Goal: Task Accomplishment & Management: Manage account settings

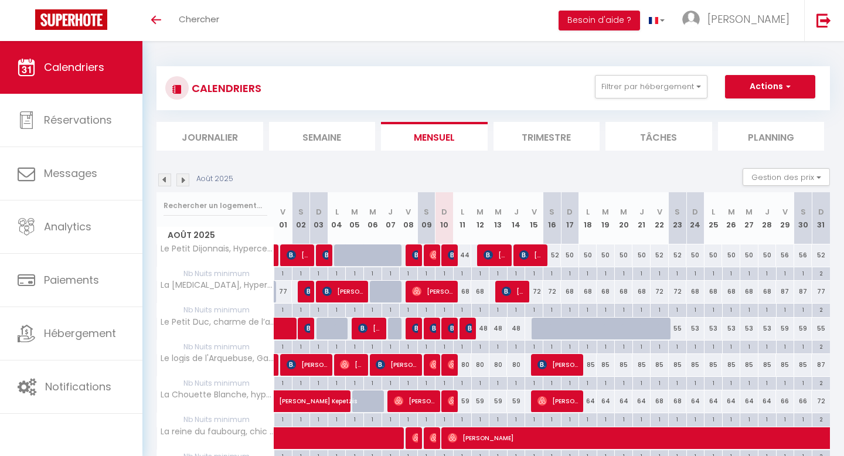
select select
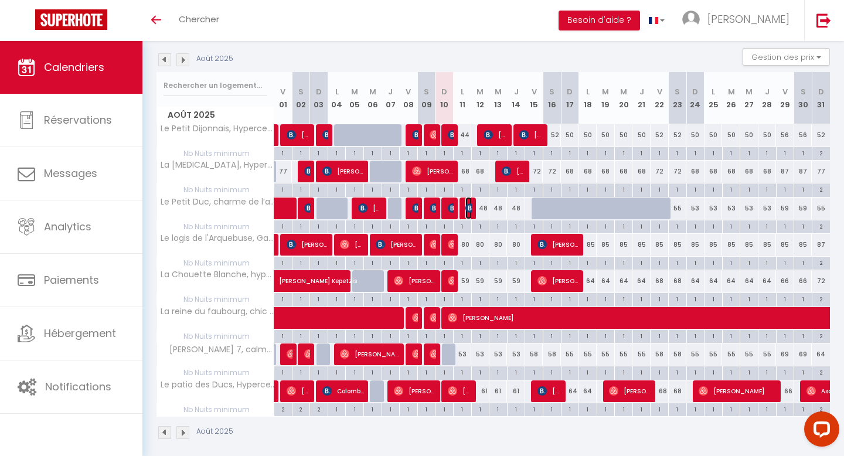
click at [468, 205] on img at bounding box center [469, 207] width 9 height 9
select select "OK"
select select "KO"
select select "0"
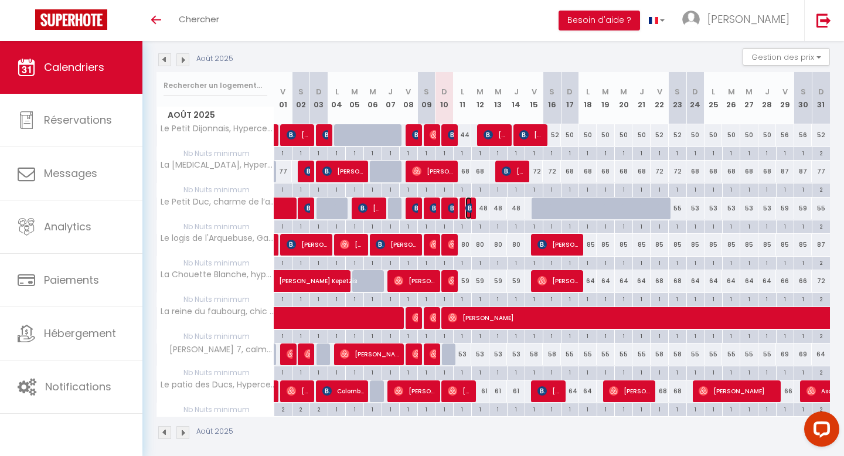
select select "1"
select select
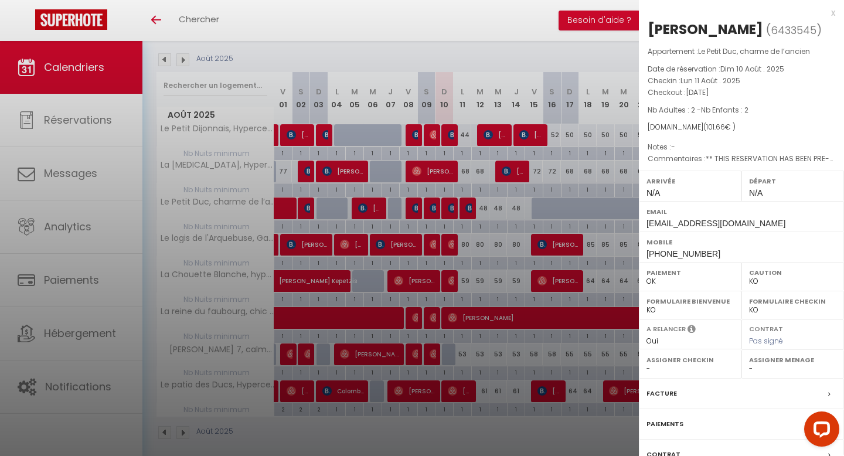
click at [761, 280] on select "OK KO" at bounding box center [792, 281] width 87 height 11
click at [832, 15] on div "x" at bounding box center [737, 13] width 196 height 14
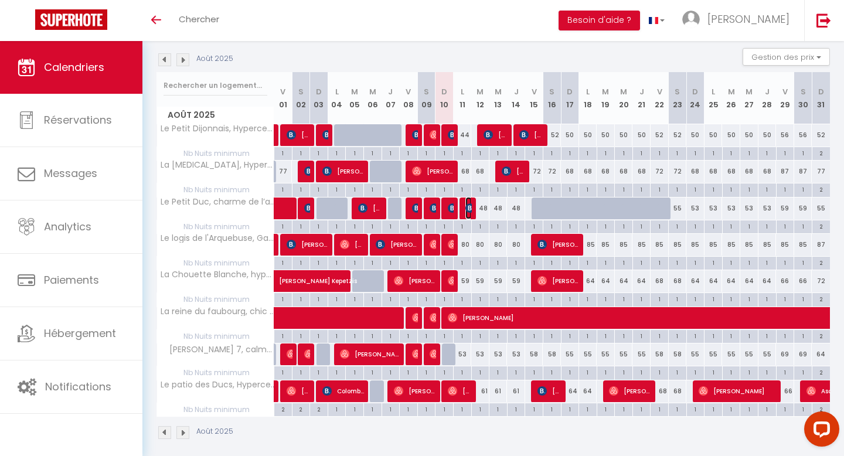
click at [467, 206] on img at bounding box center [469, 207] width 9 height 9
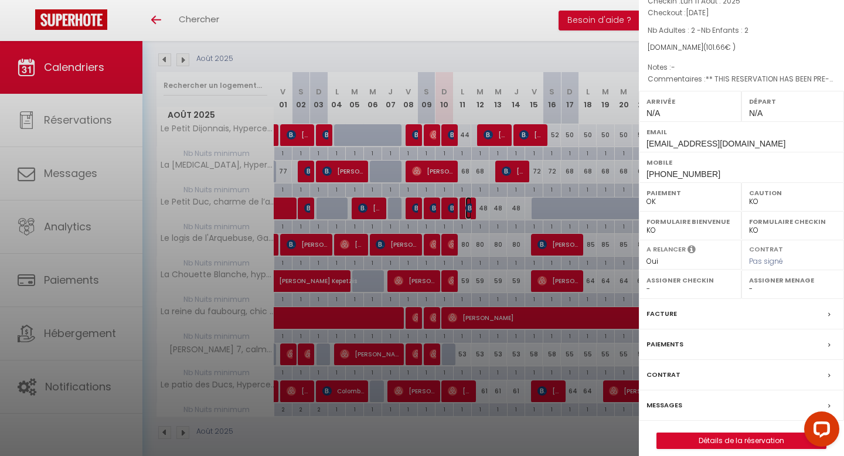
scroll to position [90, 0]
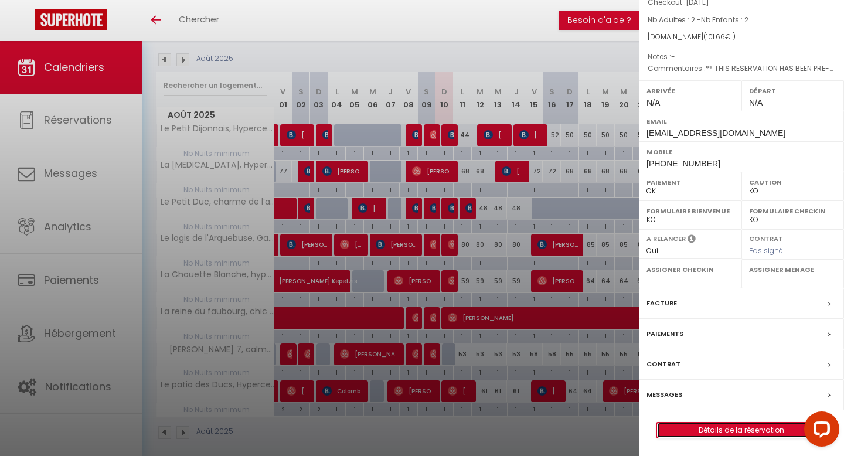
click at [746, 433] on link "Détails de la réservation" at bounding box center [741, 430] width 169 height 15
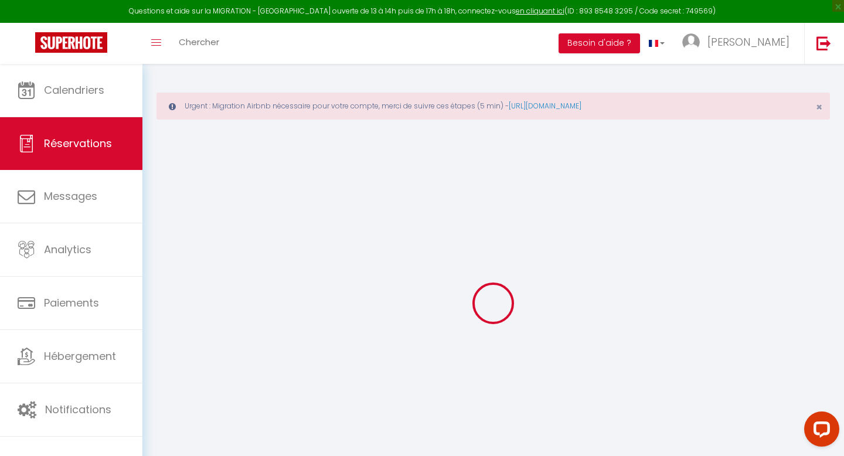
type input "Mark"
type input "[PERSON_NAME]"
type input "[EMAIL_ADDRESS][DOMAIN_NAME]"
type input "[PHONE_NUMBER]"
select select "GB"
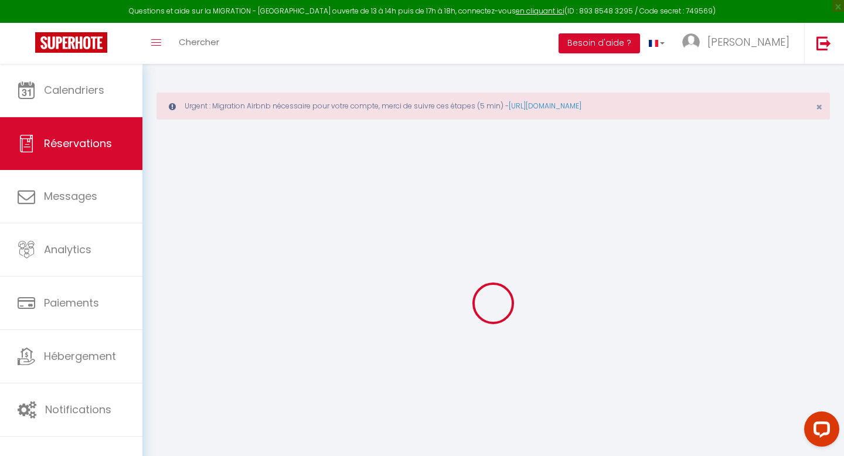
type input "16.91"
type input "1.42"
select select "49931"
select select "1"
select select
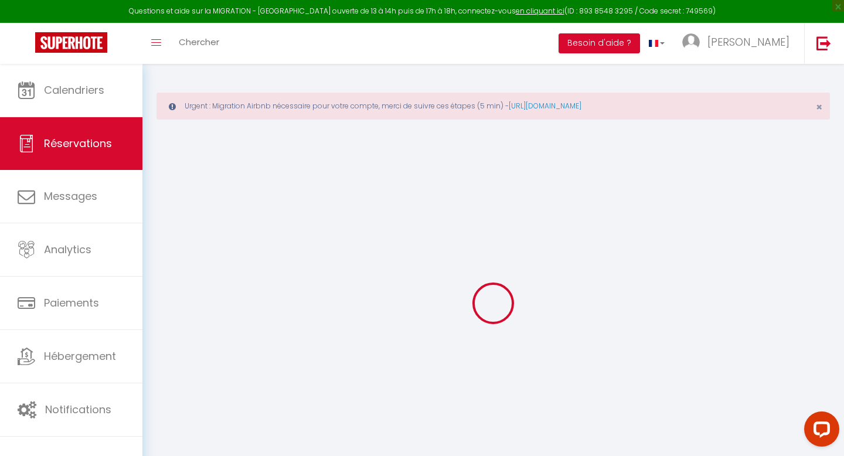
select select
type input "2"
select select "12"
select select "14"
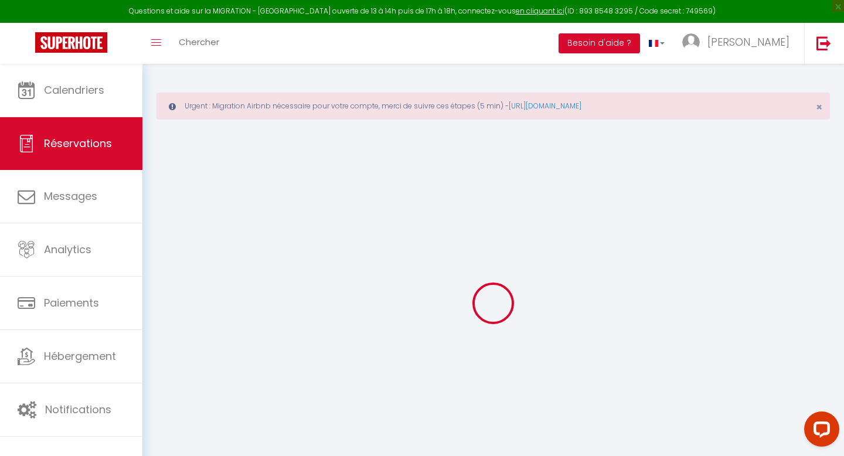
type input "59.46"
checkbox input "false"
type input "0"
select select "2"
type input "0"
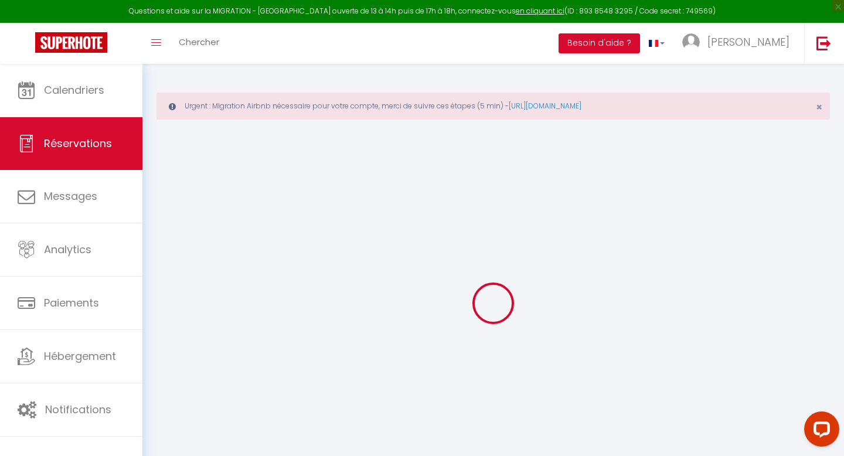
type input "0"
select select
checkbox input "false"
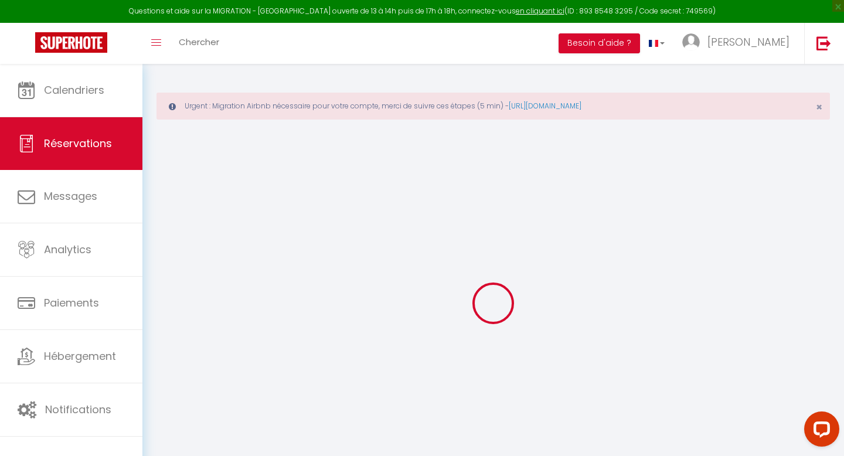
select select
checkbox input "false"
select select
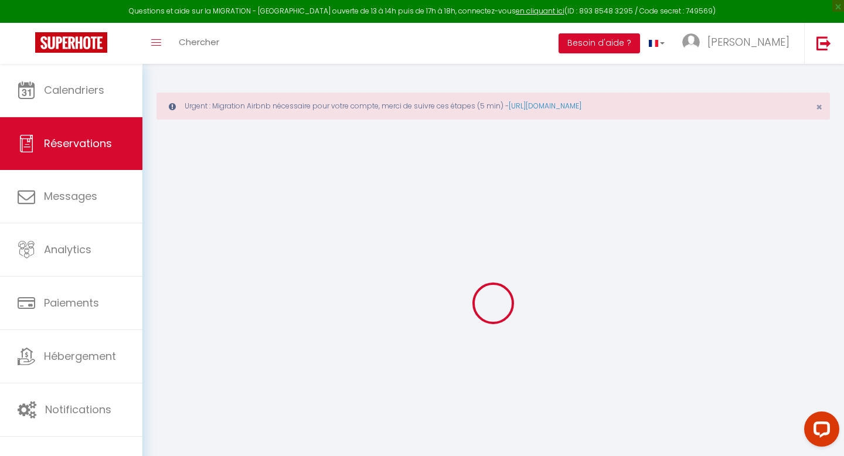
checkbox input "false"
type textarea "** THIS RESERVATION HAS BEEN PRE-PAID ** BOOKING NOTE : Payment charge is EUR 1…"
type input "40"
type input "2.2"
select select
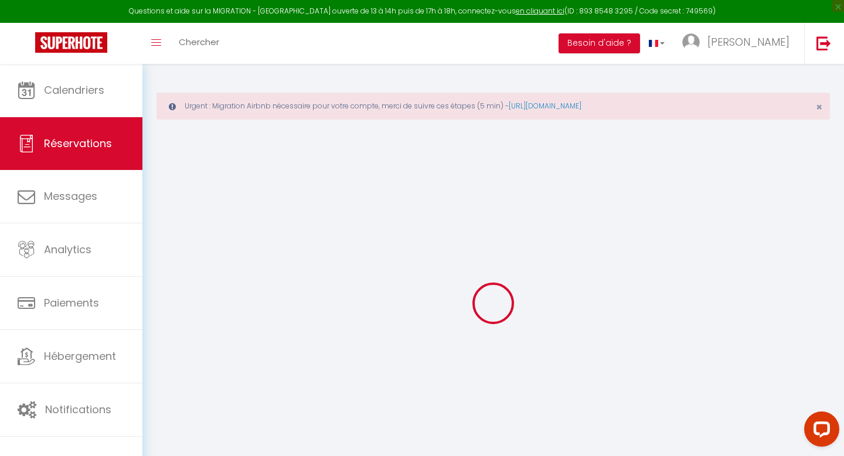
select select
checkbox input "false"
select select
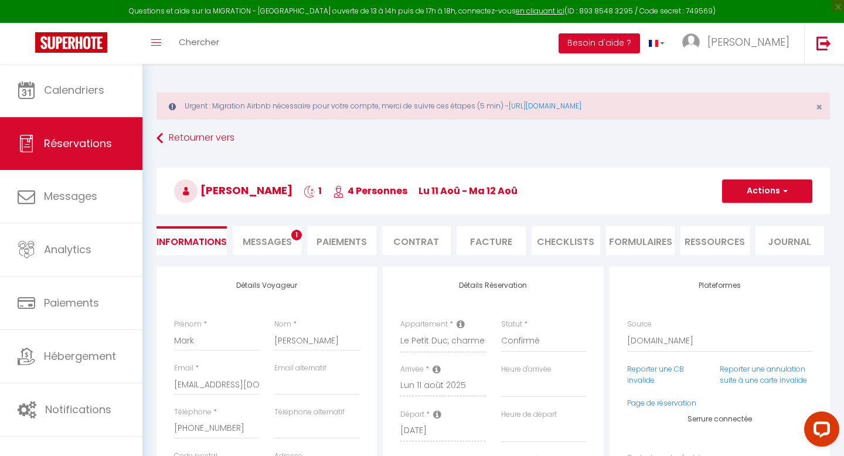
click at [325, 239] on li "Paiements" at bounding box center [341, 240] width 69 height 29
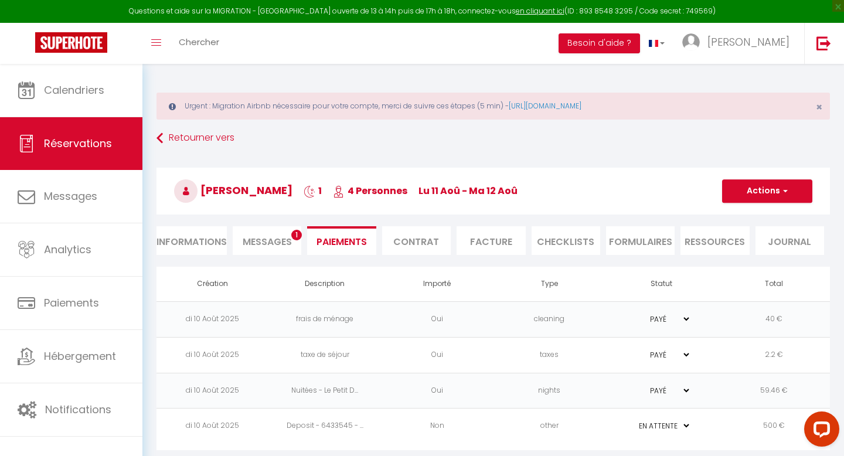
scroll to position [64, 0]
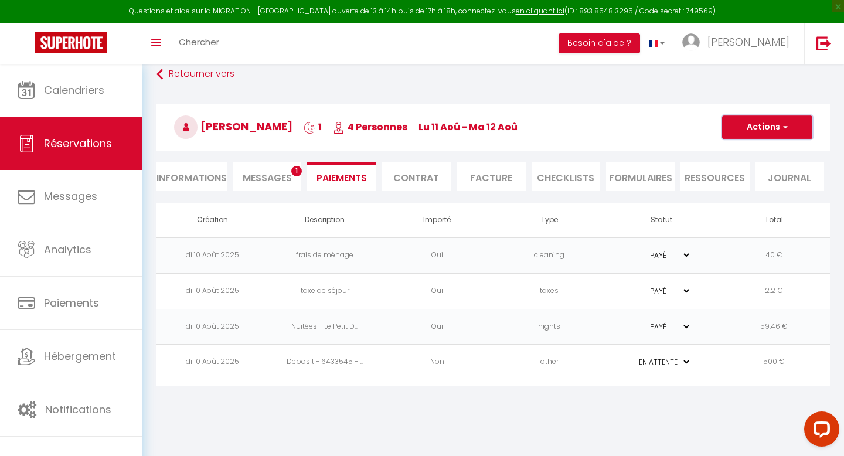
click at [783, 125] on span "button" at bounding box center [783, 127] width 7 height 11
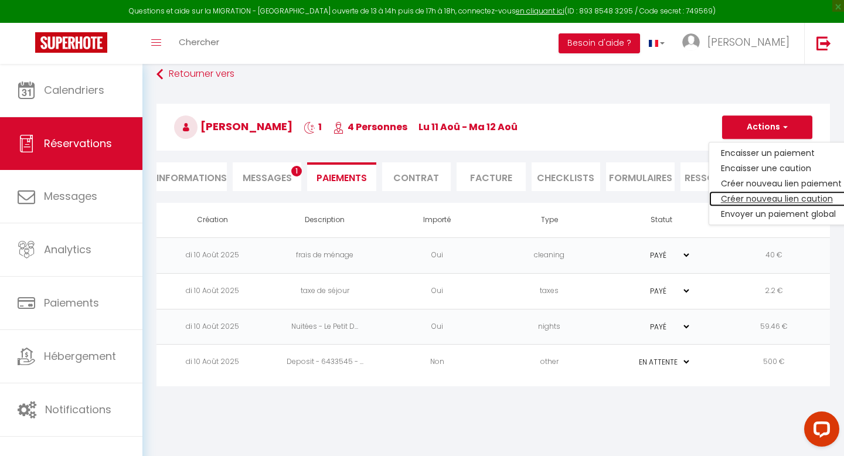
click at [766, 197] on link "Créer nouveau lien caution" at bounding box center [781, 198] width 144 height 15
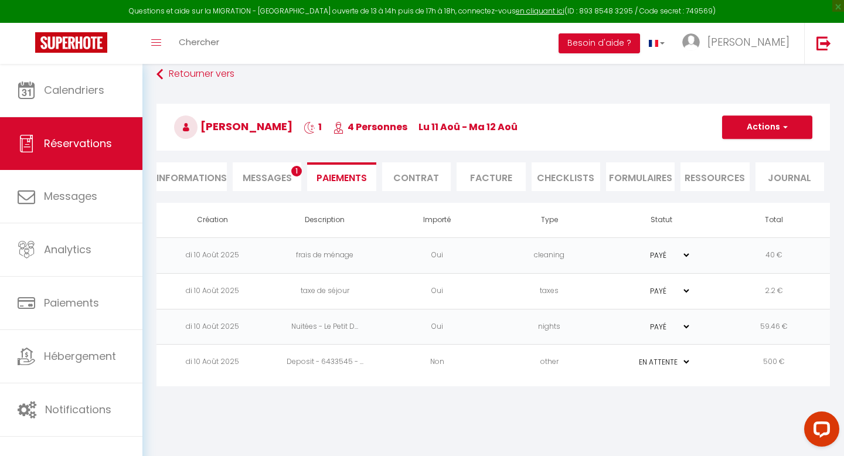
select select "nights"
type input "[EMAIL_ADDRESS][DOMAIN_NAME]"
select select "14415"
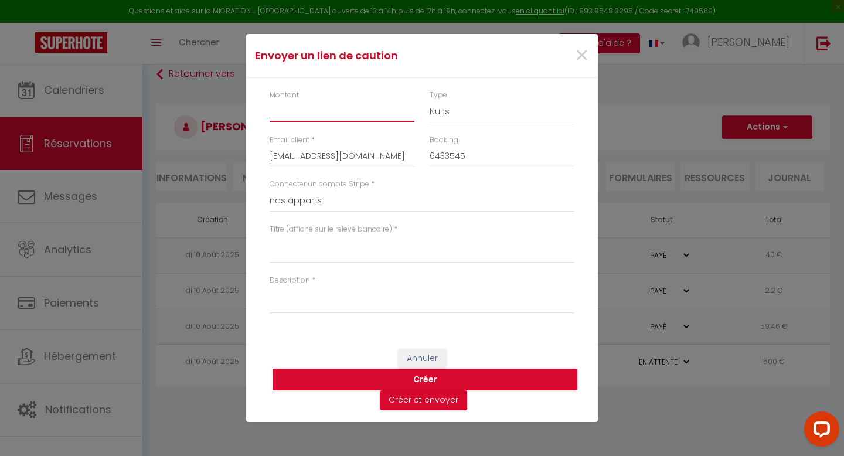
click at [348, 114] on input "Montant" at bounding box center [342, 111] width 145 height 21
type input "300"
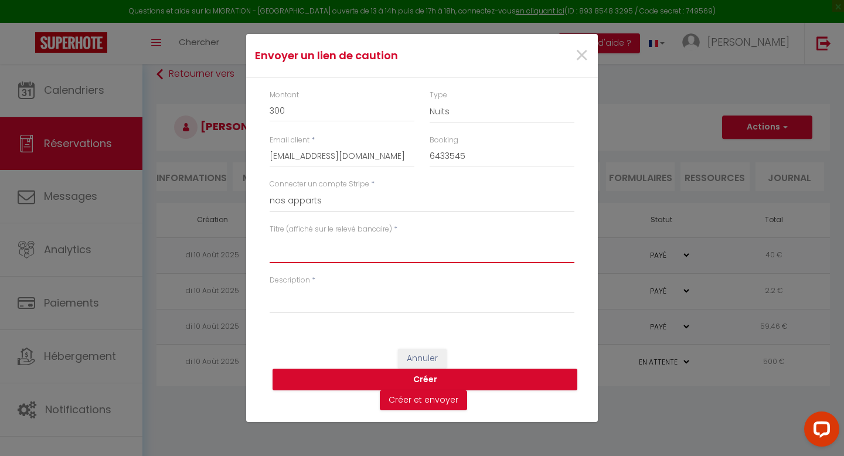
click at [353, 250] on textarea "Titre (affiché sur le relevé bancaire)" at bounding box center [422, 249] width 305 height 28
type textarea "C"
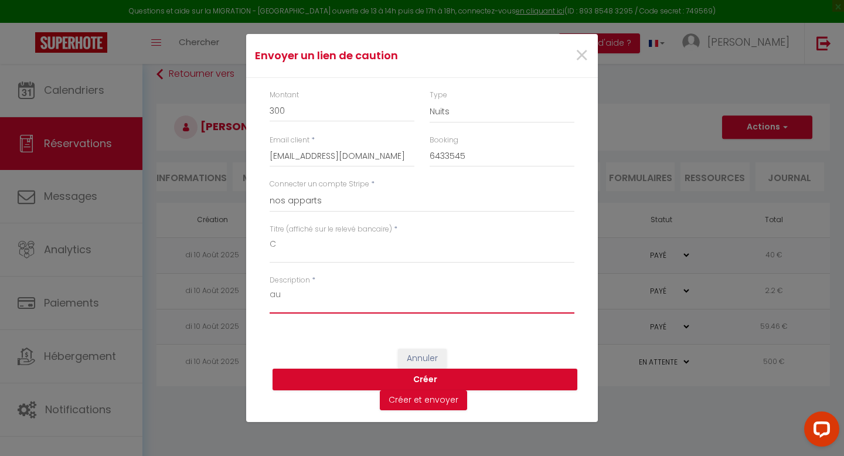
type textarea "a"
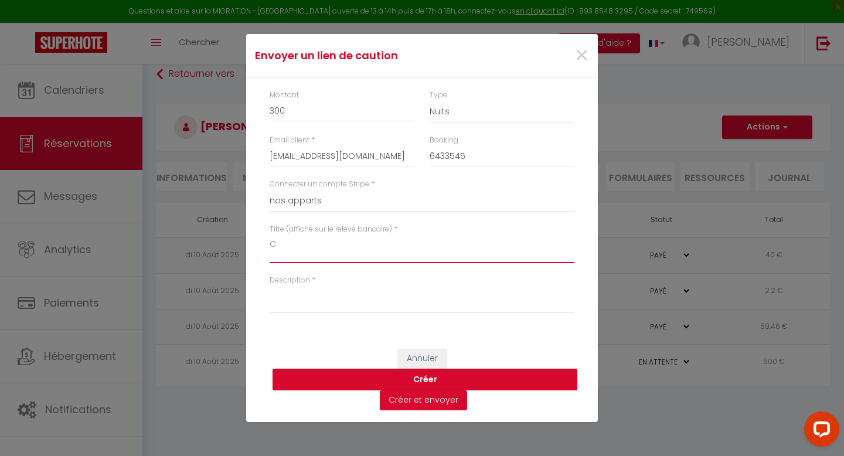
click at [377, 244] on textarea "C" at bounding box center [422, 249] width 305 height 28
type textarea "Caution"
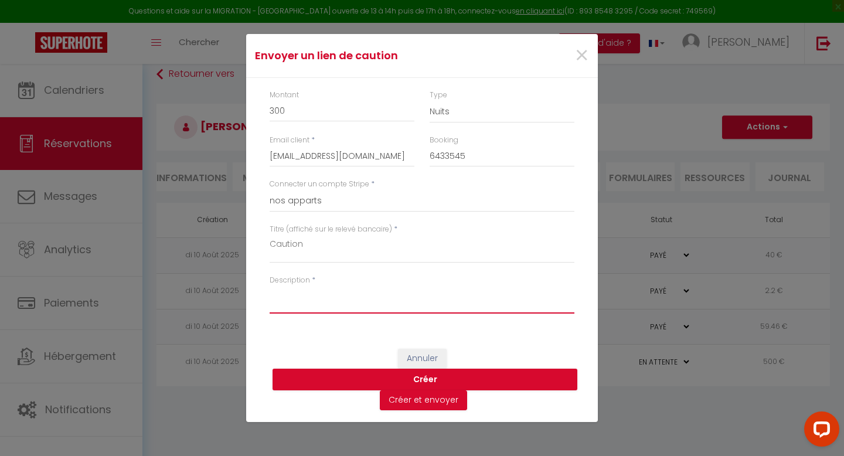
click at [369, 307] on textarea "Description" at bounding box center [422, 299] width 305 height 28
type textarea "300€ comme vu avec vous et Booking"
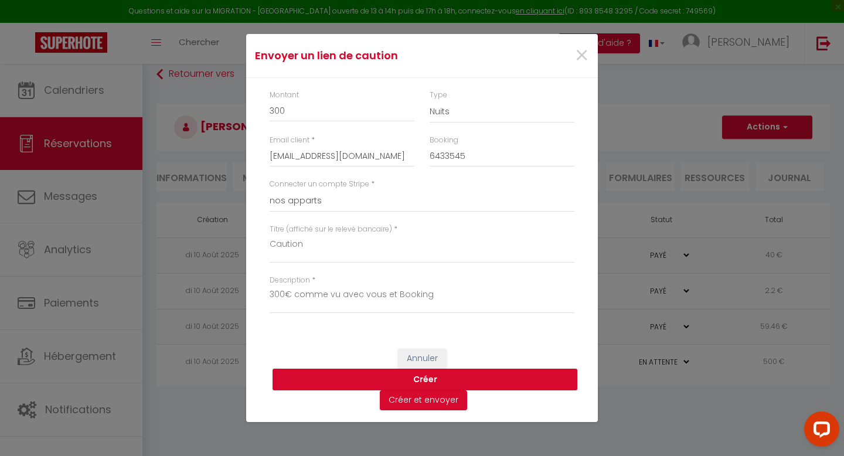
click at [426, 382] on button "Créer" at bounding box center [425, 380] width 305 height 22
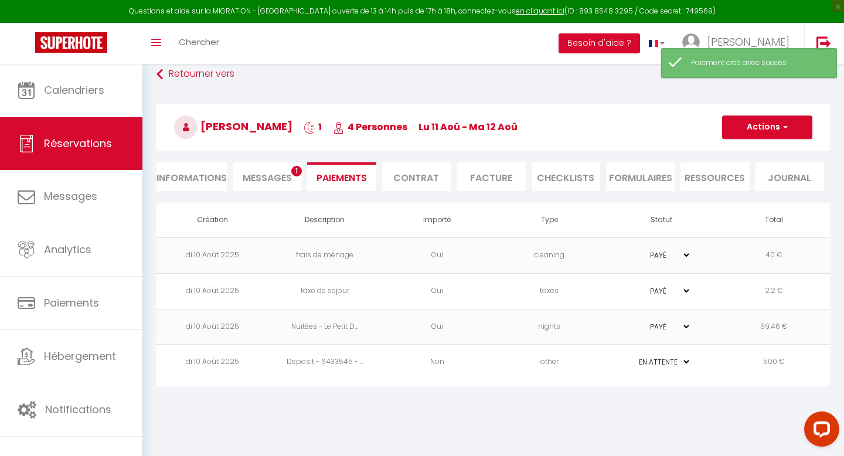
select select "0"
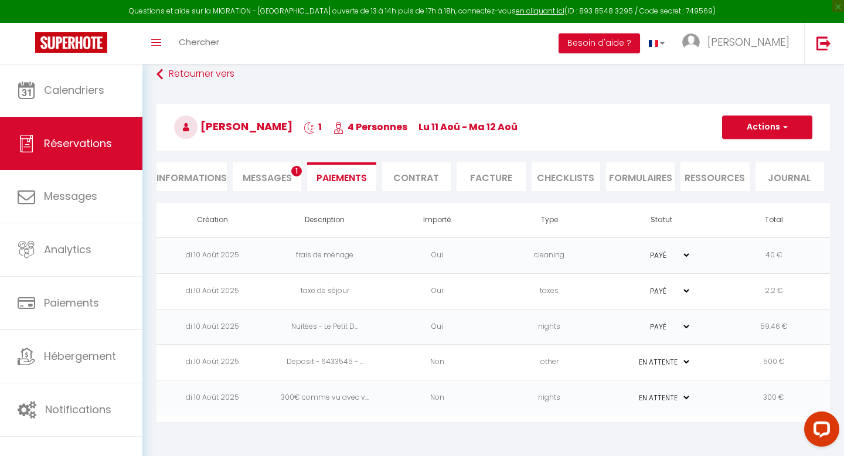
click at [389, 397] on td "Non" at bounding box center [437, 398] width 113 height 36
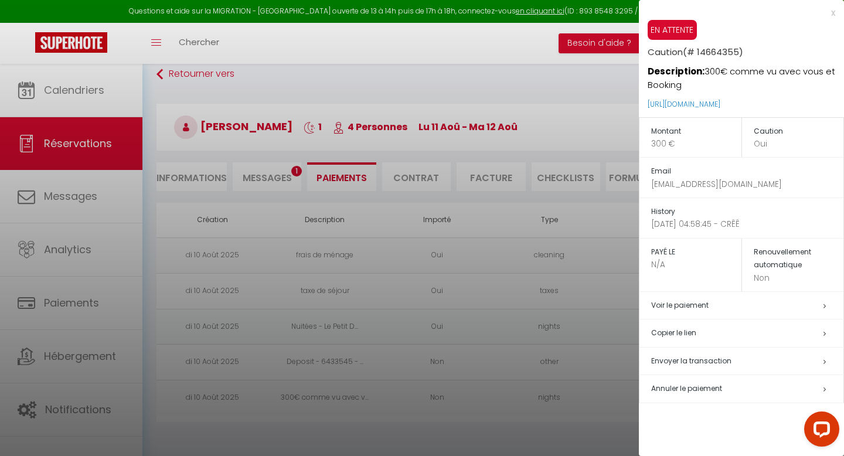
click at [686, 336] on h5 "Copier le lien" at bounding box center [747, 332] width 192 height 13
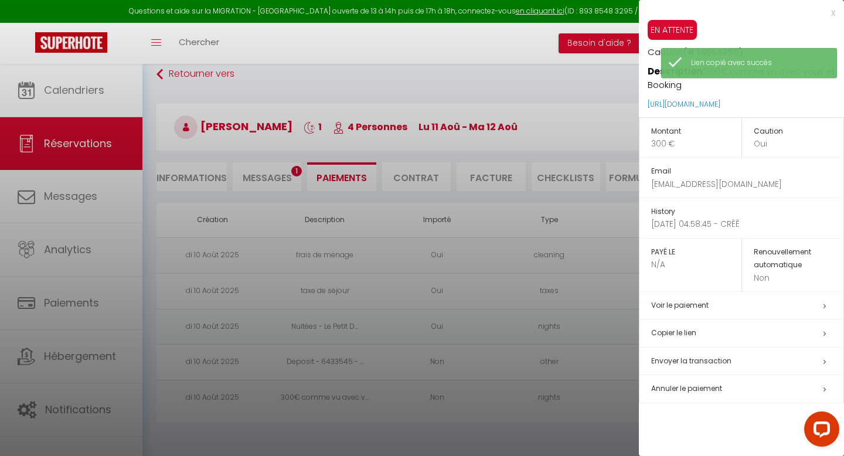
click at [834, 13] on div "x" at bounding box center [737, 13] width 196 height 14
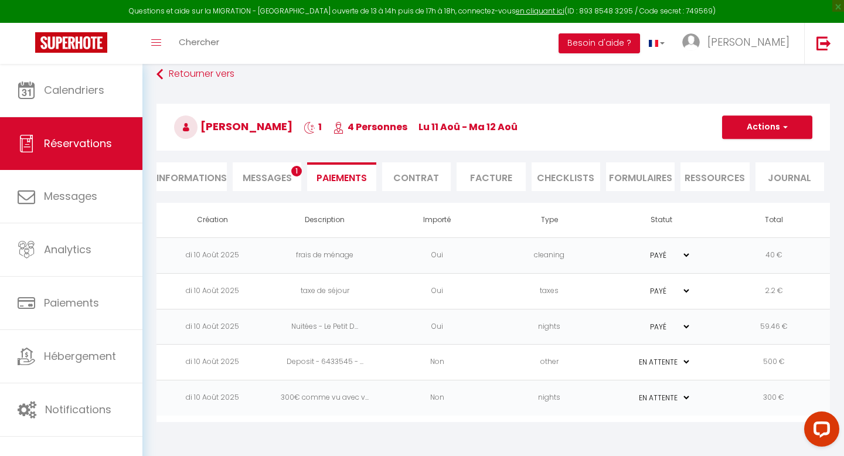
click at [277, 173] on span "Messages" at bounding box center [267, 177] width 49 height 13
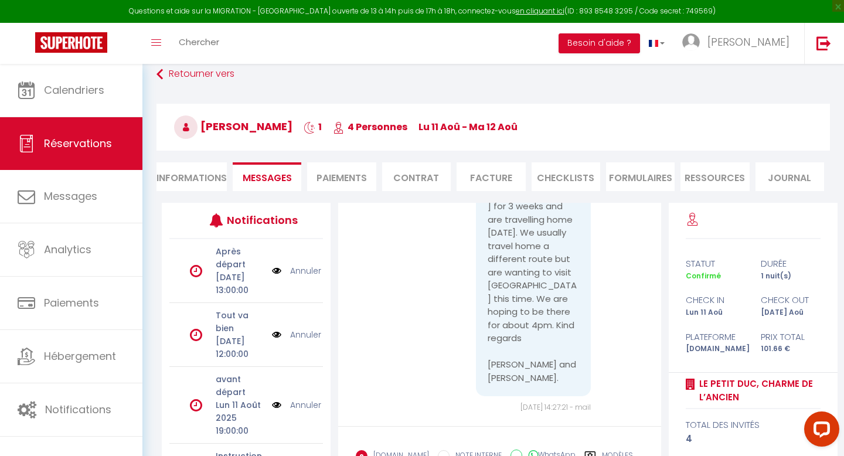
scroll to position [177, 0]
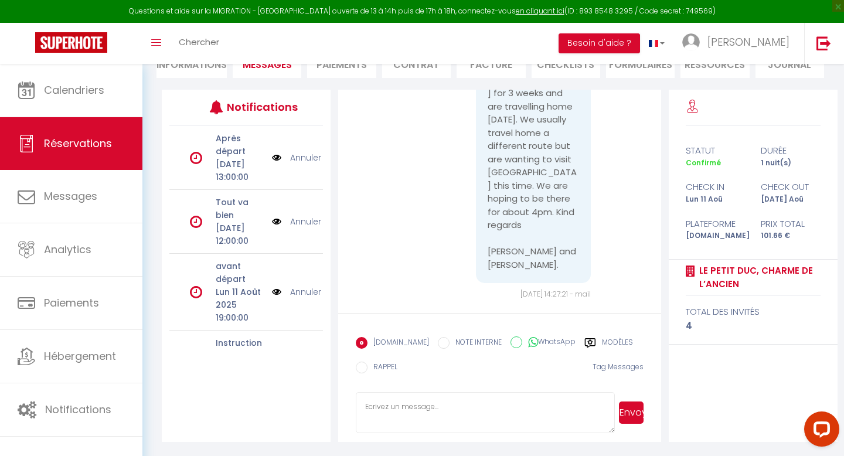
click at [414, 398] on textarea at bounding box center [485, 412] width 258 height 41
paste textarea "[URL][DOMAIN_NAME]"
click at [579, 428] on textarea "Bonjoiur [PERSON_NAME], Voici le nouveau lien avec une caution abaissée à 300€ …" at bounding box center [485, 412] width 258 height 41
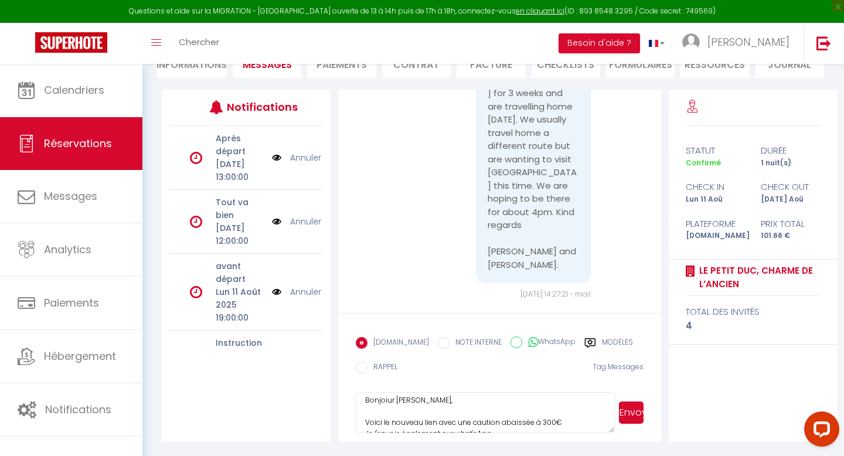
scroll to position [0, 0]
type textarea "Bonjour Mark, Voici le nouveau lien avec une caution abaissée à 300€ Je l'envoi…"
click at [628, 417] on button "Envoyer" at bounding box center [631, 412] width 25 height 22
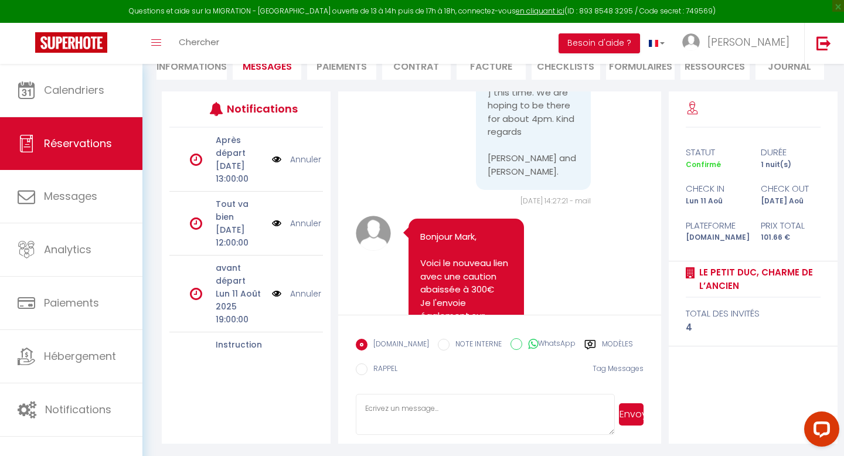
scroll to position [1821, 0]
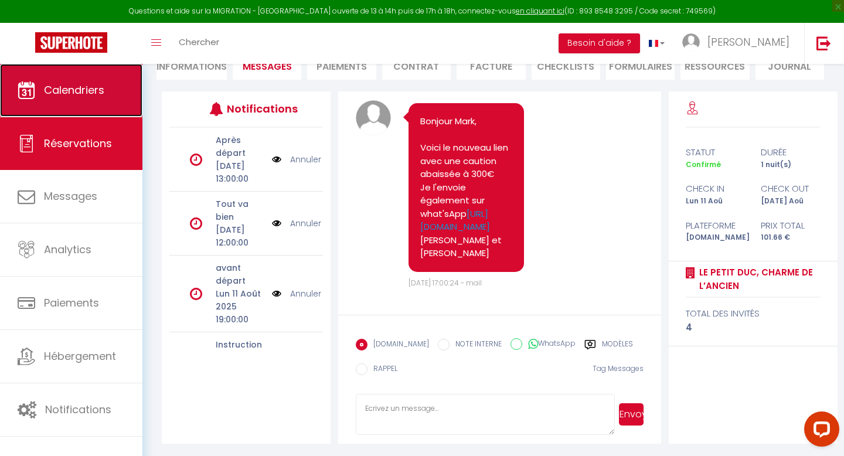
click at [99, 104] on link "Calendriers" at bounding box center [71, 90] width 142 height 53
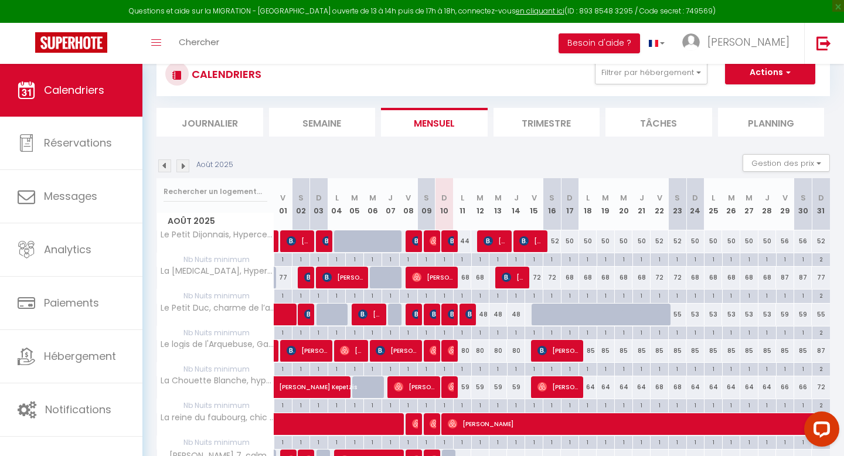
scroll to position [88, 0]
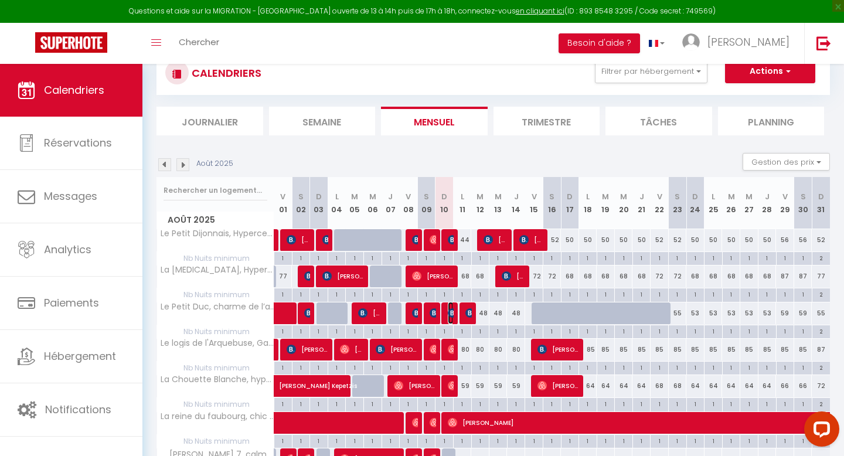
click at [451, 310] on img at bounding box center [452, 312] width 9 height 9
select select "OK"
select select "KO"
select select "0"
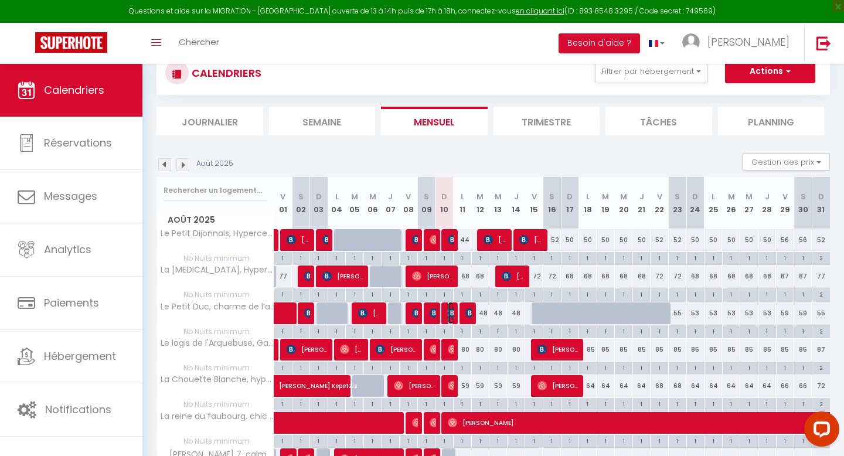
select select "1"
select select
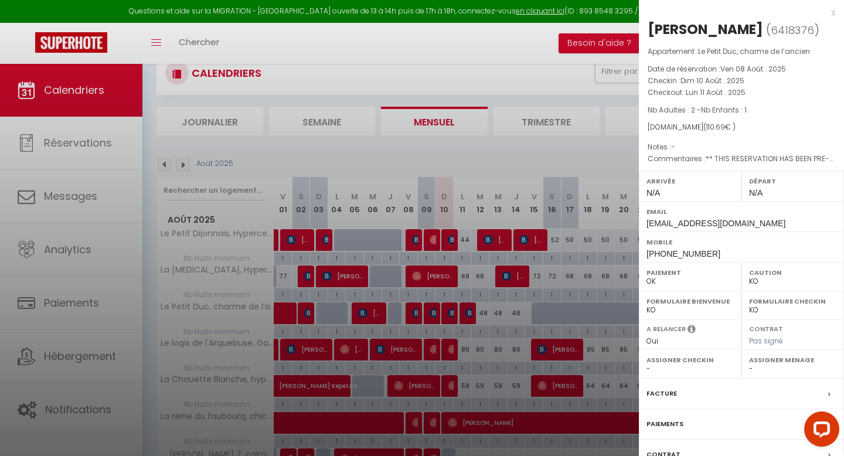
click at [832, 18] on div "x" at bounding box center [737, 13] width 196 height 14
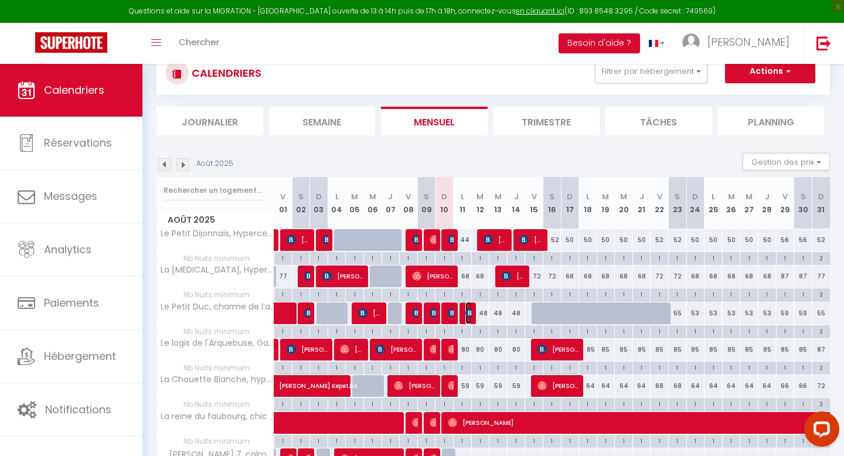
click at [468, 311] on img at bounding box center [469, 312] width 9 height 9
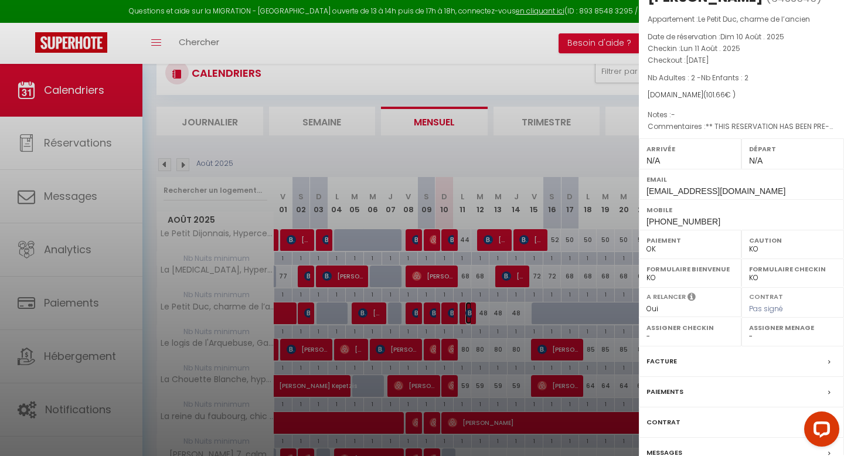
scroll to position [90, 0]
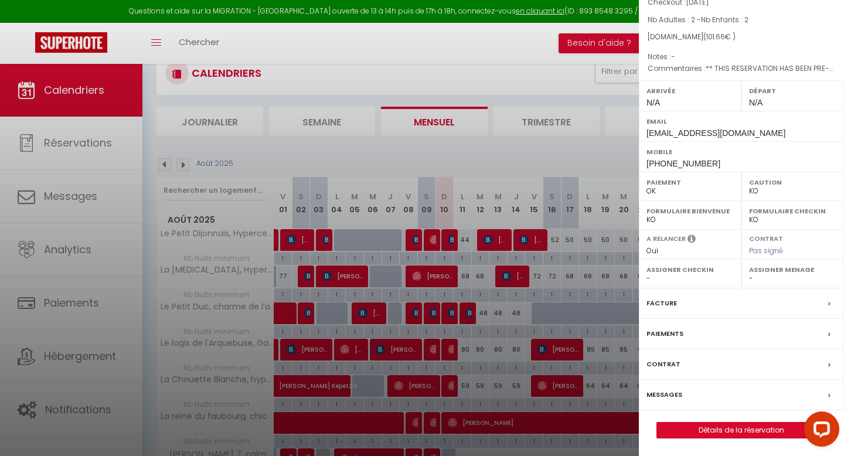
click at [695, 335] on div "Paiements" at bounding box center [741, 334] width 205 height 30
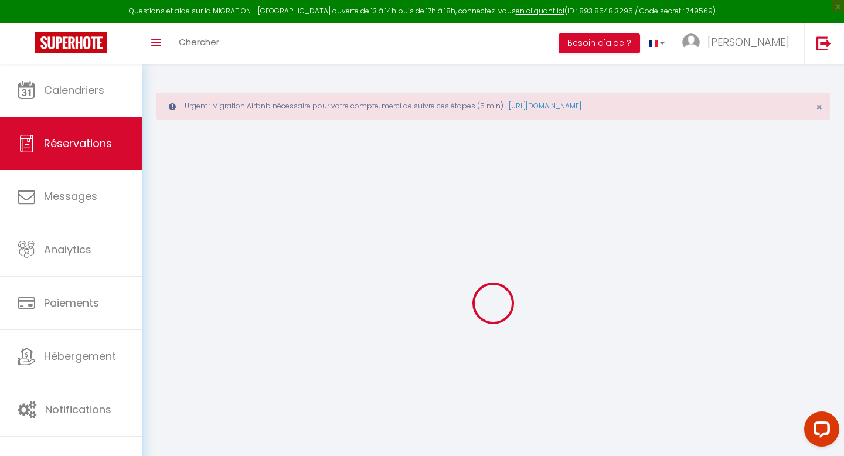
select select "0"
select select
checkbox input "false"
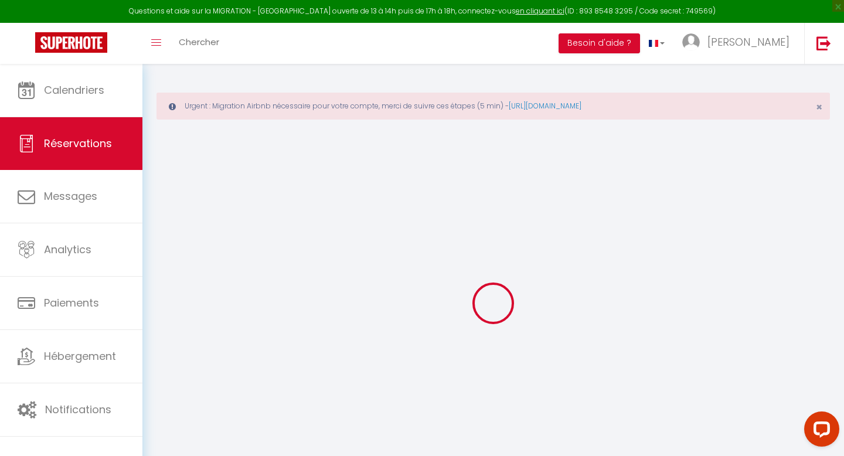
type textarea "** THIS RESERVATION HAS BEEN PRE-PAID ** BOOKING NOTE : Payment charge is EUR 1…"
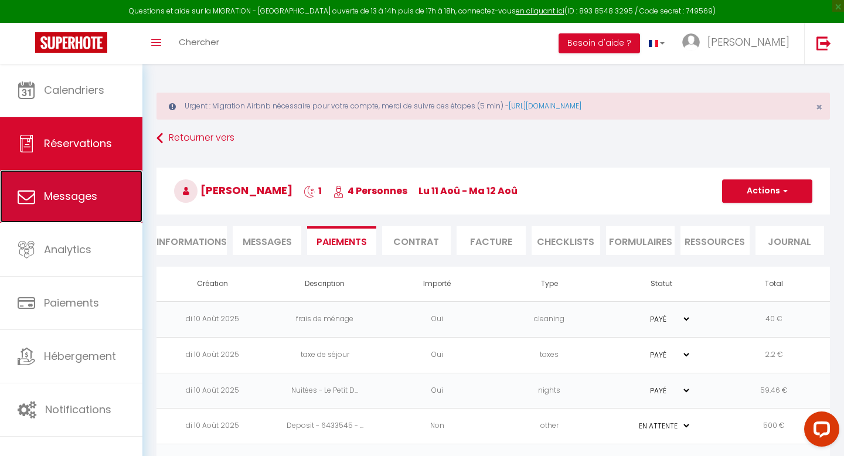
click at [77, 202] on span "Messages" at bounding box center [70, 196] width 53 height 15
select select "message"
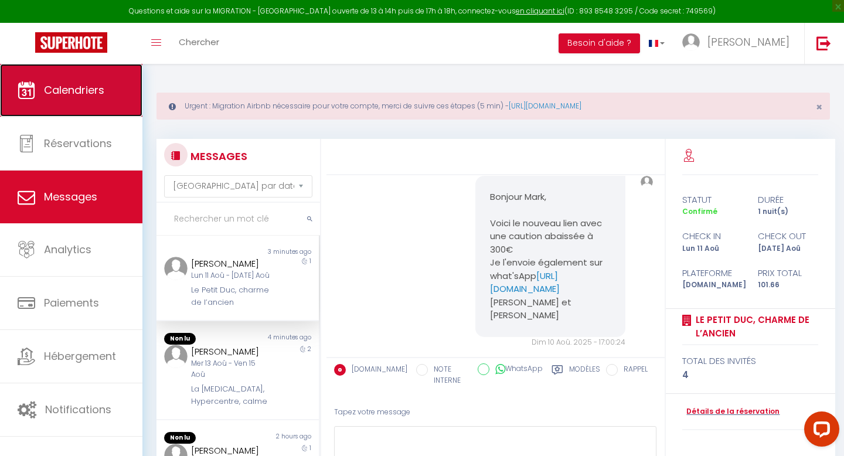
click at [90, 103] on link "Calendriers" at bounding box center [71, 90] width 142 height 53
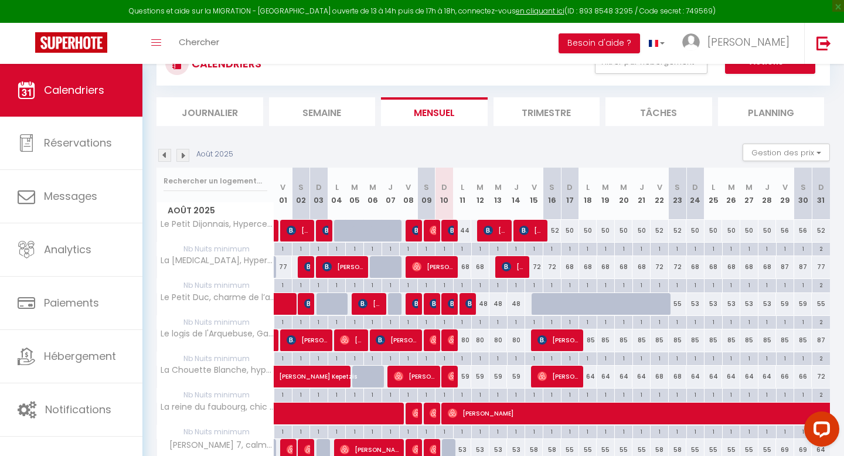
scroll to position [100, 0]
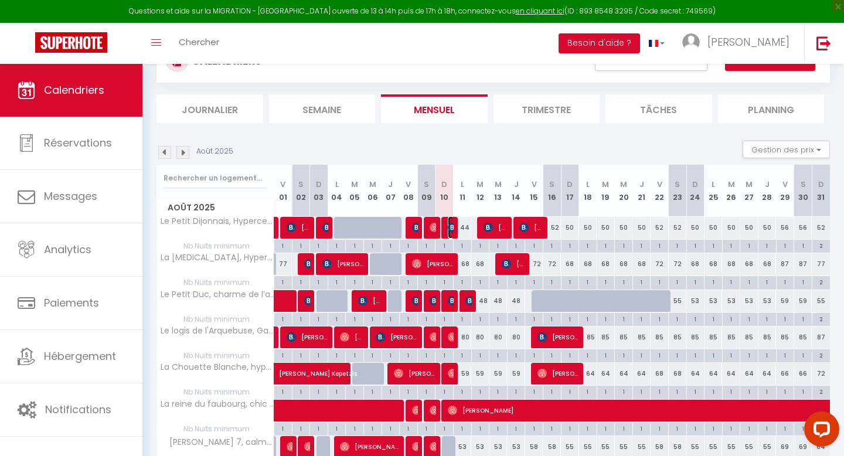
click at [450, 227] on img at bounding box center [452, 227] width 9 height 9
select select "OK"
select select "KO"
select select "0"
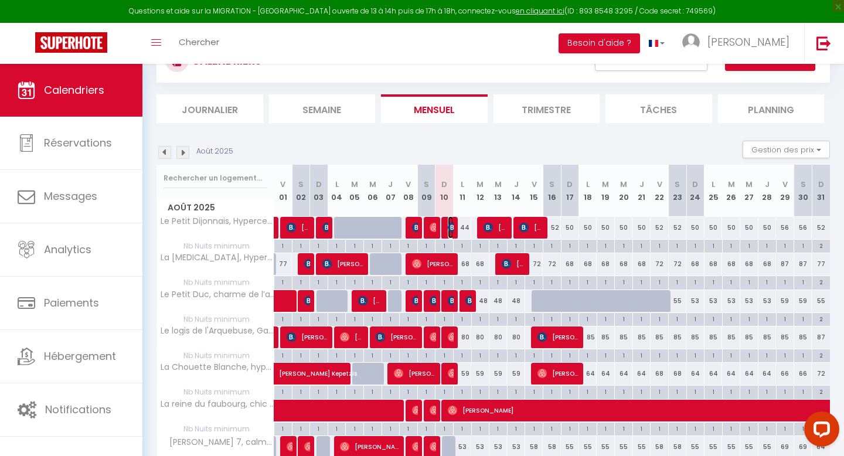
select select "1"
select select
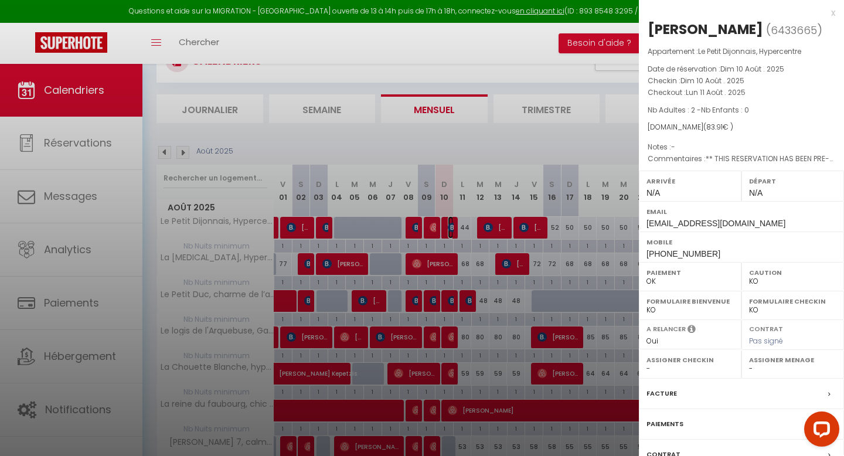
scroll to position [90, 0]
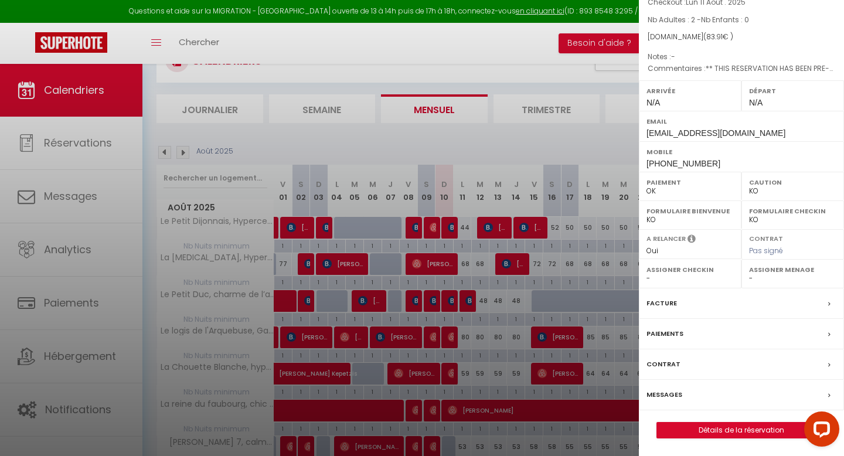
click at [673, 336] on label "Paiements" at bounding box center [664, 334] width 37 height 12
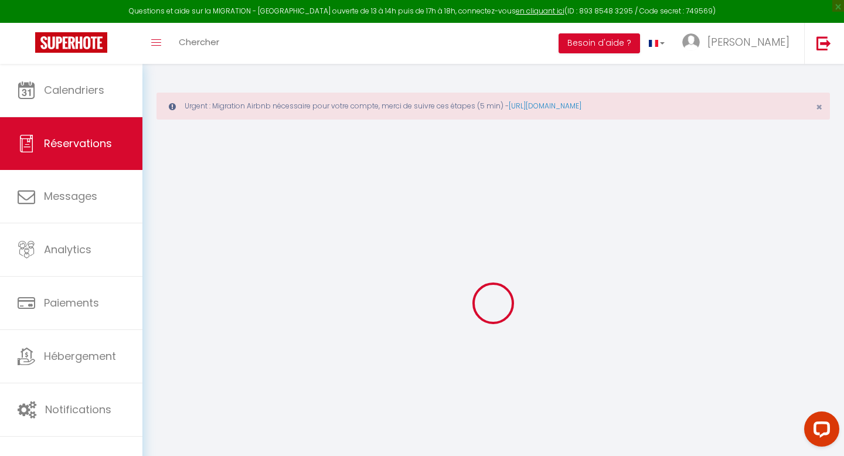
select select "0"
select select
checkbox input "false"
type textarea "** THIS RESERVATION HAS BEEN PRE-PAID ** BOOKING NOTE : Payment charge is EUR 1…"
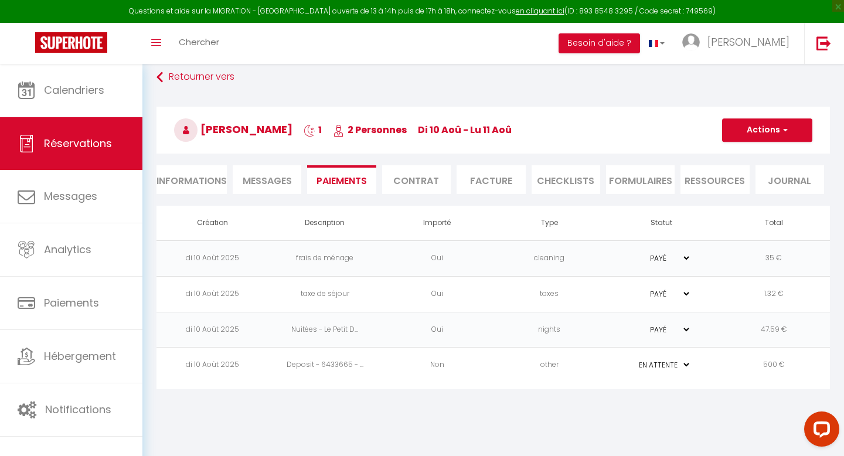
scroll to position [64, 0]
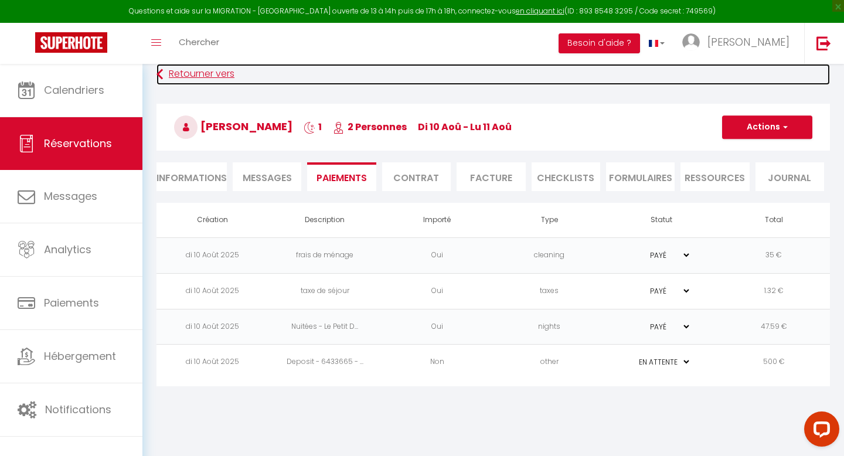
click at [162, 73] on icon at bounding box center [159, 74] width 6 height 21
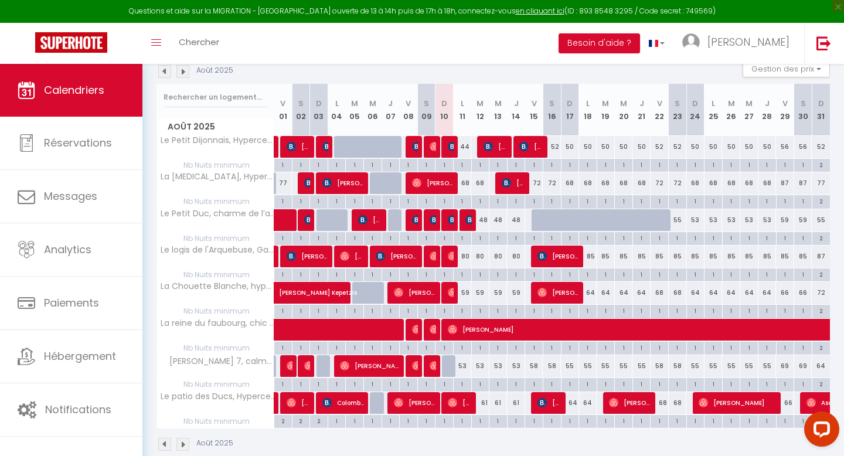
scroll to position [202, 0]
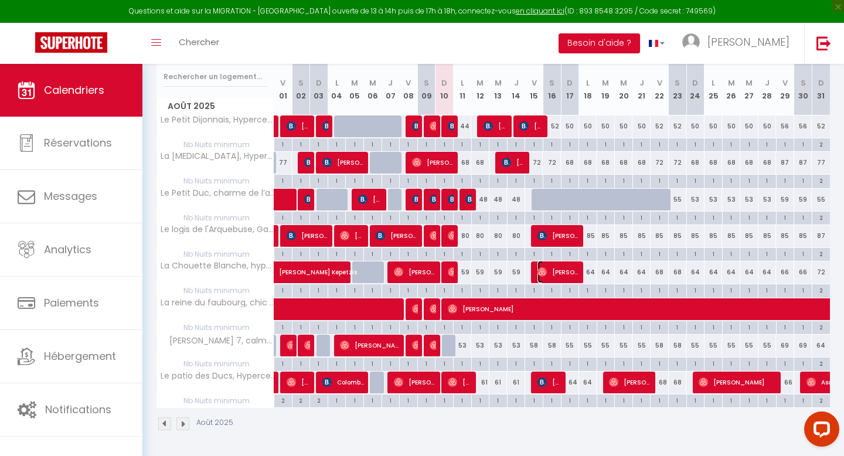
click at [558, 277] on span "[PERSON_NAME] Averadere" at bounding box center [558, 272] width 42 height 22
select select "OK"
select select "0"
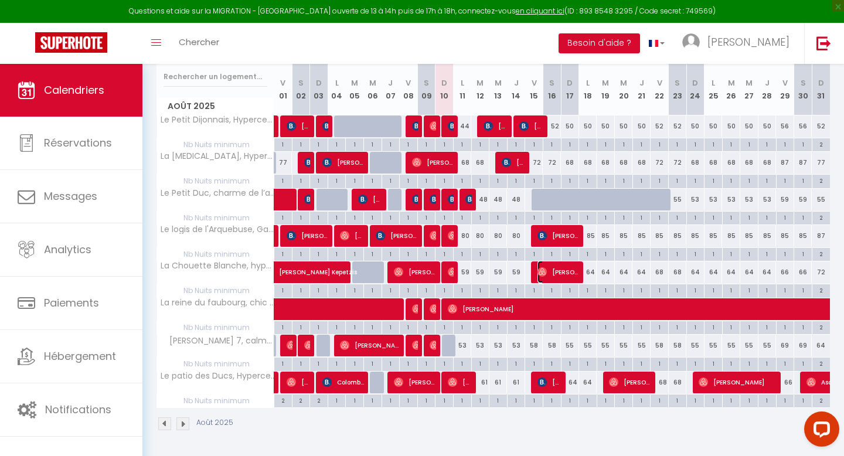
select select "1"
select select
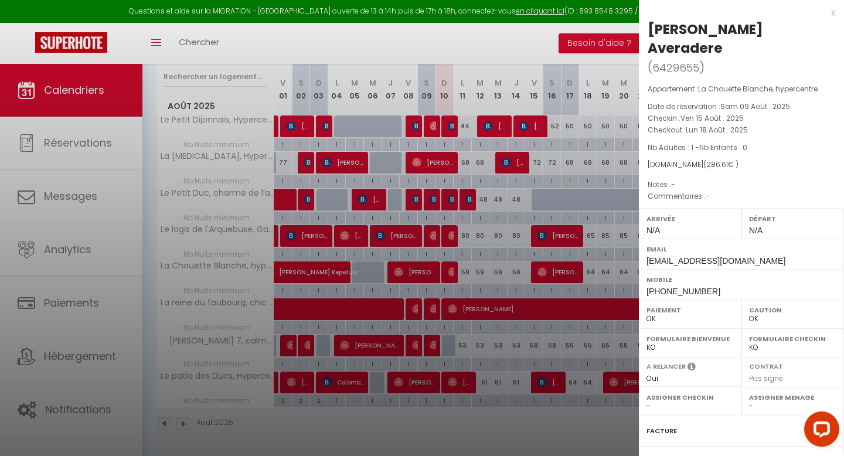
click at [834, 15] on div "x" at bounding box center [737, 13] width 196 height 14
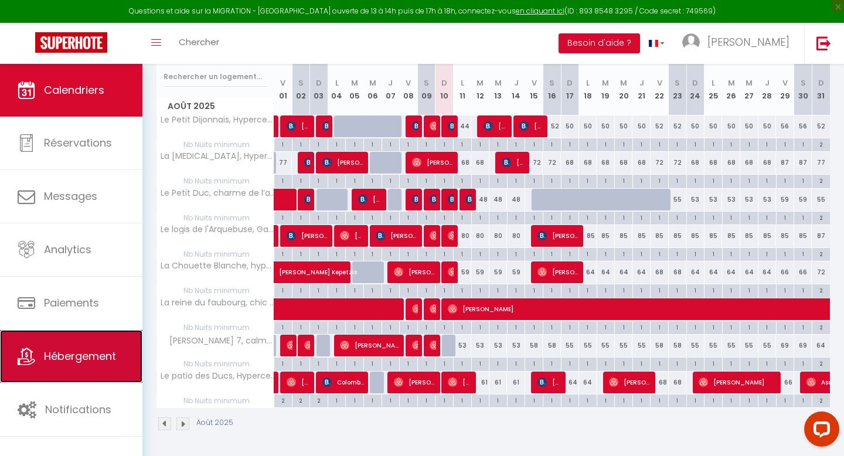
click at [39, 345] on link "Hébergement" at bounding box center [71, 356] width 142 height 53
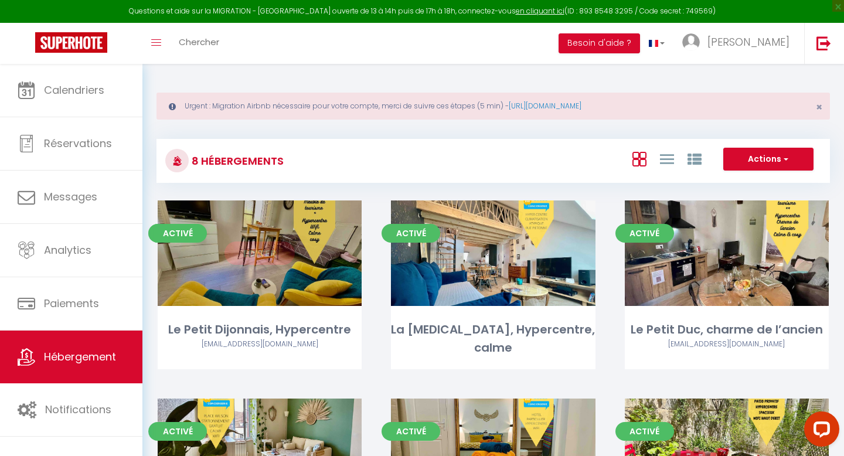
click at [241, 257] on link "Editer" at bounding box center [259, 252] width 70 height 23
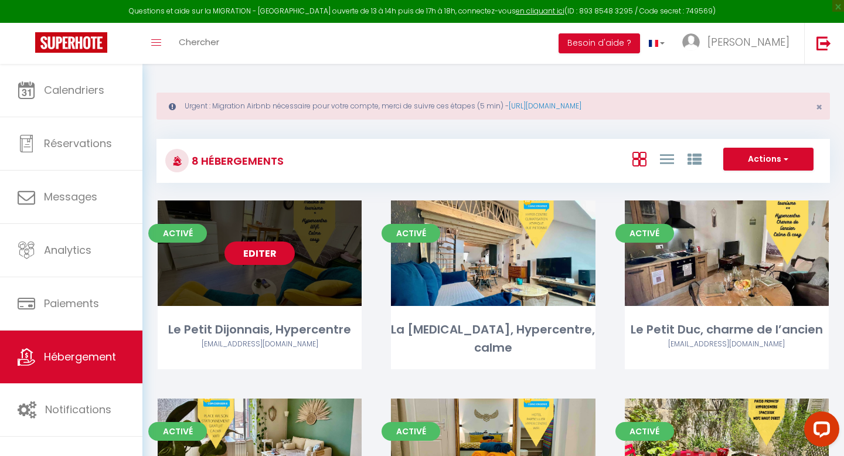
click at [241, 257] on link "Editer" at bounding box center [259, 252] width 70 height 23
select select "3"
select select "2"
select select "1"
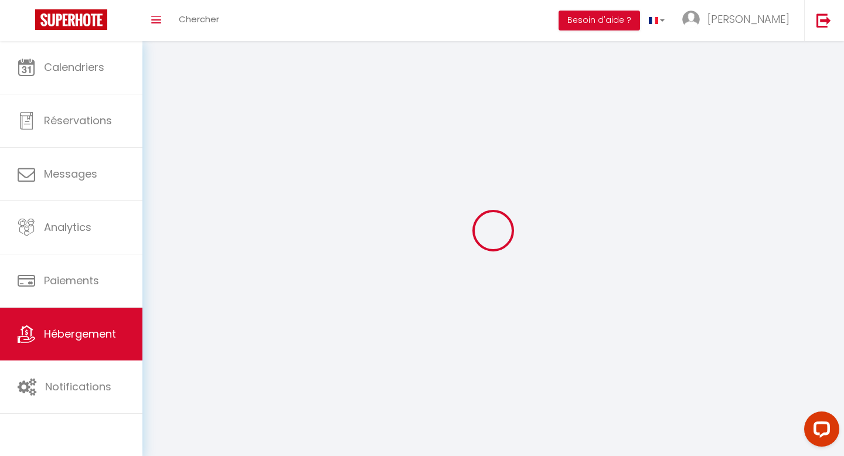
select select
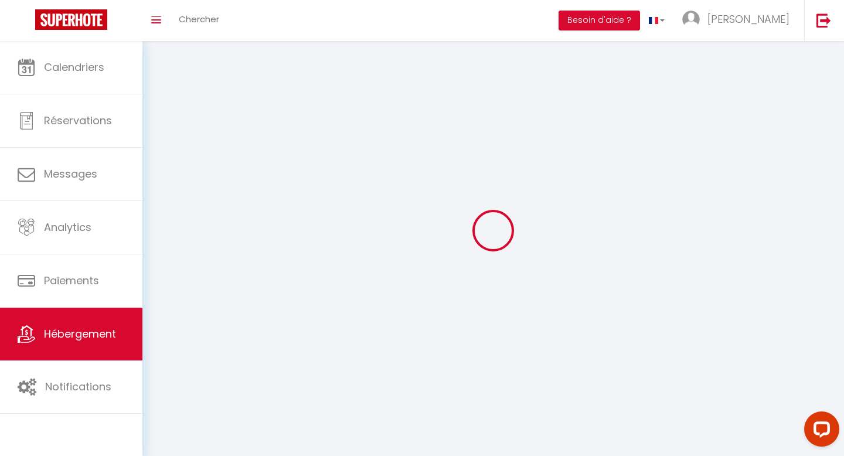
checkbox input "false"
select select
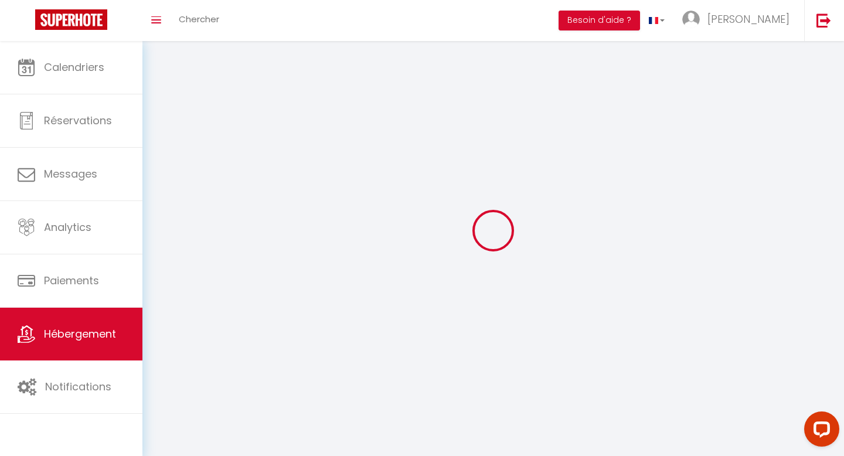
select select
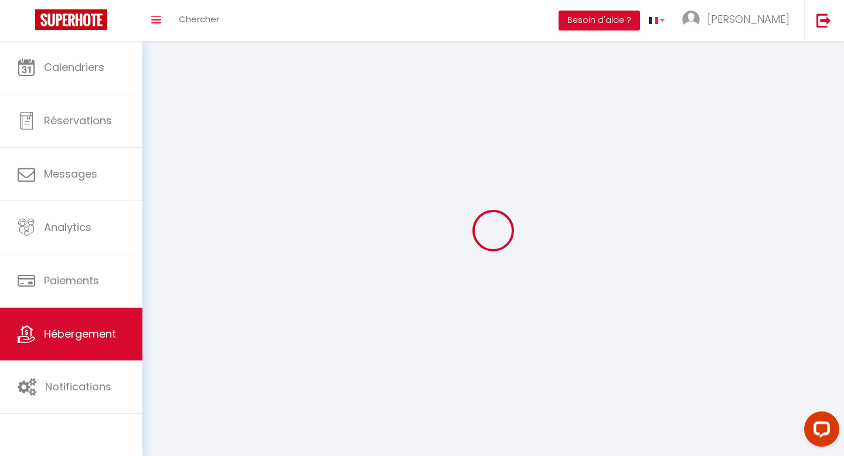
select select
checkbox input "false"
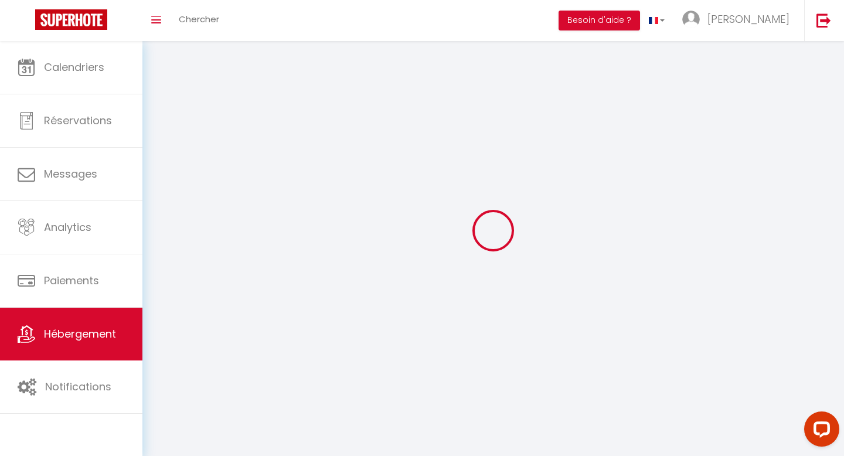
select select
select select "28"
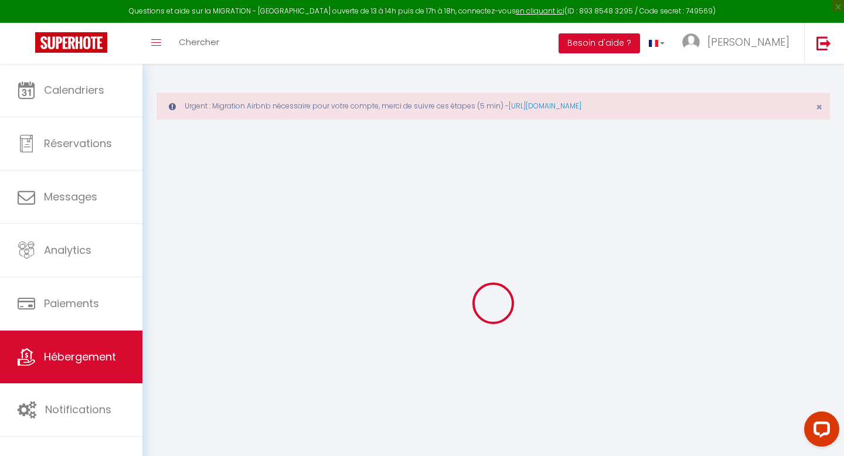
select select
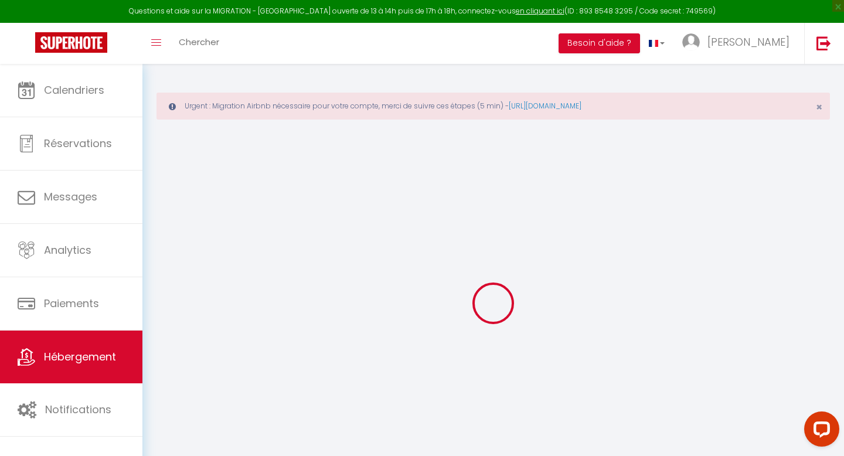
select select
checkbox input "false"
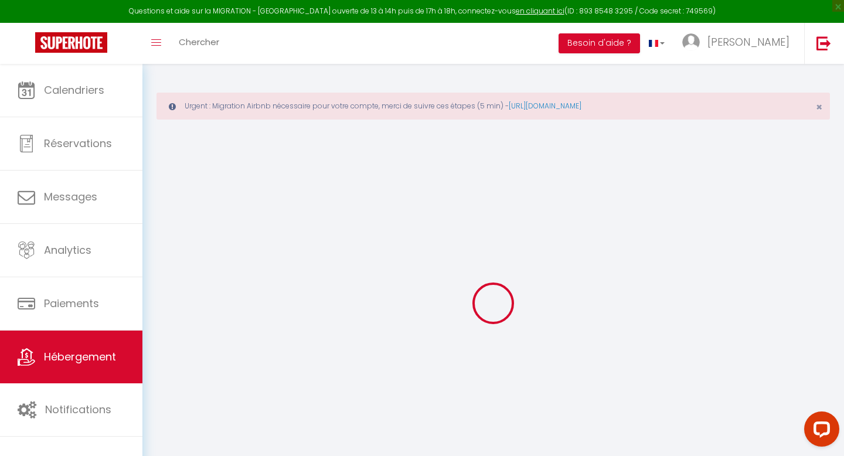
select select
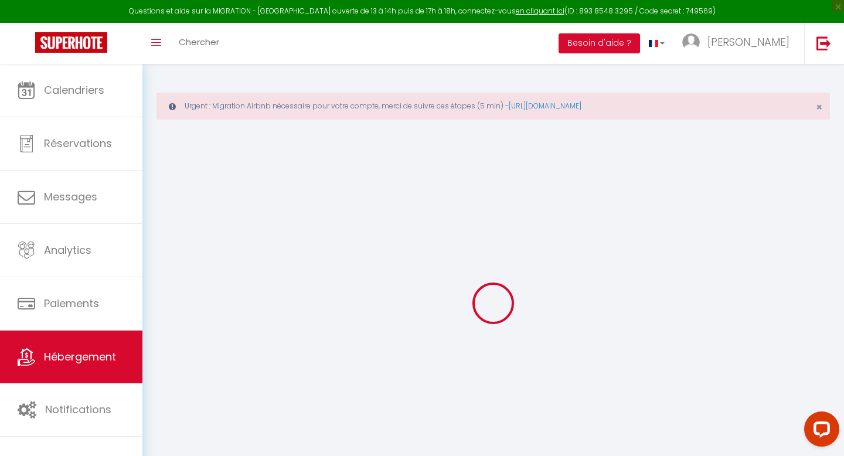
select select
checkbox input "false"
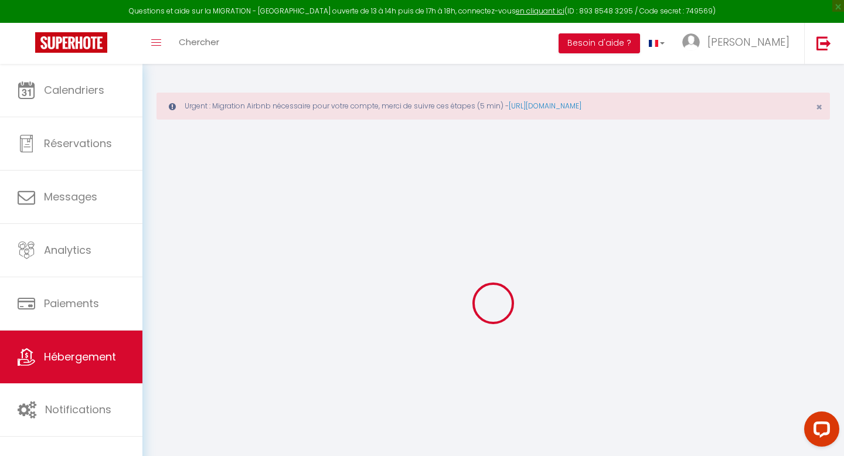
checkbox input "false"
select select
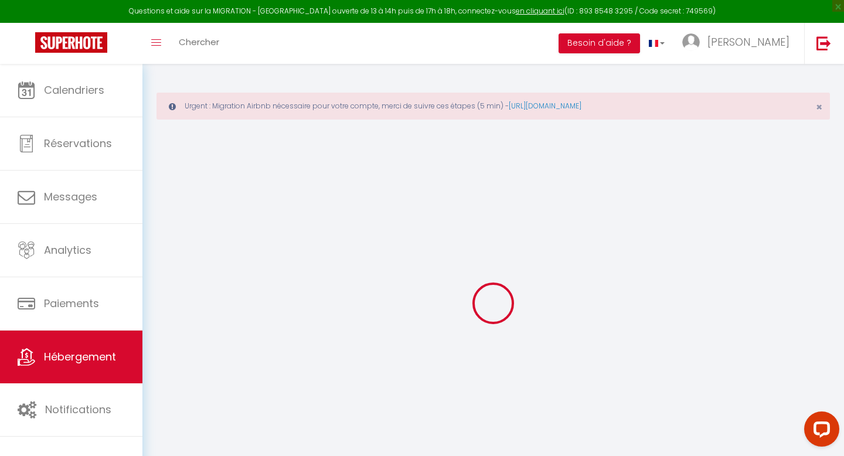
select select
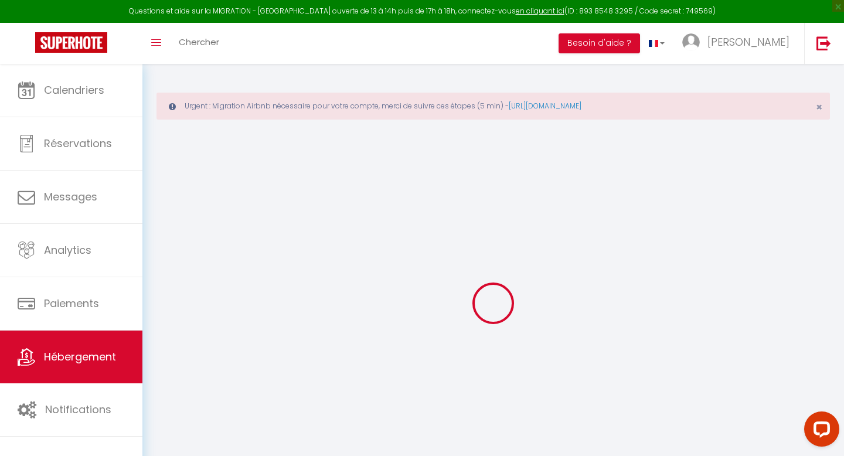
checkbox input "false"
select select
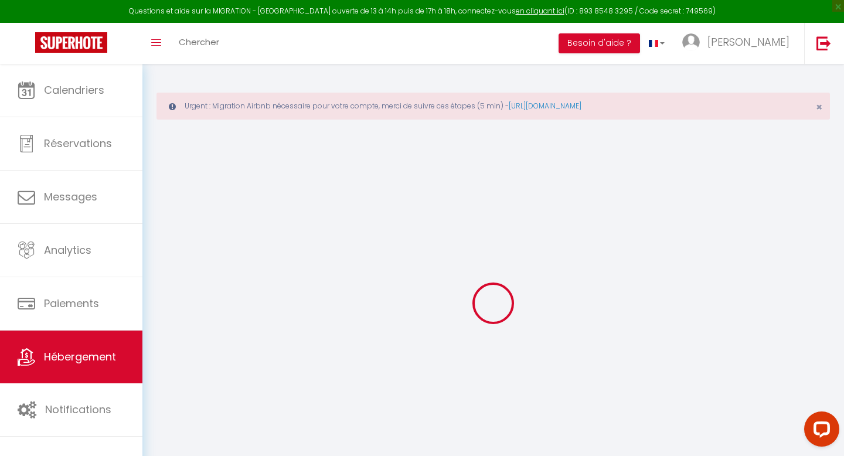
select select
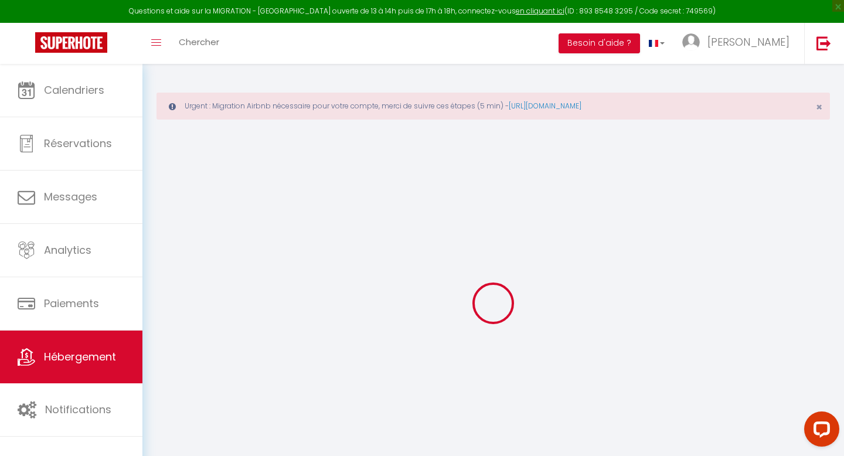
select select
checkbox input "false"
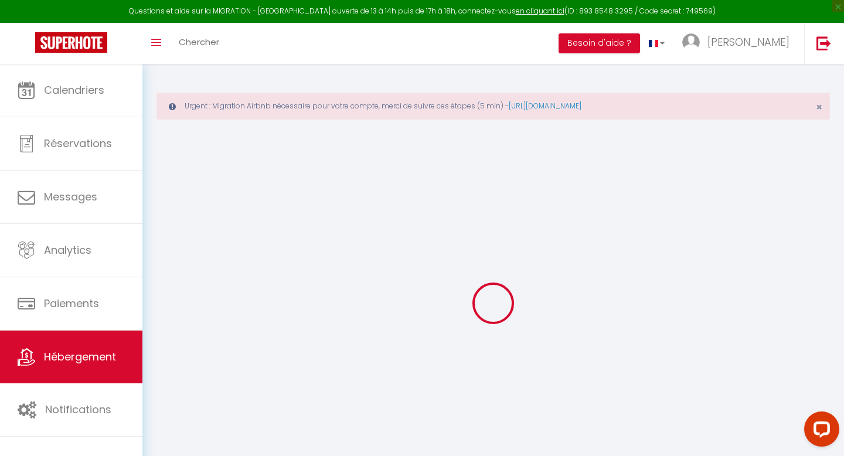
checkbox input "false"
select select
type input "Le Petit Dijonnais, Hypercentre"
type input "[PERSON_NAME] Et [PERSON_NAME]"
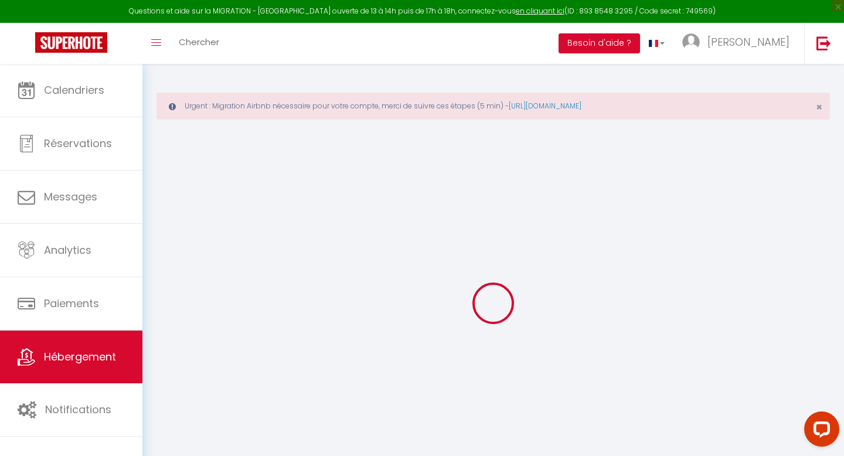
select select "2"
select select "1"
type input "52"
type input "8"
type input "35"
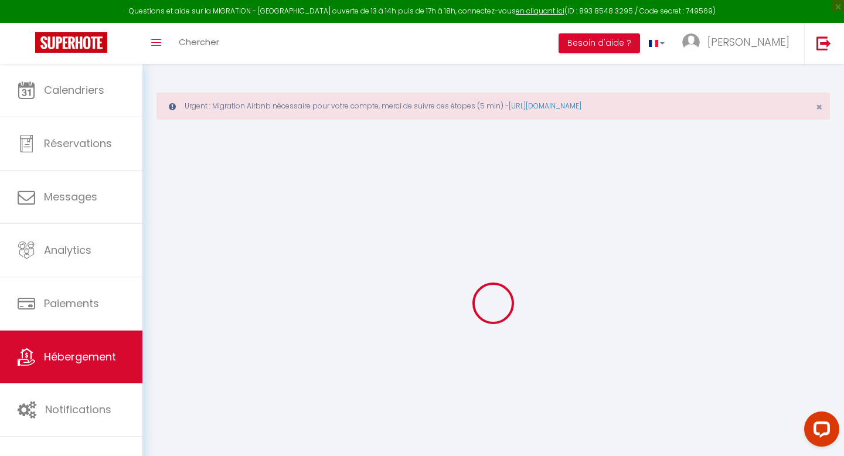
type input "500"
select select
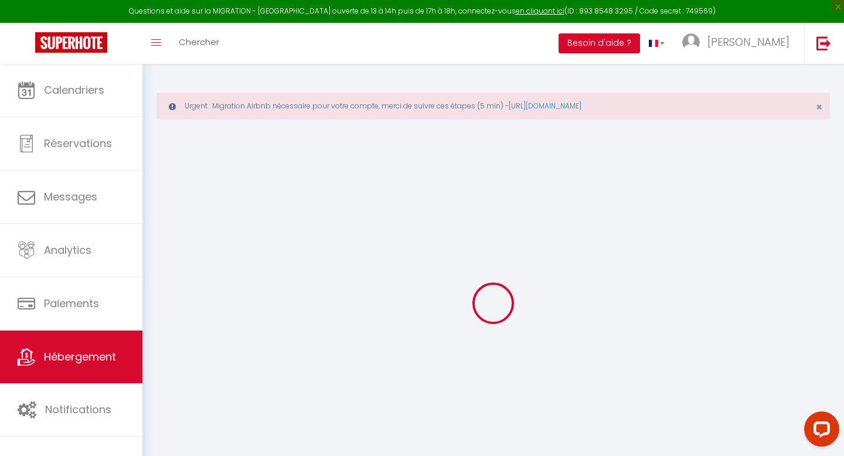
select select
type input "[STREET_ADDRESS]"
type input "21000"
type input "[GEOGRAPHIC_DATA]"
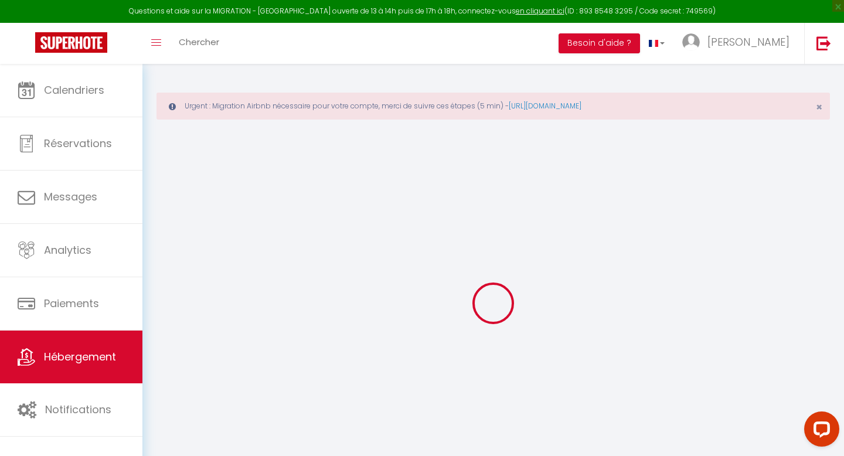
type input "[EMAIL_ADDRESS][DOMAIN_NAME]"
select select "14415"
checkbox input "false"
checkbox input "true"
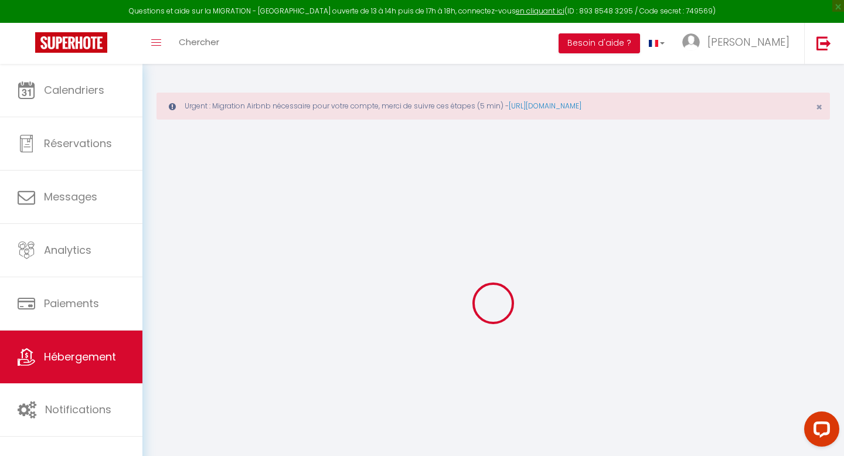
checkbox input "false"
select select
type input "0"
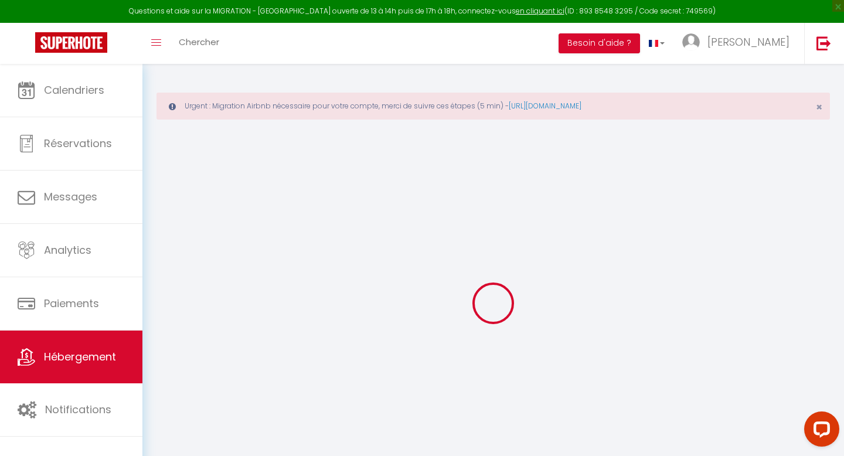
type input "0"
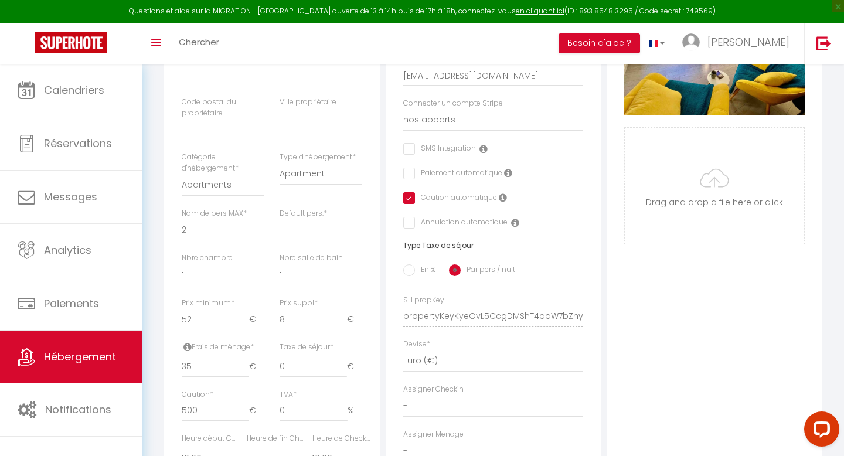
scroll to position [353, 0]
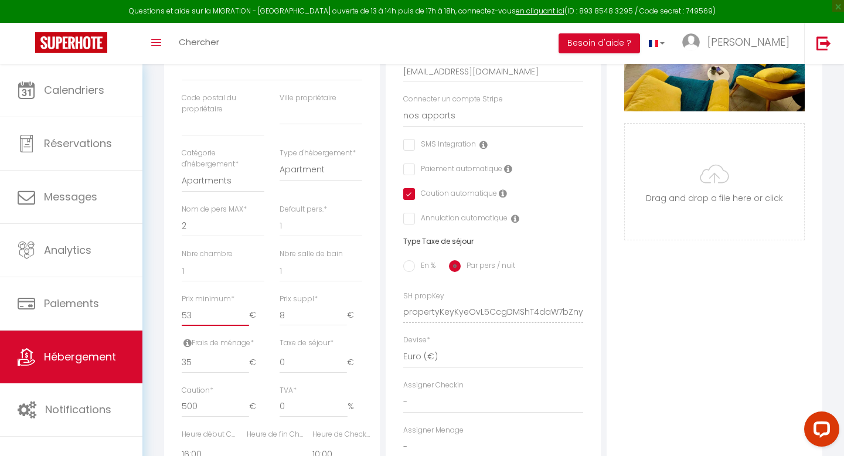
click at [246, 312] on input "53" at bounding box center [215, 315] width 67 height 21
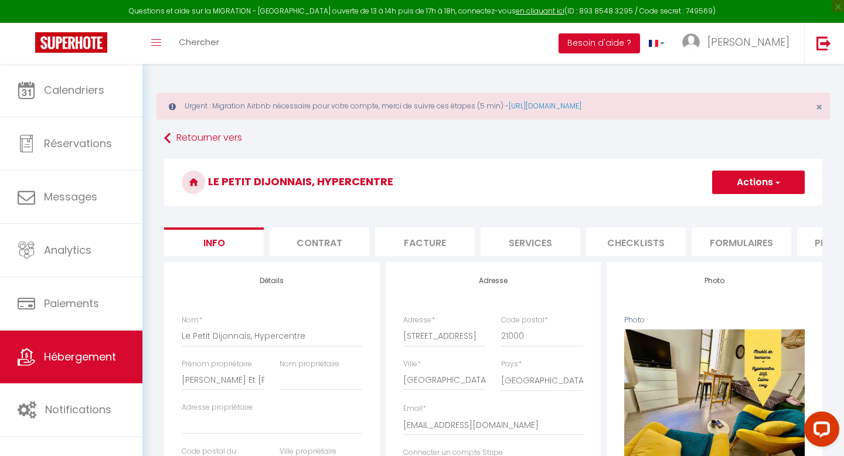
click at [770, 191] on button "Actions" at bounding box center [758, 182] width 93 height 23
click at [713, 210] on input "Enregistrer" at bounding box center [711, 208] width 43 height 12
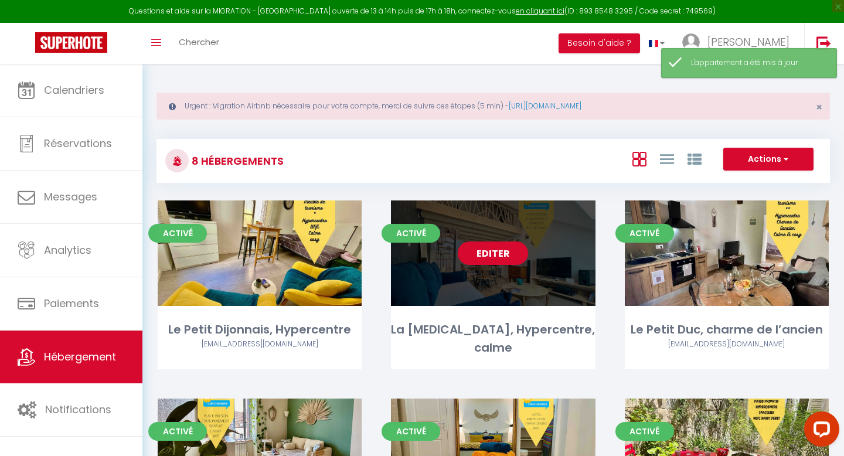
click at [498, 253] on link "Editer" at bounding box center [493, 252] width 70 height 23
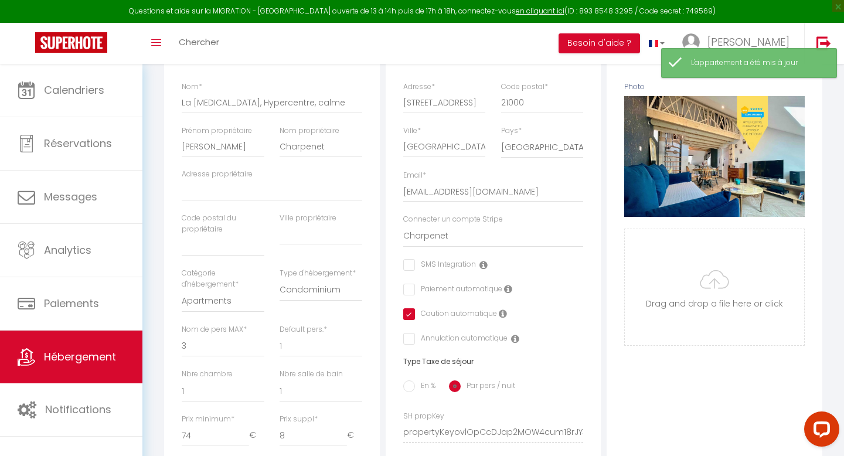
scroll to position [237, 0]
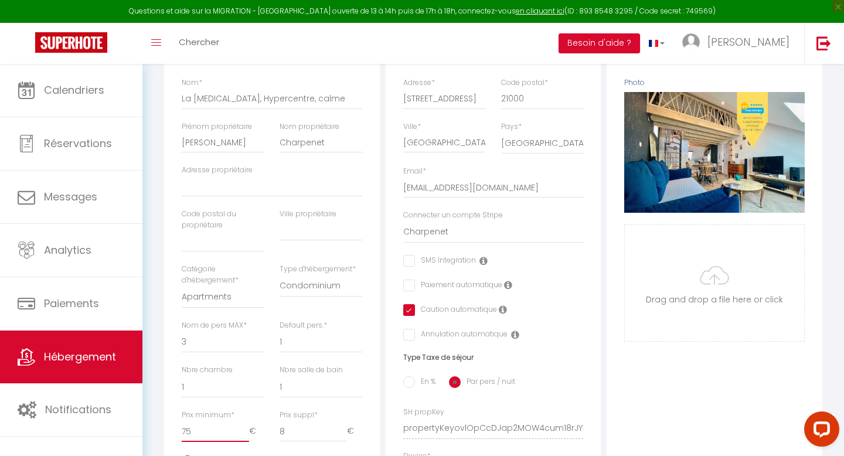
click at [244, 428] on input "75" at bounding box center [215, 431] width 67 height 21
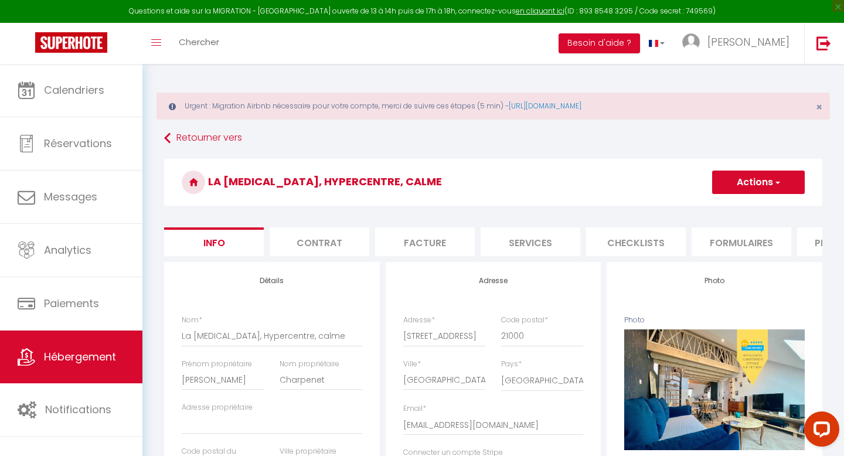
click at [781, 178] on button "Actions" at bounding box center [758, 182] width 93 height 23
click at [704, 208] on input "Enregistrer" at bounding box center [711, 208] width 43 height 12
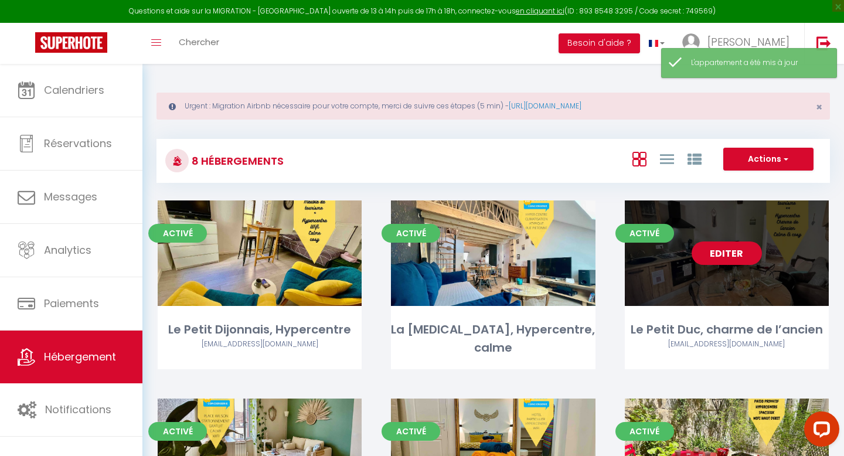
click at [724, 257] on link "Editer" at bounding box center [727, 252] width 70 height 23
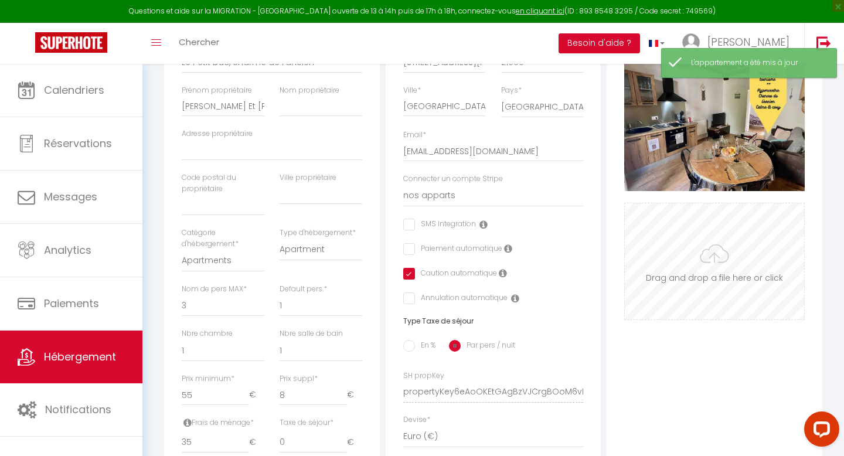
scroll to position [288, 0]
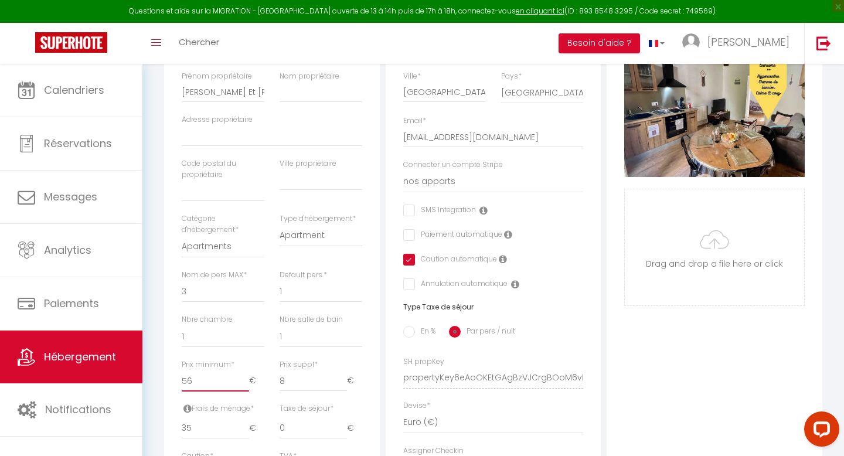
click at [244, 376] on input "56" at bounding box center [215, 380] width 67 height 21
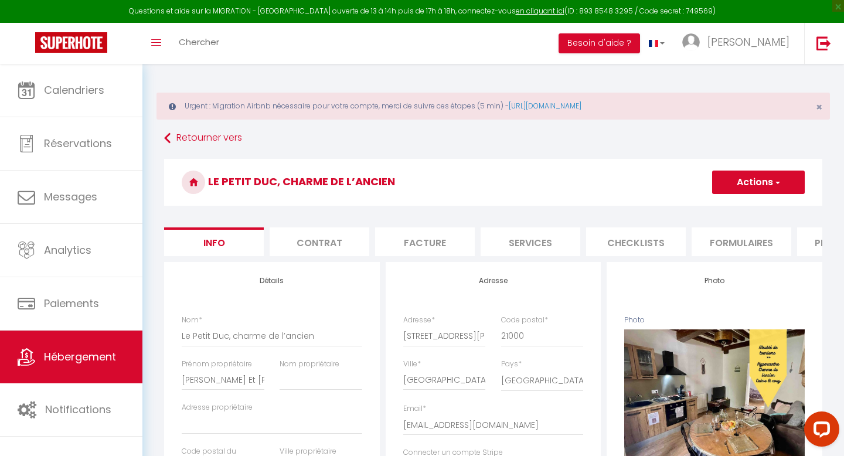
click at [781, 185] on button "Actions" at bounding box center [758, 182] width 93 height 23
click at [704, 207] on input "Enregistrer" at bounding box center [711, 208] width 43 height 12
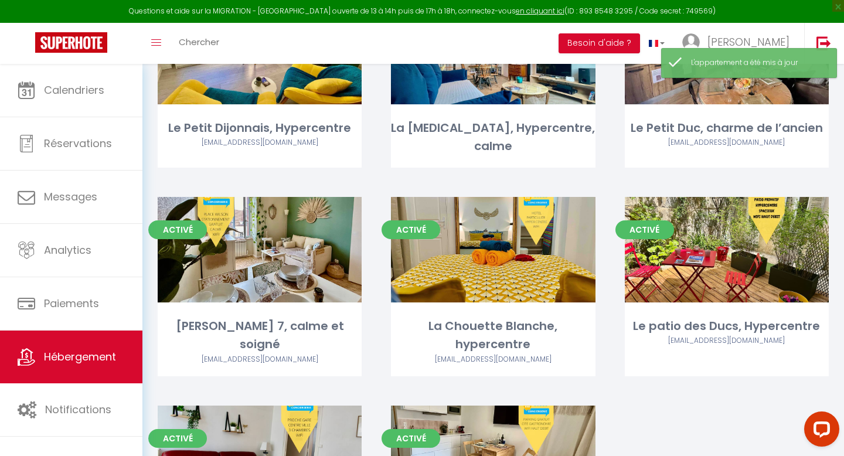
scroll to position [230, 0]
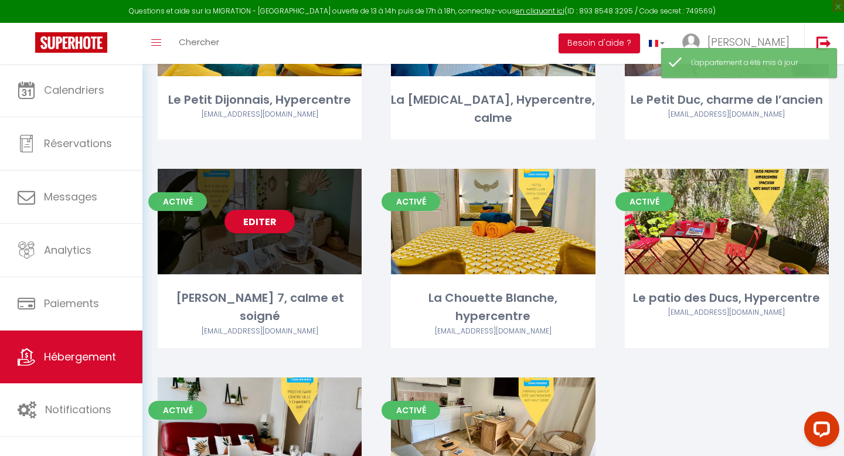
click at [272, 216] on link "Editer" at bounding box center [259, 221] width 70 height 23
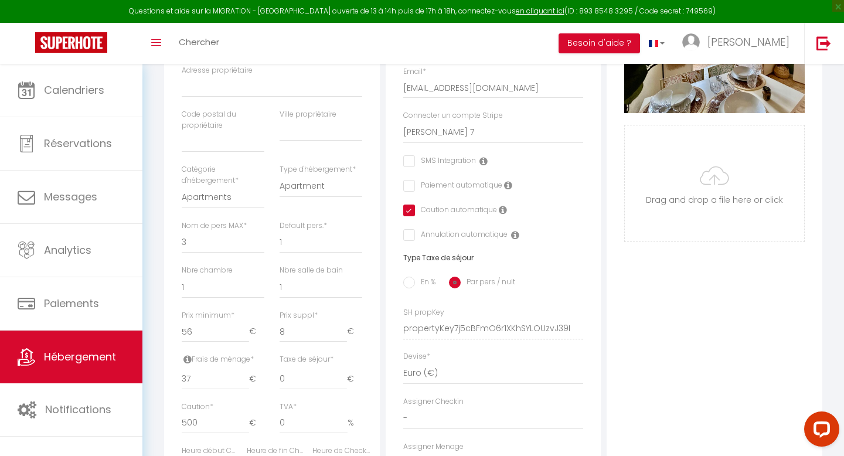
scroll to position [338, 0]
click at [243, 333] on input "55" at bounding box center [215, 331] width 67 height 21
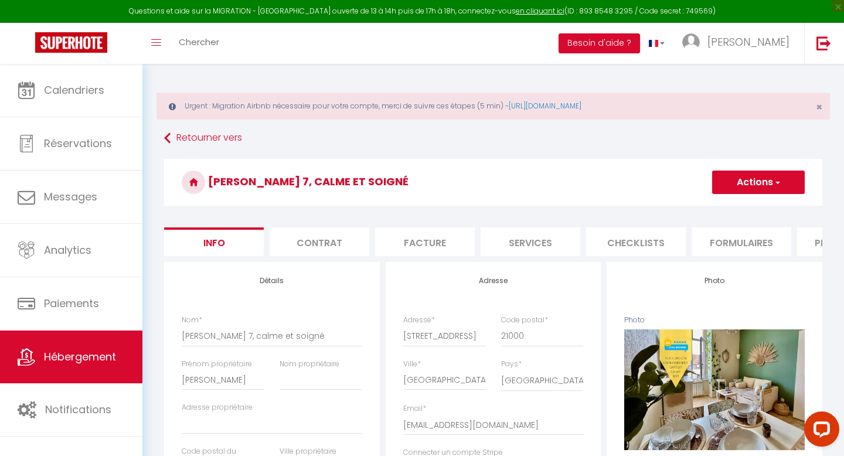
click at [745, 187] on button "Actions" at bounding box center [758, 182] width 93 height 23
click at [714, 207] on input "Enregistrer" at bounding box center [711, 208] width 43 height 12
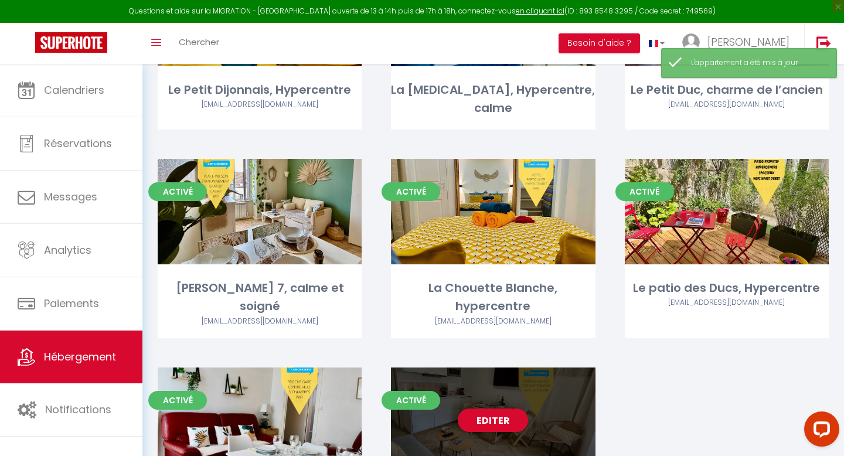
scroll to position [256, 0]
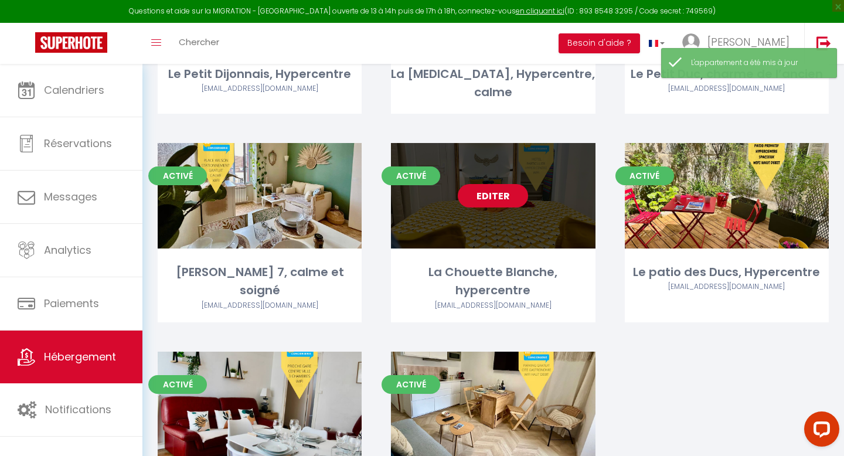
click at [493, 189] on link "Editer" at bounding box center [493, 195] width 70 height 23
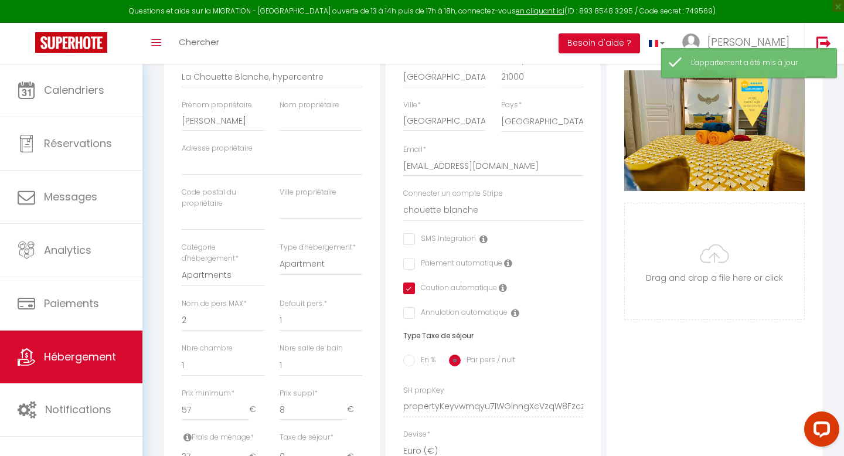
scroll to position [269, 0]
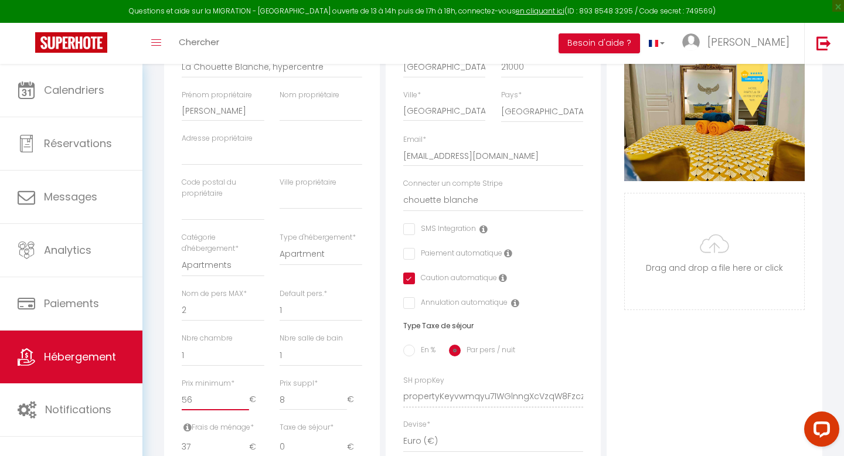
click at [244, 404] on input "56" at bounding box center [215, 399] width 67 height 21
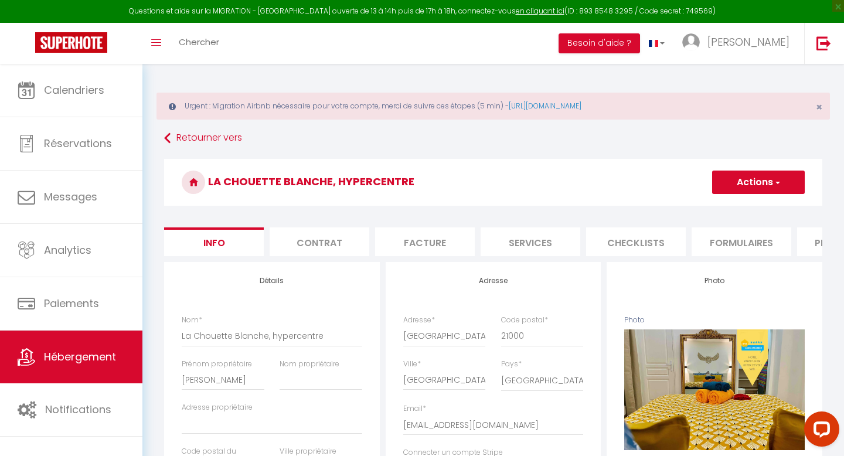
click at [779, 186] on span "button" at bounding box center [777, 182] width 8 height 12
click at [710, 211] on input "Enregistrer" at bounding box center [711, 208] width 43 height 12
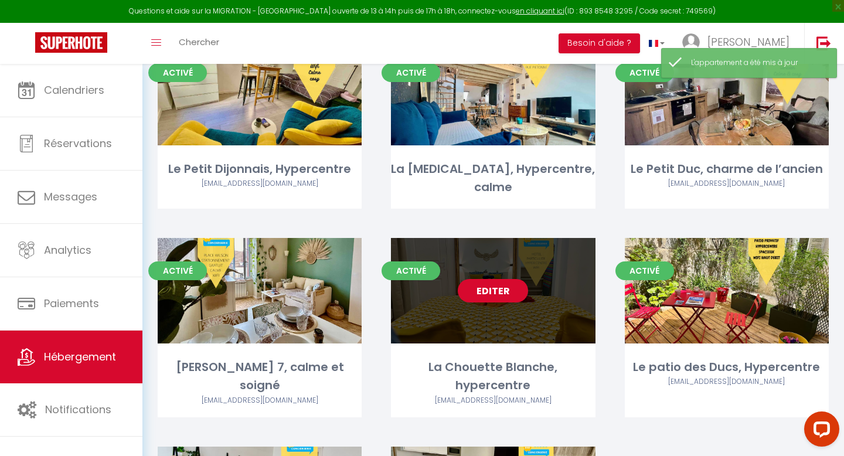
scroll to position [164, 0]
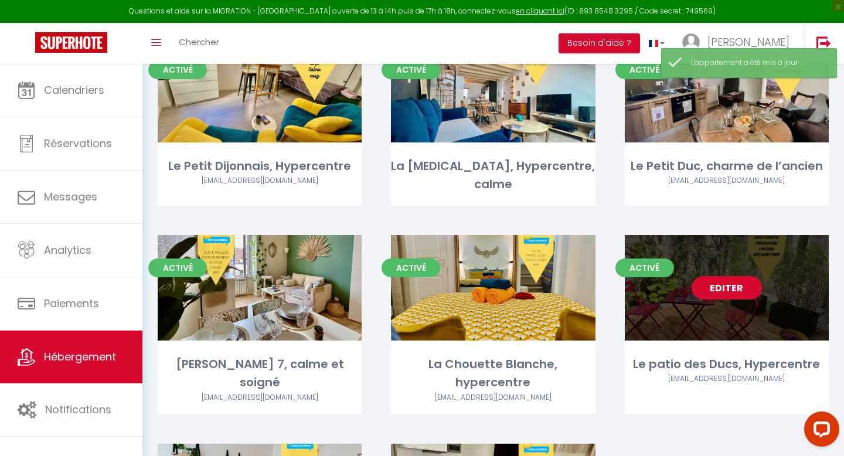
click at [726, 276] on link "Editer" at bounding box center [727, 287] width 70 height 23
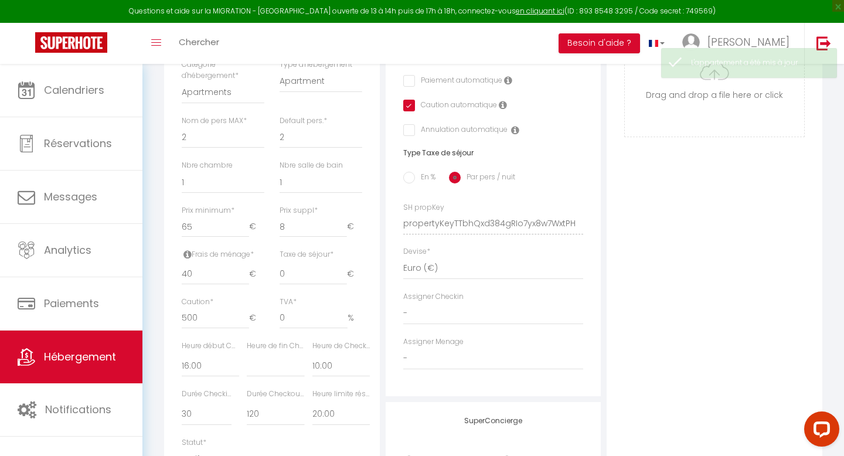
scroll to position [445, 0]
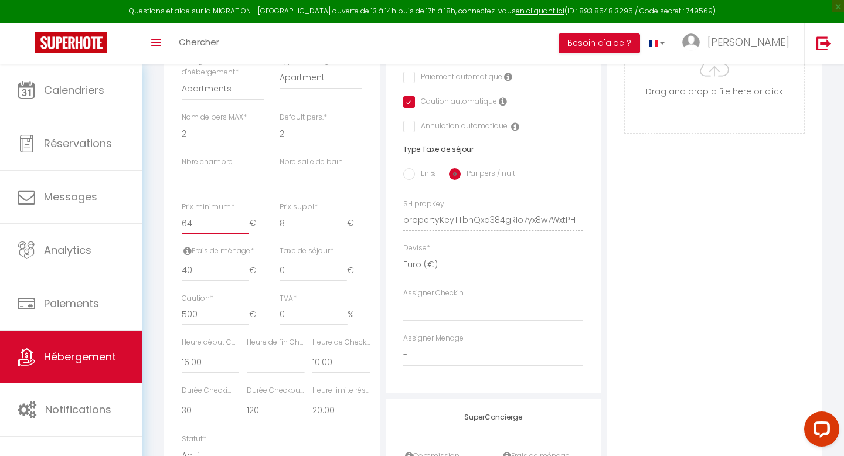
click at [243, 225] on input "64" at bounding box center [215, 223] width 67 height 21
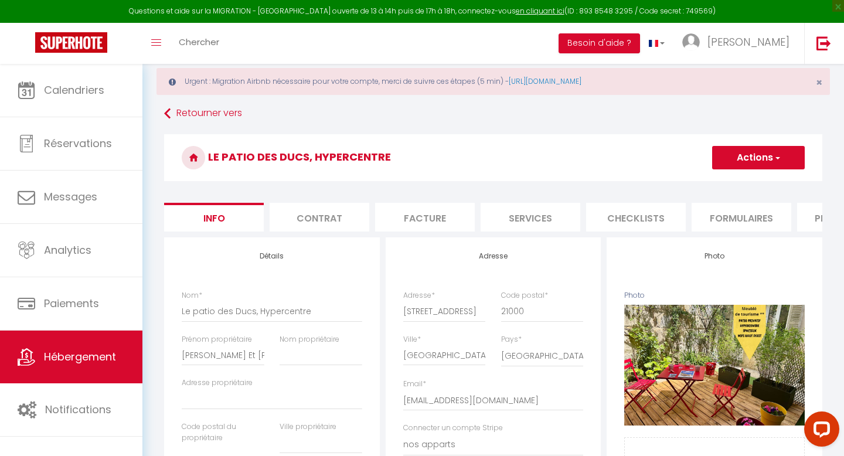
scroll to position [0, 0]
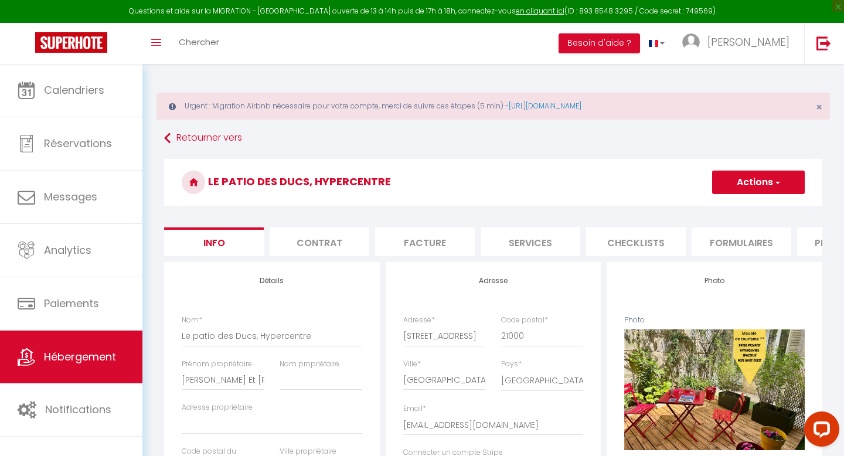
click at [771, 182] on button "Actions" at bounding box center [758, 182] width 93 height 23
click at [706, 207] on input "Enregistrer" at bounding box center [711, 208] width 43 height 12
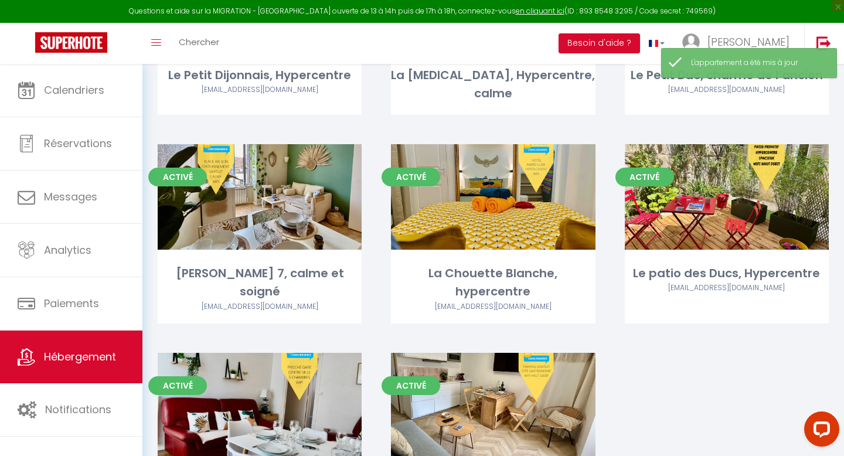
scroll to position [255, 0]
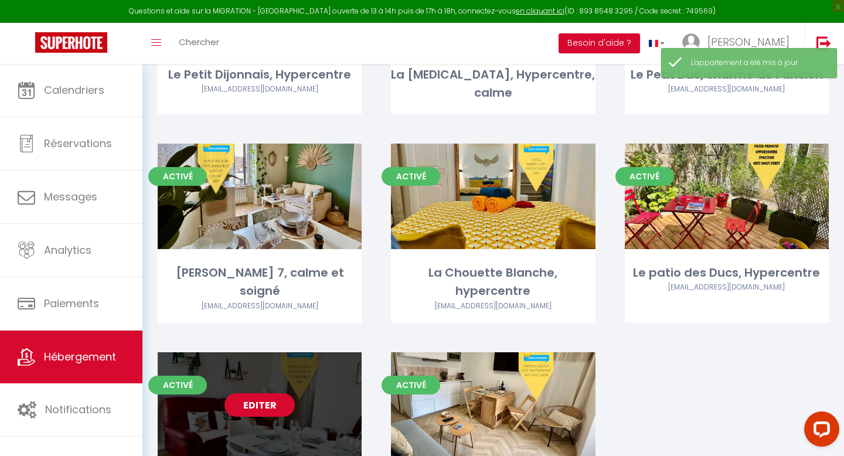
click at [271, 393] on link "Editer" at bounding box center [259, 404] width 70 height 23
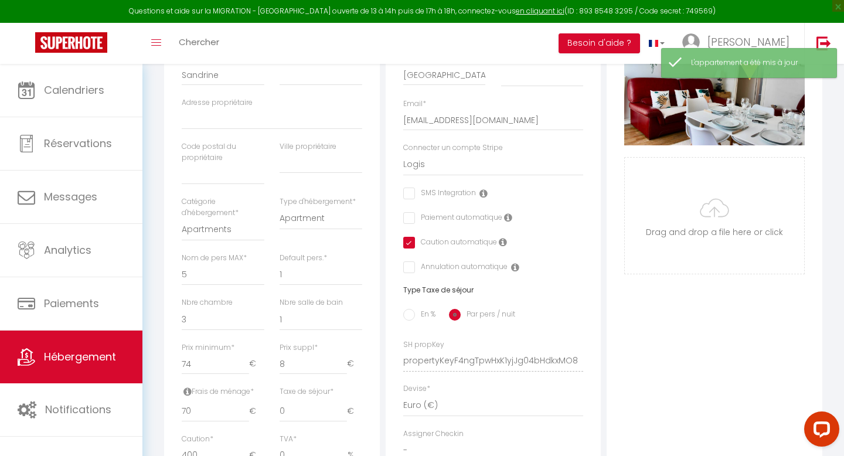
scroll to position [315, 0]
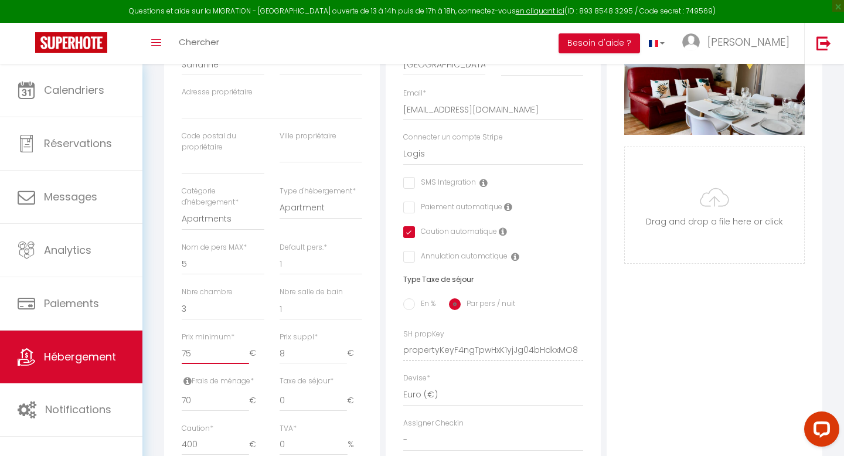
click at [241, 349] on input "75" at bounding box center [215, 353] width 67 height 21
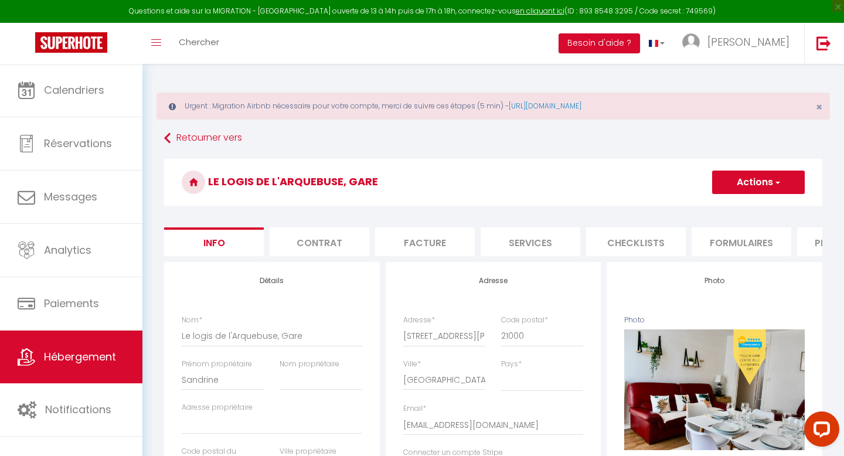
click at [775, 182] on span "button" at bounding box center [777, 182] width 8 height 12
click at [695, 207] on input "Enregistrer" at bounding box center [711, 208] width 43 height 12
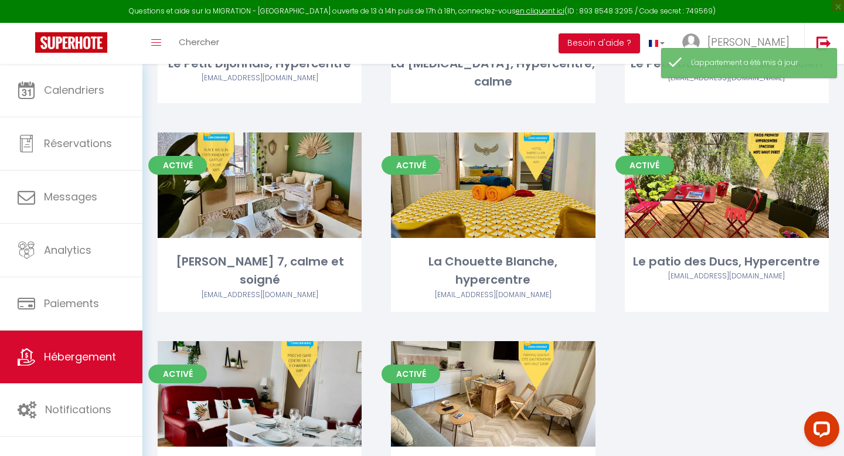
scroll to position [319, 0]
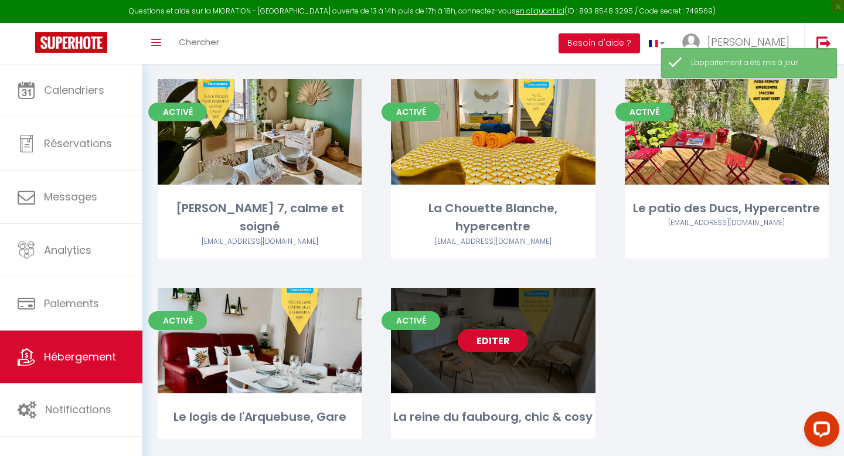
click at [475, 329] on link "Editer" at bounding box center [493, 340] width 70 height 23
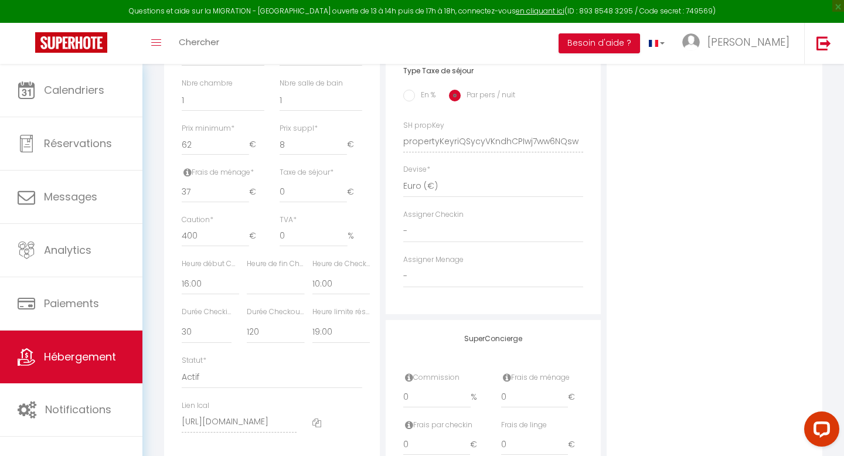
scroll to position [518, 0]
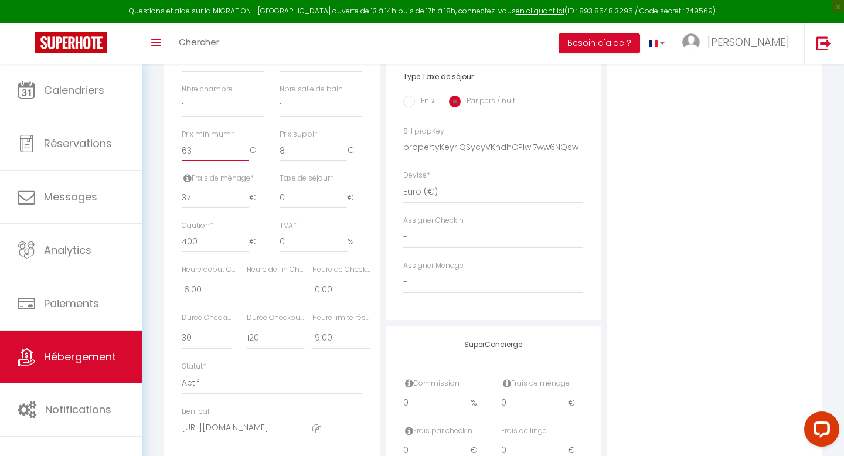
click at [240, 148] on input "63" at bounding box center [215, 150] width 67 height 21
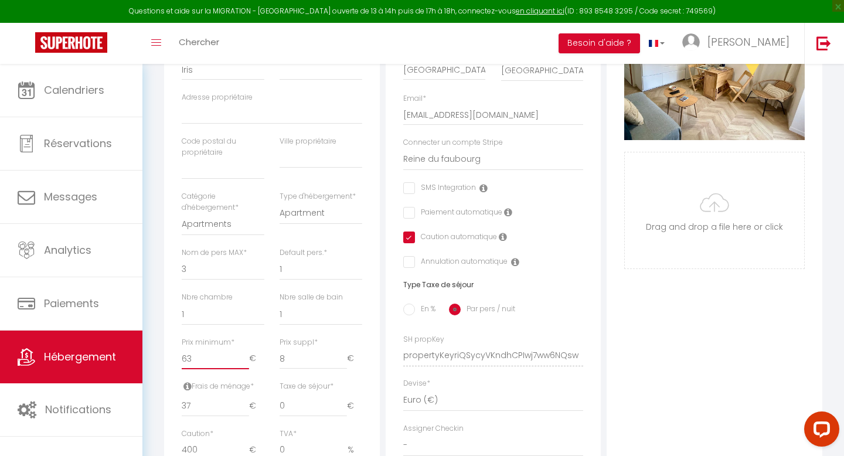
scroll to position [0, 0]
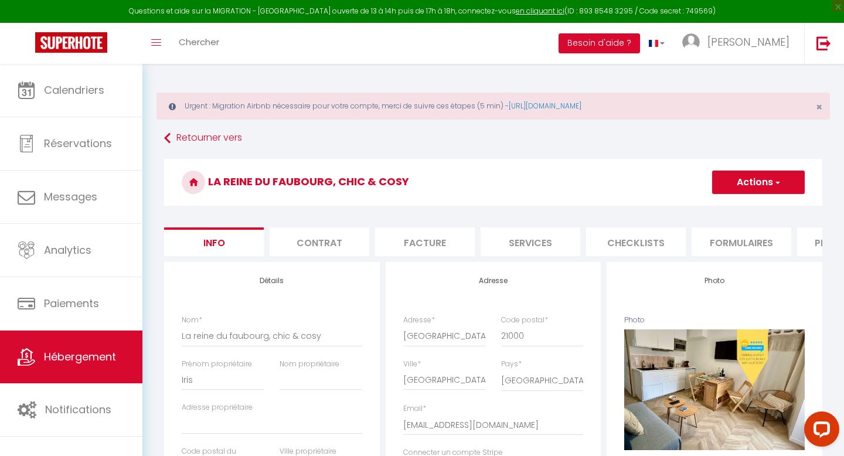
click at [726, 185] on button "Actions" at bounding box center [758, 182] width 93 height 23
click at [708, 210] on input "Enregistrer" at bounding box center [711, 208] width 43 height 12
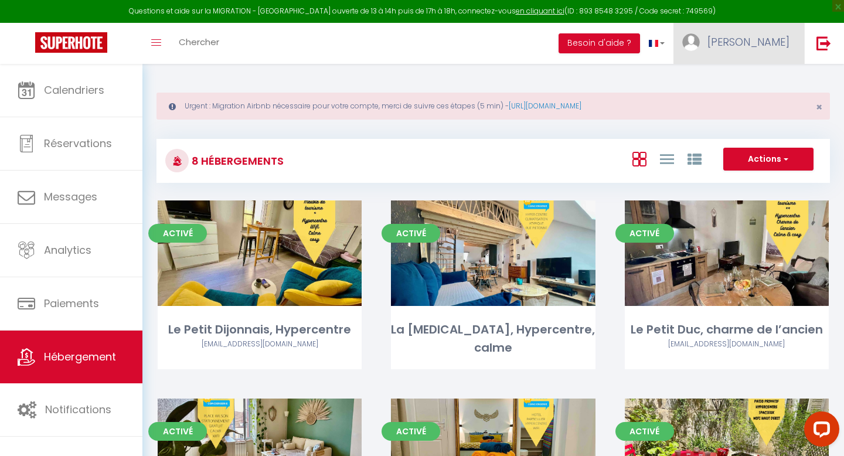
click at [783, 43] on span "[PERSON_NAME]" at bounding box center [748, 42] width 82 height 15
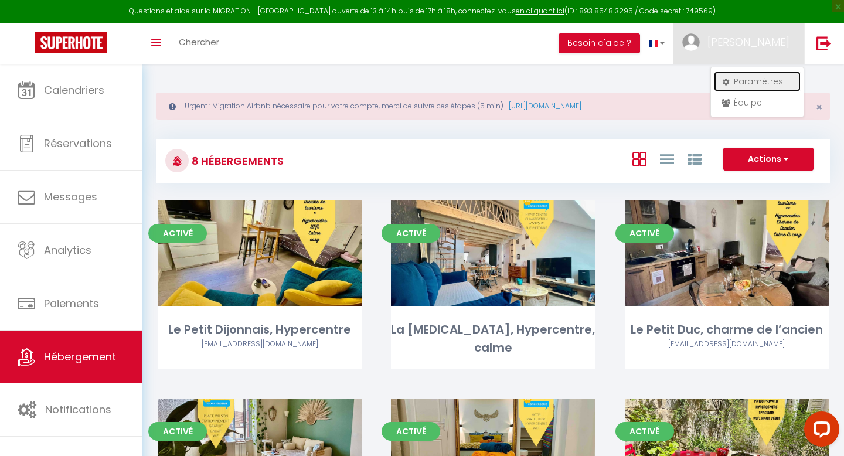
click at [768, 77] on link "Paramètres" at bounding box center [757, 82] width 87 height 20
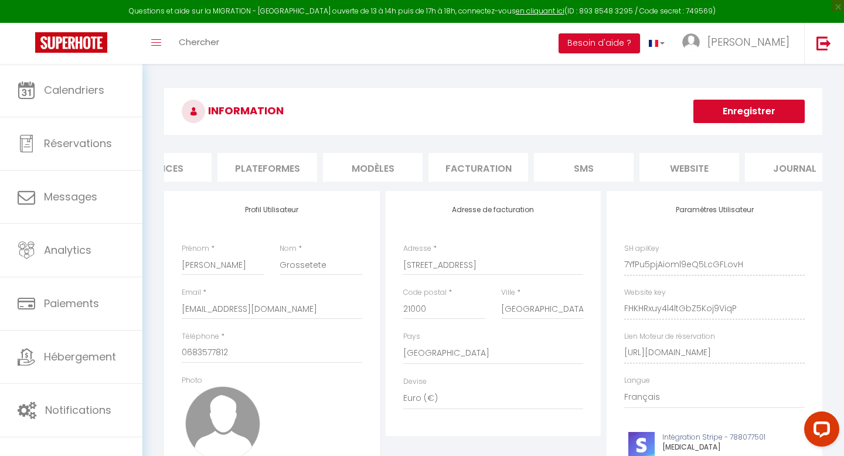
scroll to position [0, 186]
click at [229, 169] on li "Plateformes" at bounding box center [239, 167] width 100 height 29
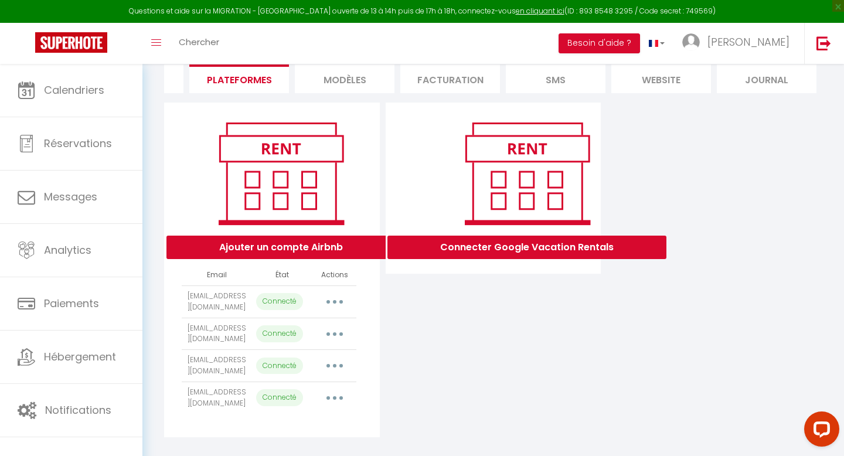
scroll to position [121, 0]
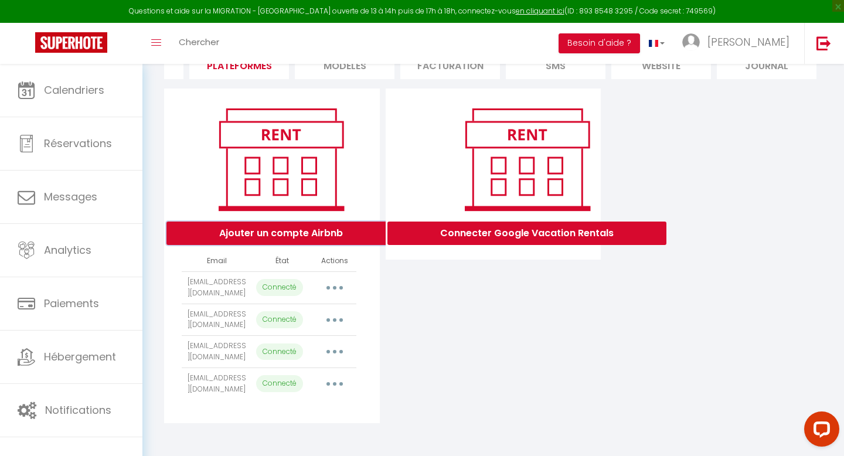
click at [326, 222] on button "Ajouter un compte Airbnb" at bounding box center [280, 233] width 229 height 23
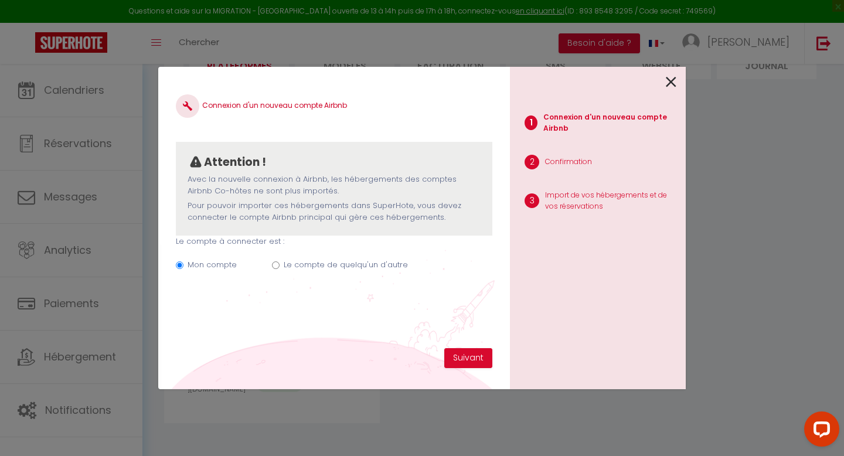
click at [275, 268] on input "Le compte de quelqu'un d'autre" at bounding box center [276, 265] width 8 height 8
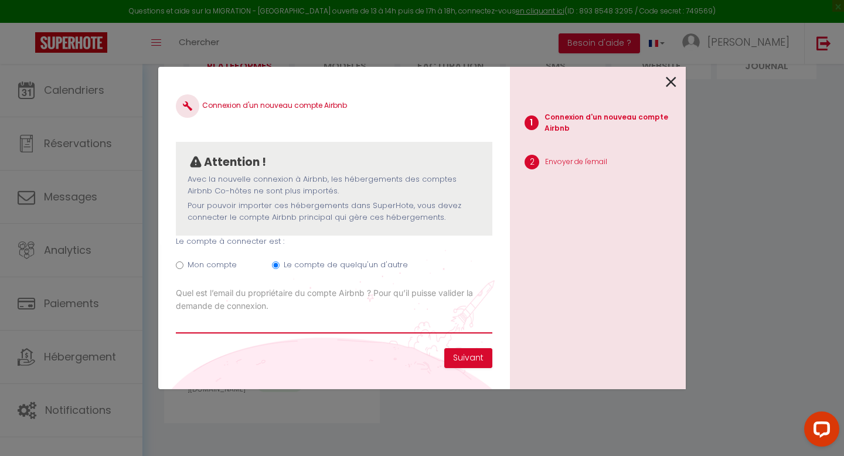
click at [256, 321] on input "Email connexion Airbnb" at bounding box center [334, 322] width 316 height 21
paste input "[PERSON_NAME][EMAIL_ADDRESS][DOMAIN_NAME]"
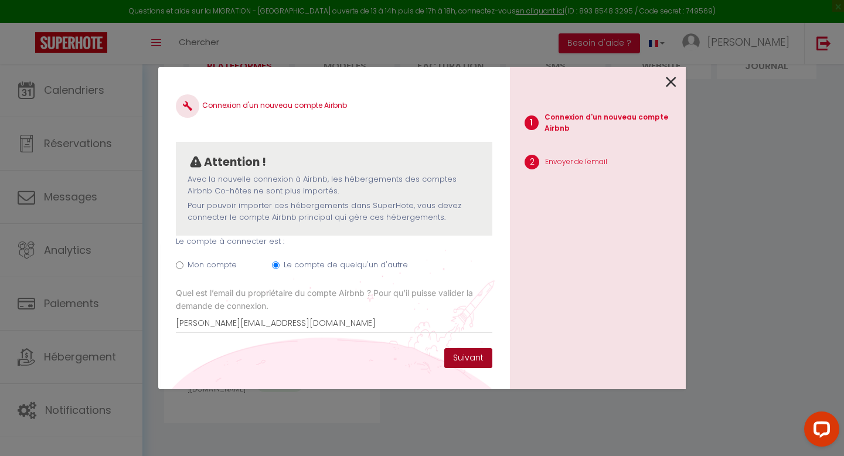
click at [458, 353] on button "Suivant" at bounding box center [468, 358] width 48 height 20
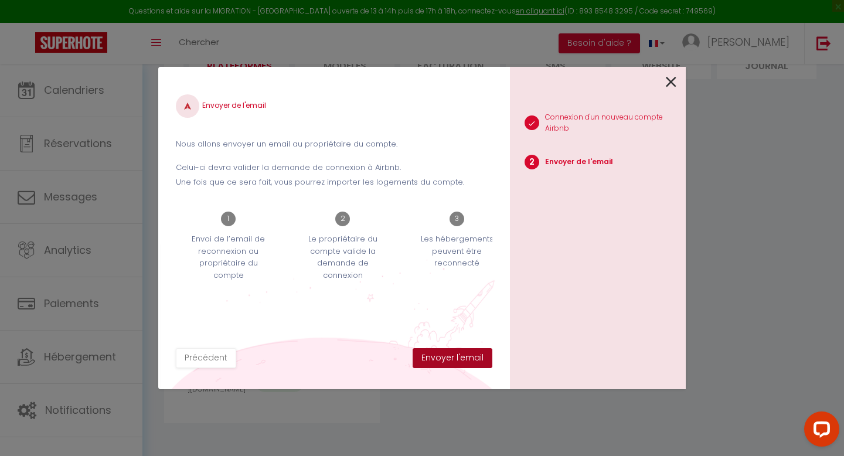
click at [458, 353] on button "Envoyer l'email" at bounding box center [453, 358] width 80 height 20
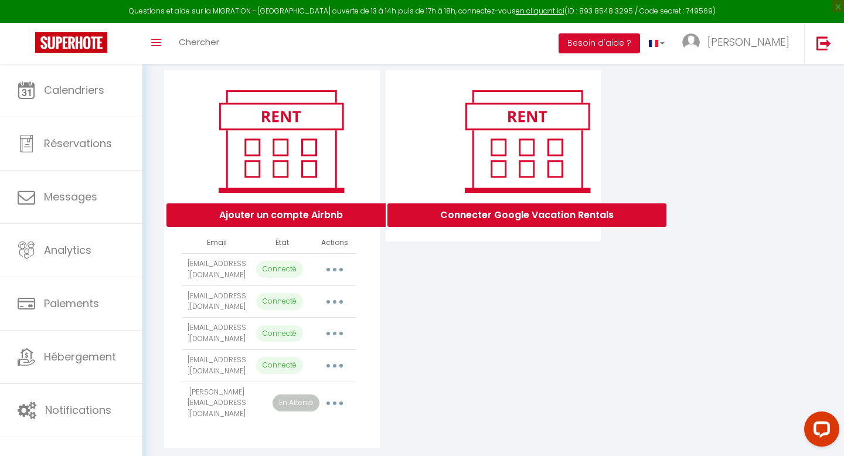
scroll to position [153, 0]
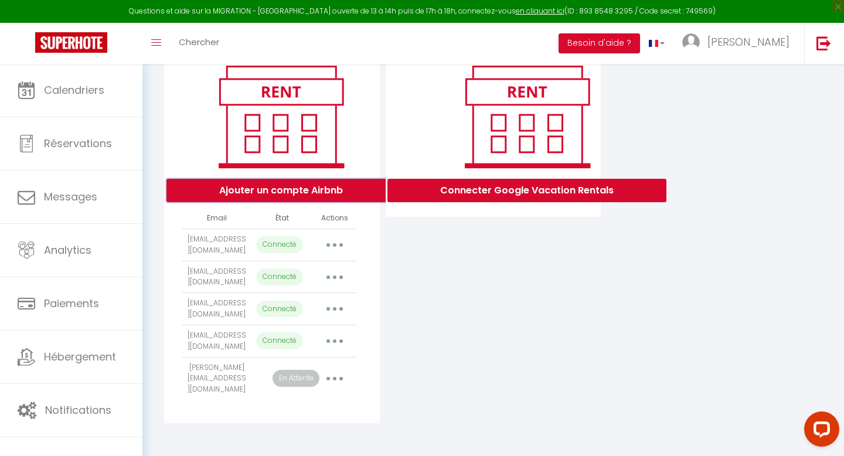
click at [344, 179] on button "Ajouter un compte Airbnb" at bounding box center [280, 190] width 229 height 23
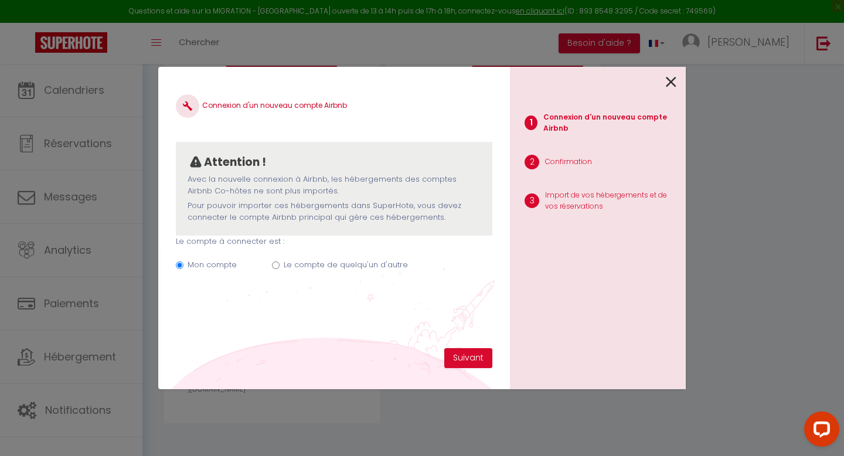
click at [273, 257] on div "Mon compte Le compte de quelqu'un d'autre" at bounding box center [334, 266] width 316 height 39
click at [274, 265] on input "Le compte de quelqu'un d'autre" at bounding box center [276, 265] width 8 height 8
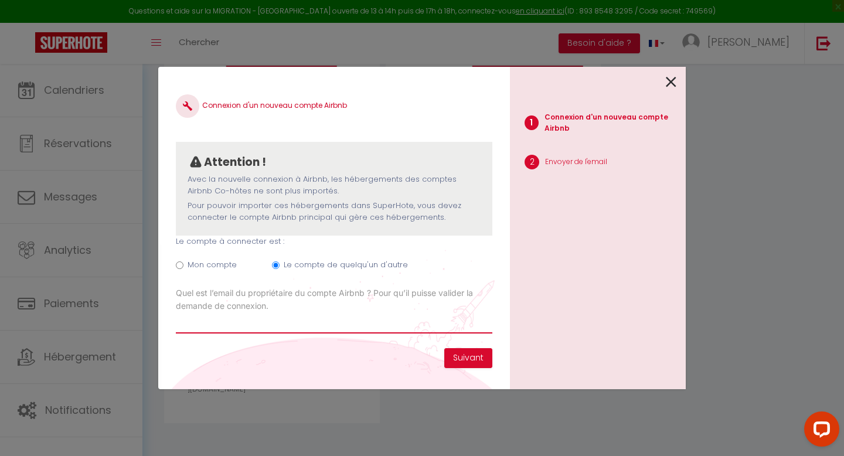
click at [261, 320] on input "Email connexion Airbnb" at bounding box center [334, 322] width 316 height 21
paste input "hotmail"
paste input "Charpenet.[PERSON_NAME]@outlook.f"
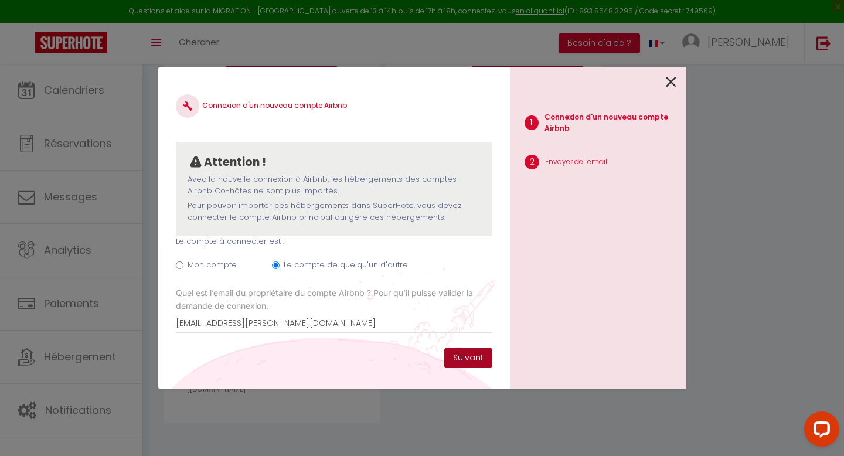
click at [469, 356] on button "Suivant" at bounding box center [468, 358] width 48 height 20
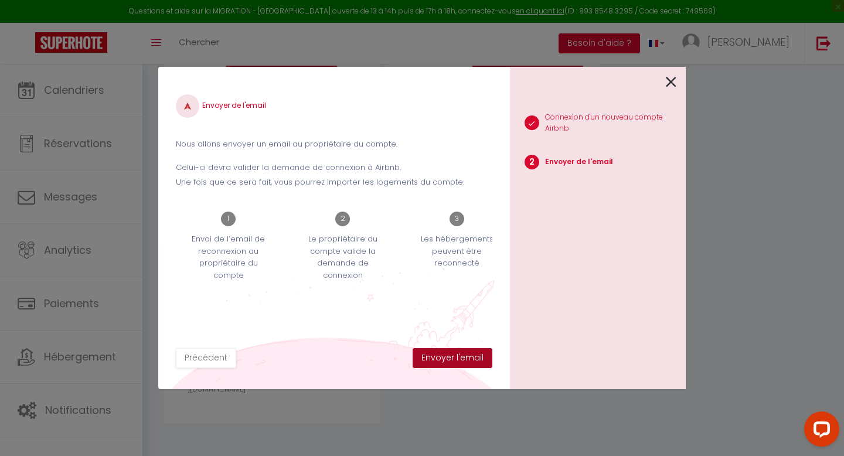
click at [469, 356] on button "Envoyer l'email" at bounding box center [453, 358] width 80 height 20
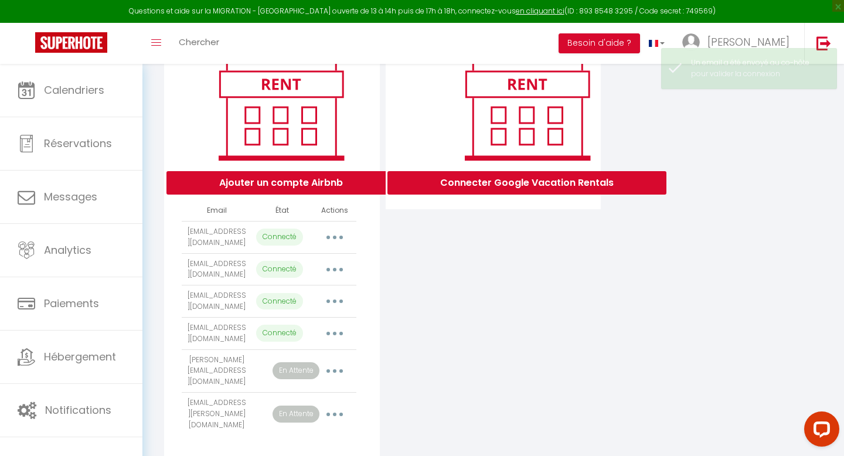
click at [339, 379] on button "button" at bounding box center [334, 371] width 33 height 19
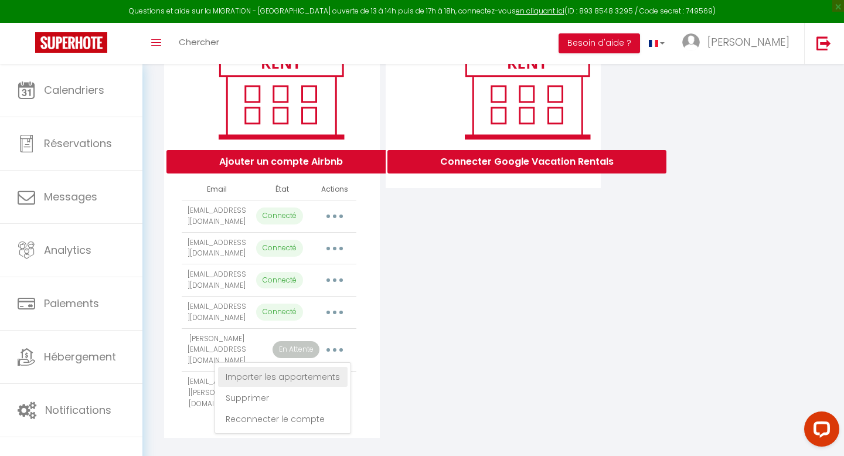
scroll to position [185, 0]
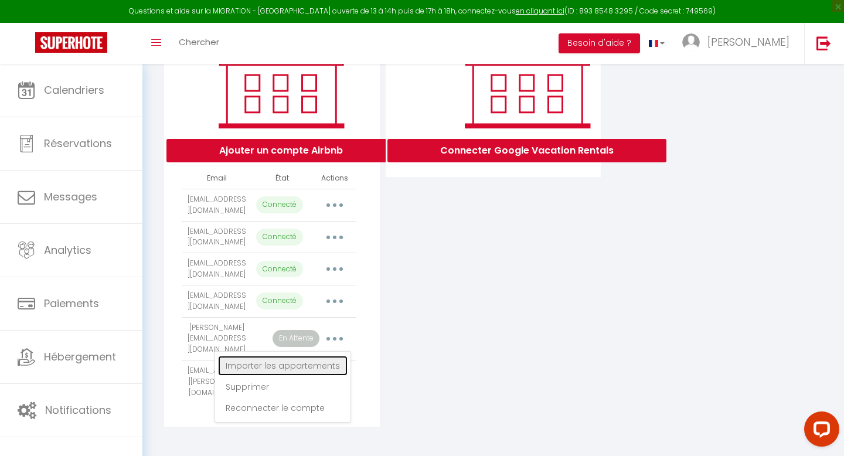
click at [301, 376] on link "Importer les appartements" at bounding box center [283, 366] width 130 height 20
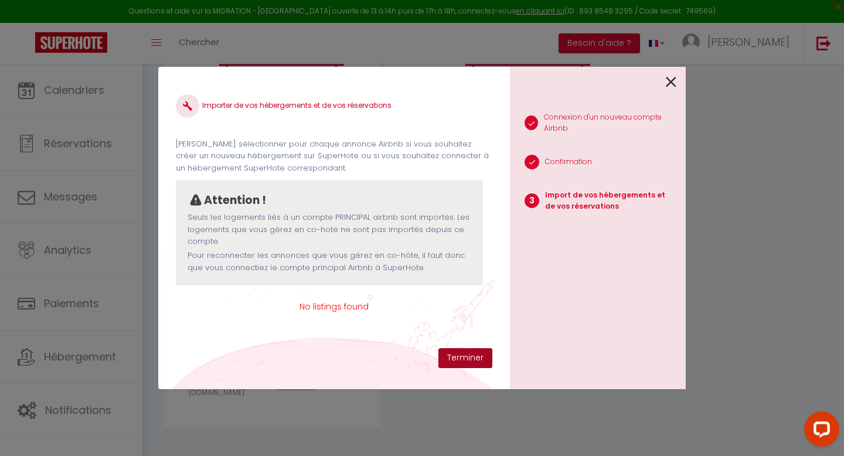
click at [475, 353] on button "Terminer" at bounding box center [465, 358] width 54 height 20
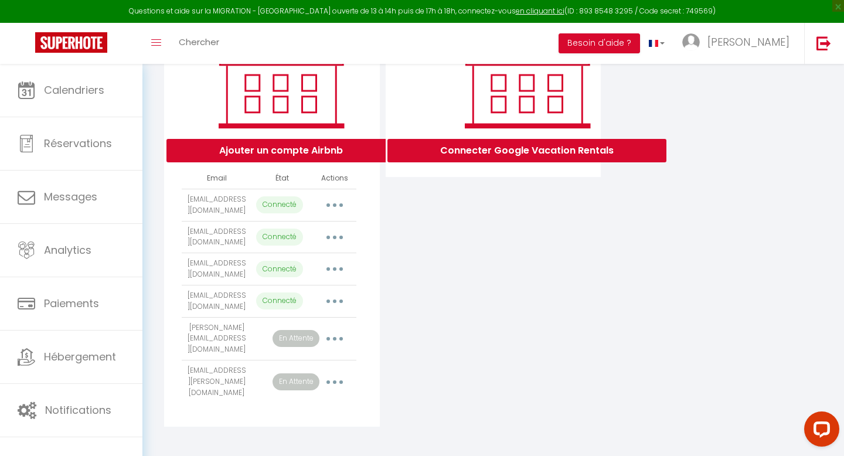
click at [336, 382] on button "button" at bounding box center [334, 382] width 33 height 19
click at [310, 407] on link "Importer les appartements" at bounding box center [283, 409] width 130 height 20
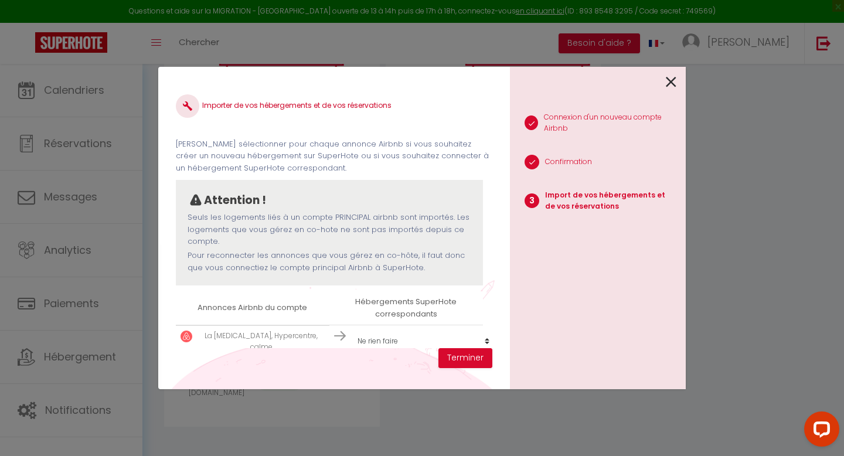
scroll to position [18, 0]
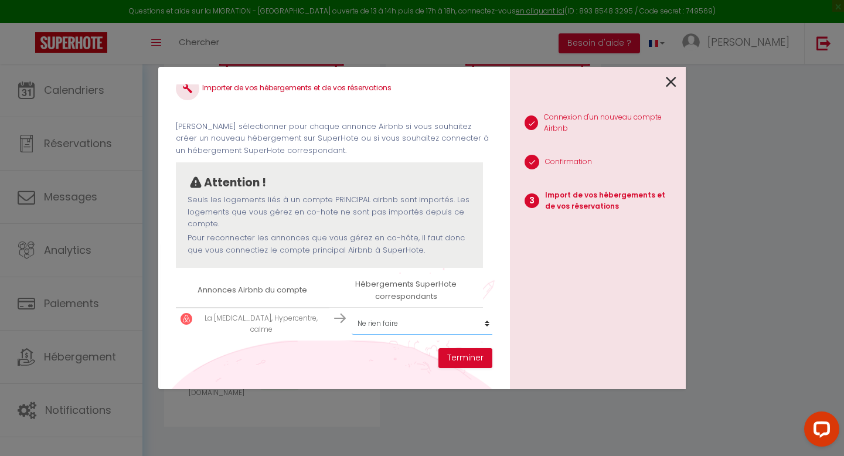
click at [411, 325] on select "Créer un nouveau hébergement Ne rien faire Le Petit Dijonnais, Hypercentre La […" at bounding box center [424, 323] width 144 height 22
click at [464, 352] on button "Terminer" at bounding box center [465, 358] width 54 height 20
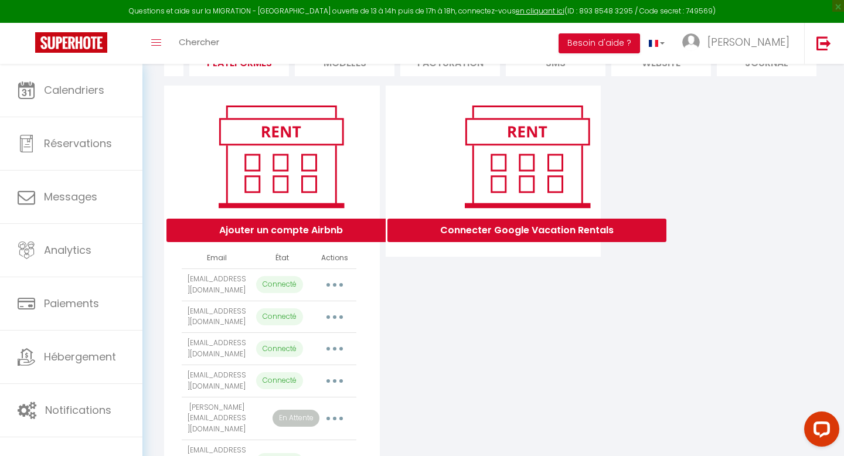
scroll to position [0, 0]
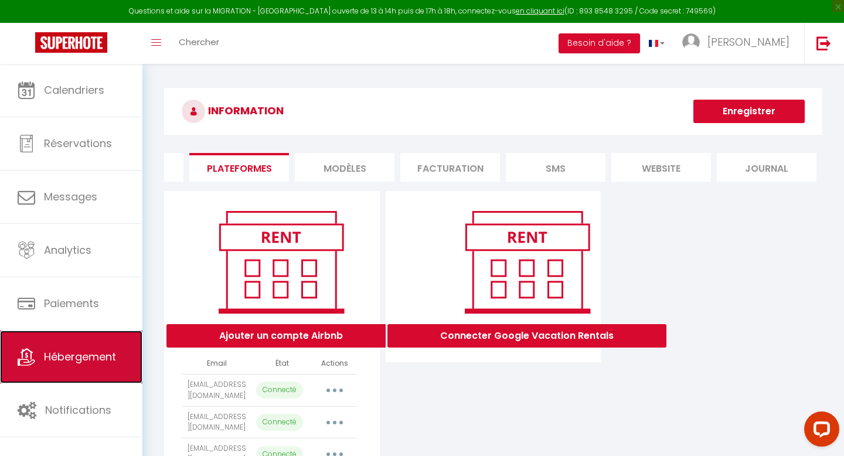
click at [87, 372] on link "Hébergement" at bounding box center [71, 357] width 142 height 53
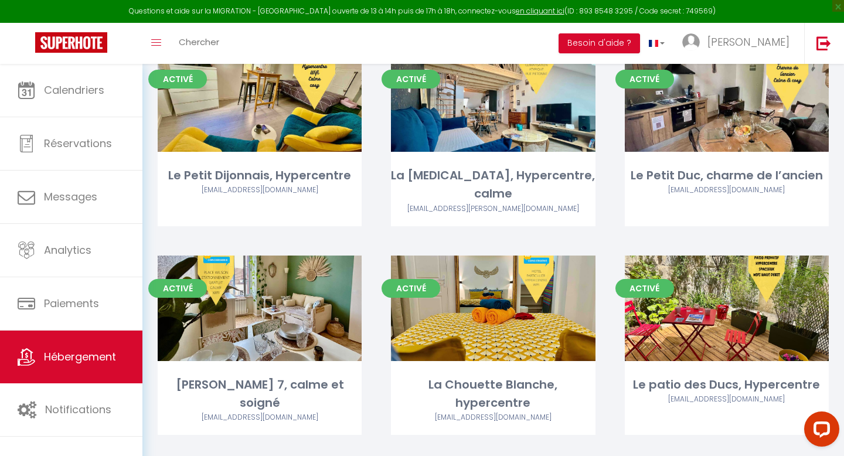
scroll to position [148, 0]
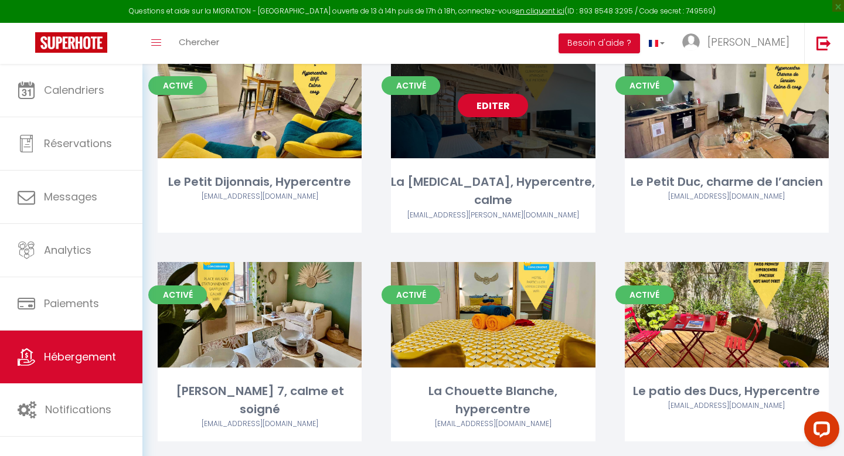
click at [501, 101] on link "Editer" at bounding box center [493, 105] width 70 height 23
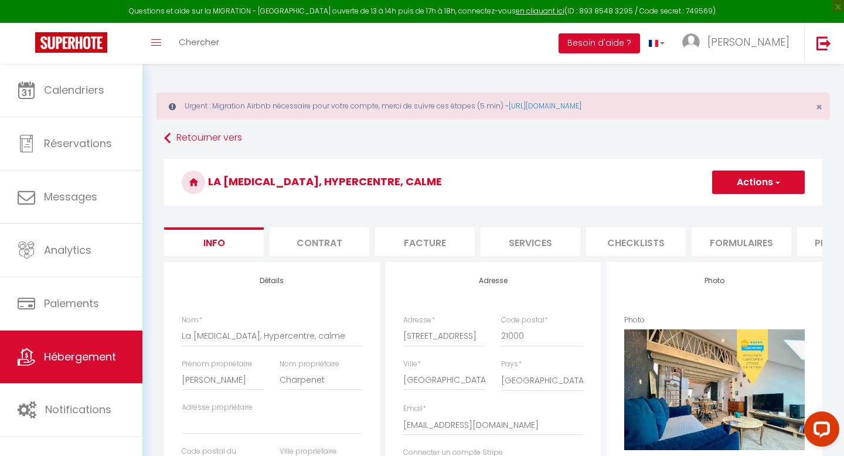
click at [720, 250] on li "Formulaires" at bounding box center [742, 241] width 100 height 29
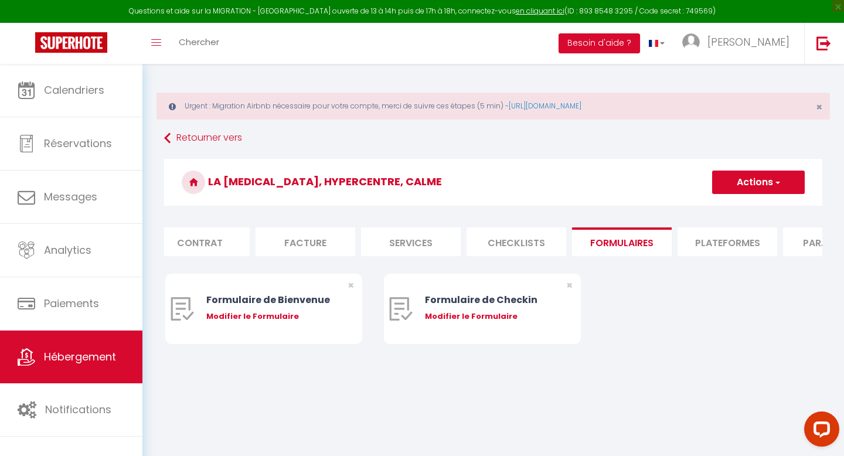
scroll to position [0, 165]
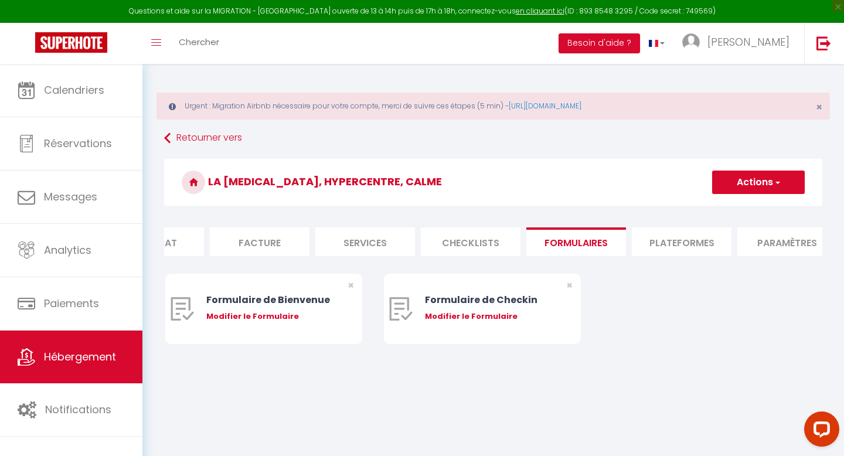
click at [670, 234] on li "Plateformes" at bounding box center [682, 241] width 100 height 29
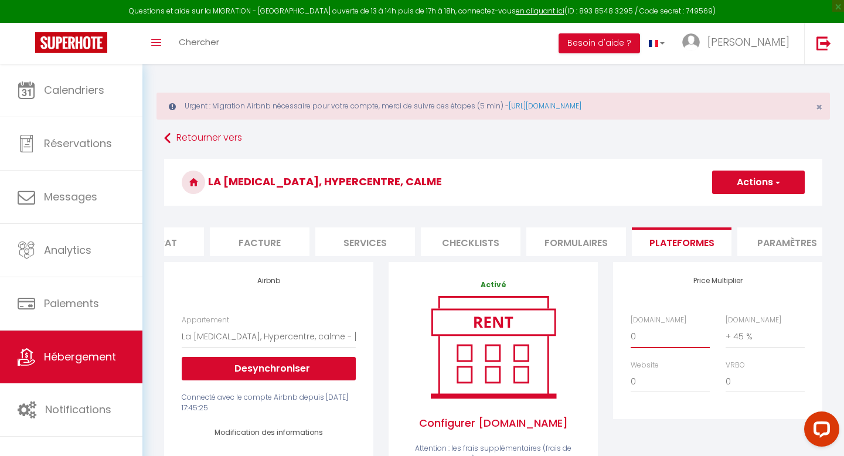
click at [642, 338] on select "0 + 1 % + 2 % + 3 % + 4 % + 5 % + 6 % + 7 % + 8 % + 9 %" at bounding box center [670, 336] width 79 height 22
click at [748, 185] on button "Actions" at bounding box center [758, 182] width 93 height 23
click at [745, 206] on link "Enregistrer" at bounding box center [758, 207] width 93 height 15
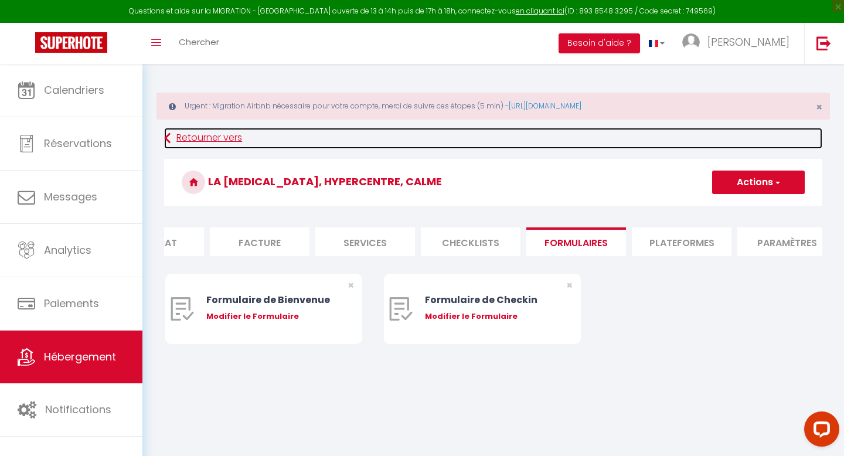
click at [193, 134] on link "Retourner vers" at bounding box center [493, 138] width 658 height 21
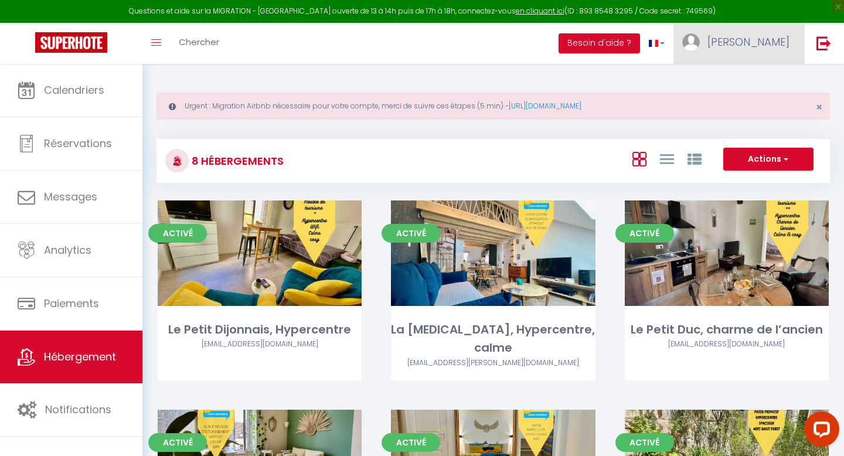
click at [770, 42] on span "[PERSON_NAME]" at bounding box center [748, 42] width 82 height 15
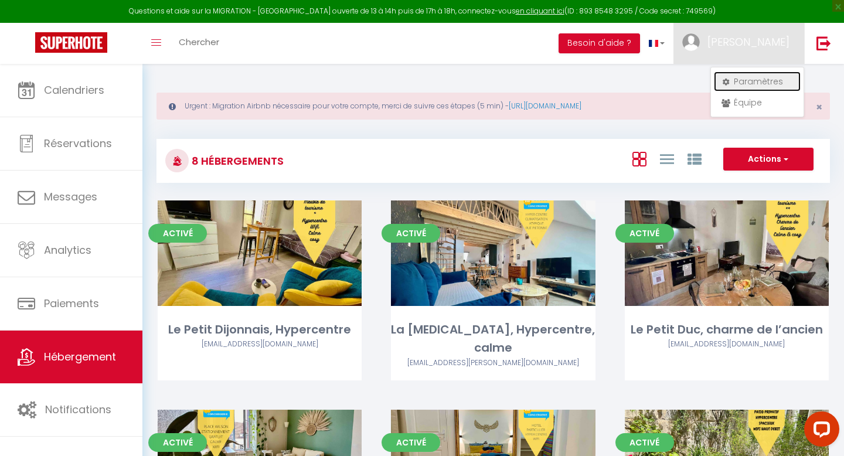
click at [770, 83] on link "Paramètres" at bounding box center [757, 82] width 87 height 20
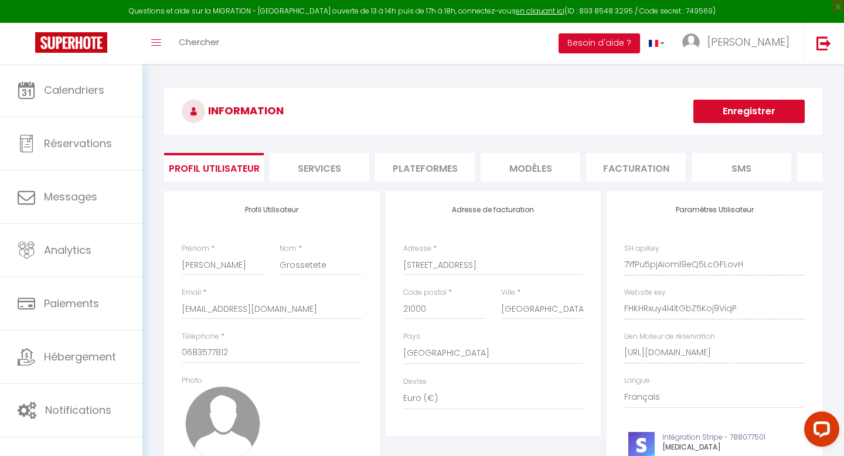
click at [410, 175] on li "Plateformes" at bounding box center [425, 167] width 100 height 29
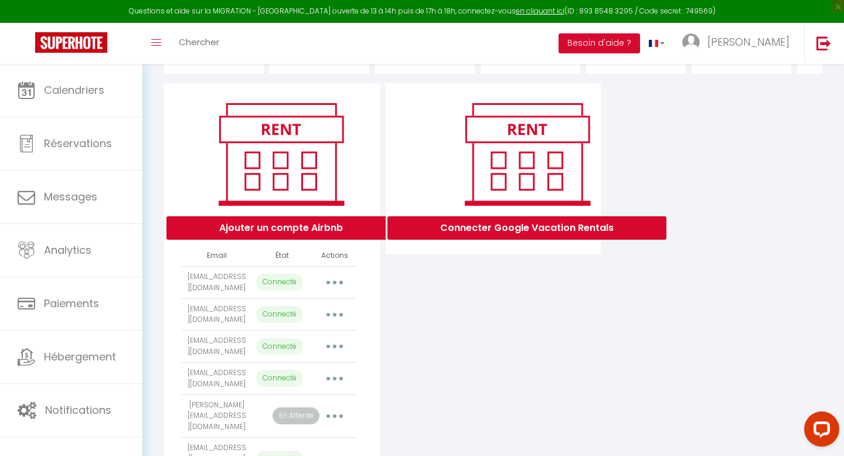
scroll to position [185, 0]
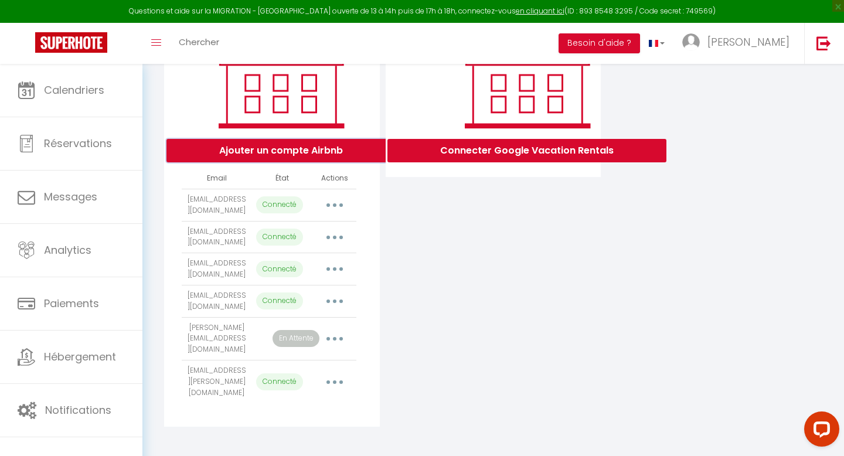
click at [320, 144] on button "Ajouter un compte Airbnb" at bounding box center [280, 150] width 229 height 23
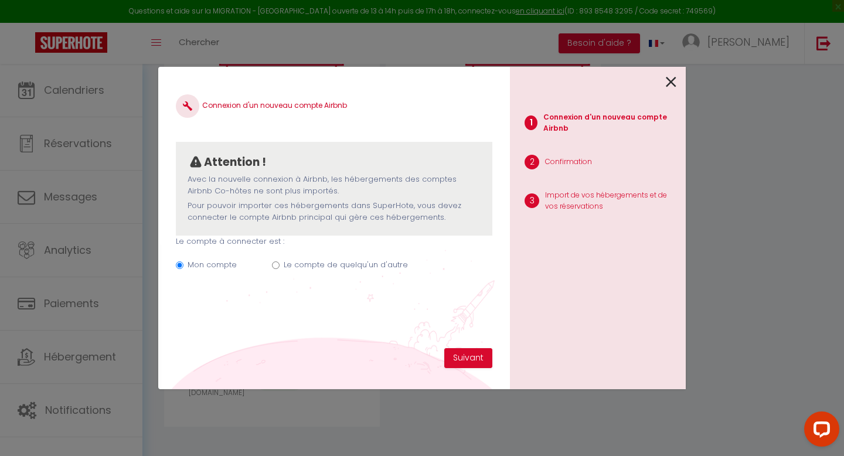
click at [274, 267] on input "Le compte de quelqu'un d'autre" at bounding box center [276, 265] width 8 height 8
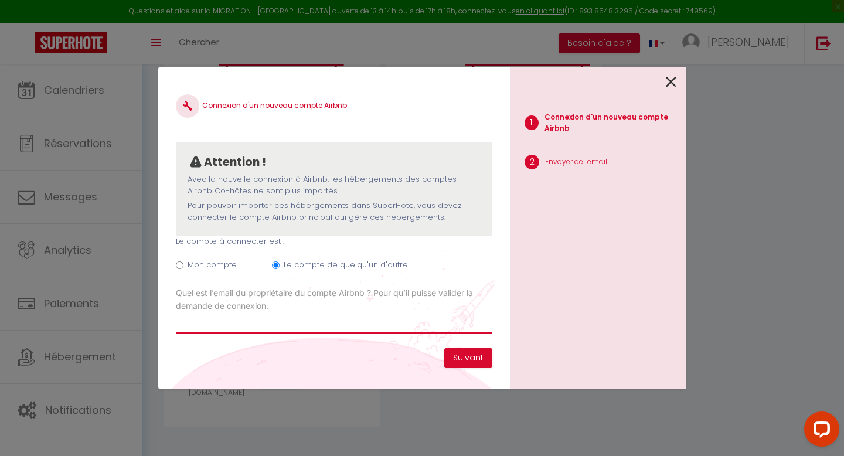
click at [257, 326] on input "Email connexion Airbnb" at bounding box center [334, 322] width 316 height 21
paste input "[EMAIL_ADDRESS][DOMAIN_NAME]"
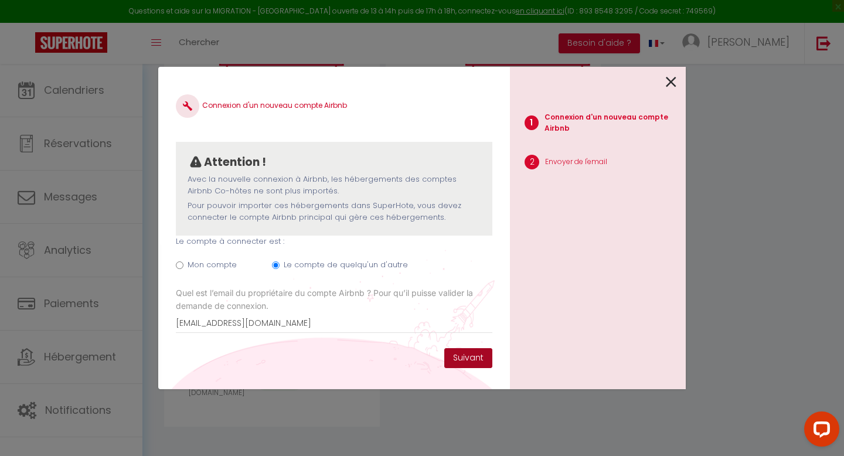
click at [479, 361] on button "Suivant" at bounding box center [468, 358] width 48 height 20
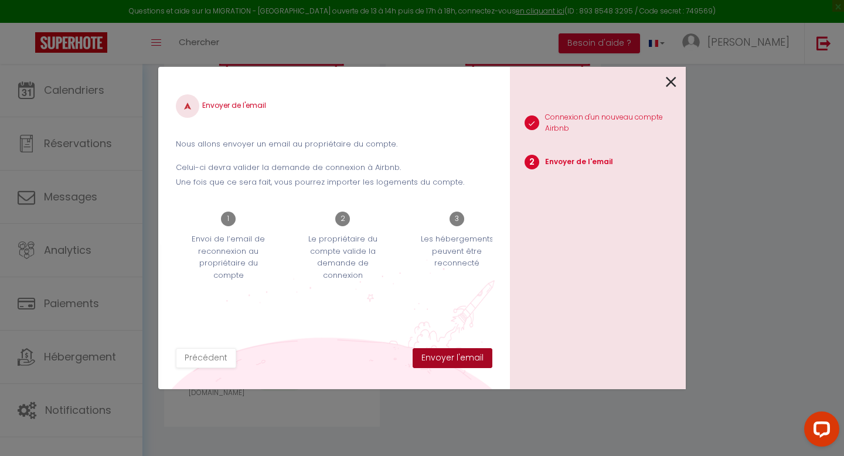
click at [479, 361] on button "Envoyer l'email" at bounding box center [453, 358] width 80 height 20
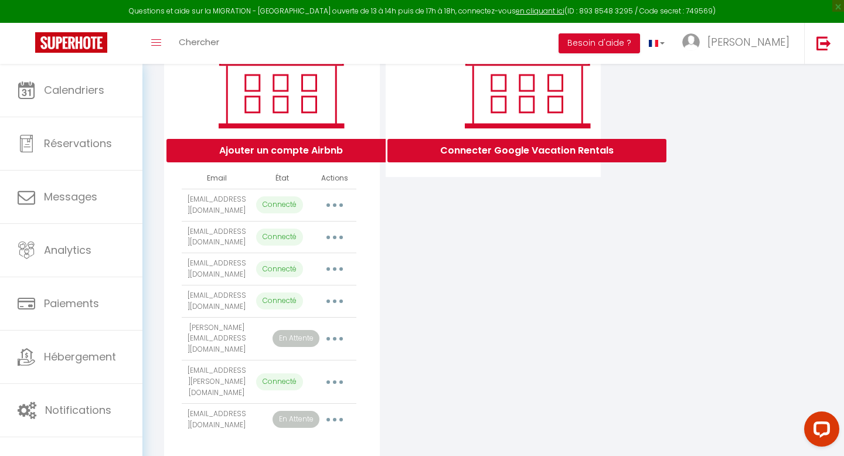
scroll to position [217, 0]
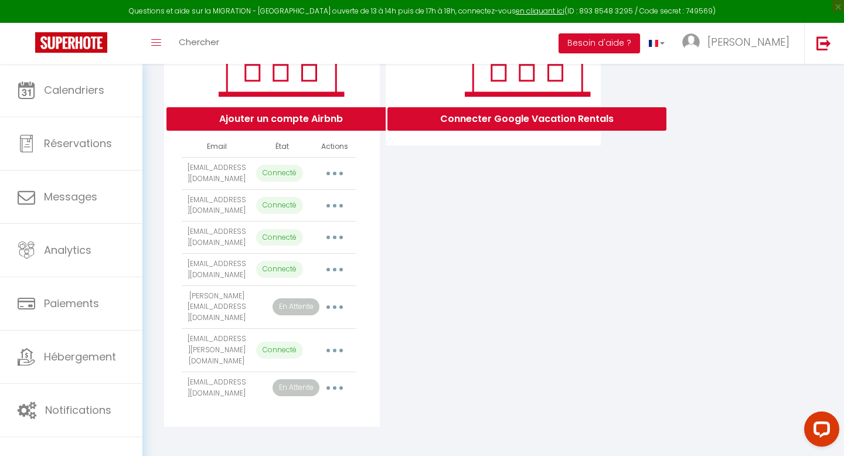
click at [339, 316] on button "button" at bounding box center [334, 307] width 33 height 19
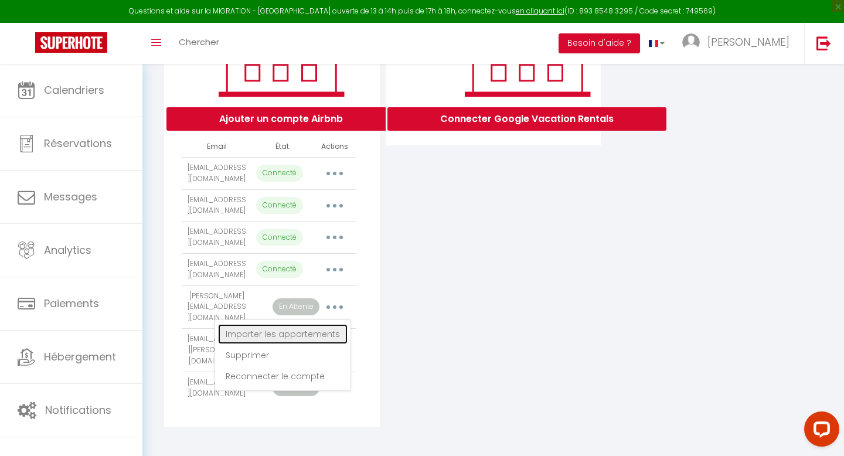
click at [312, 344] on link "Importer les appartements" at bounding box center [283, 334] width 130 height 20
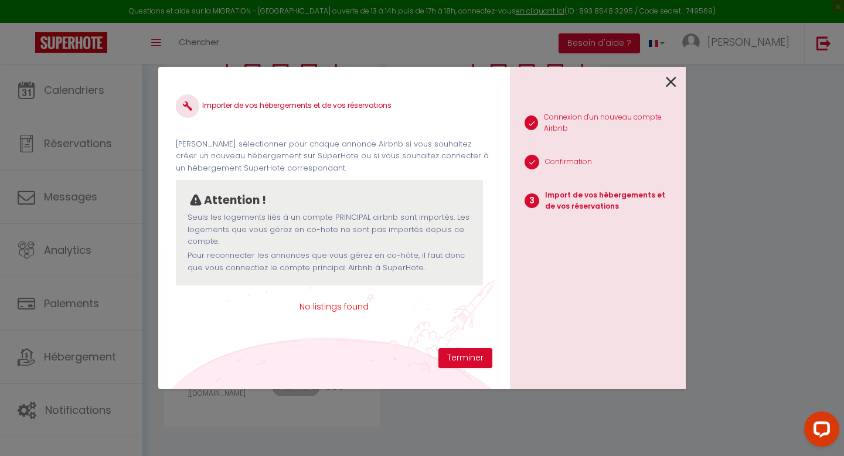
click at [673, 88] on icon at bounding box center [671, 82] width 11 height 18
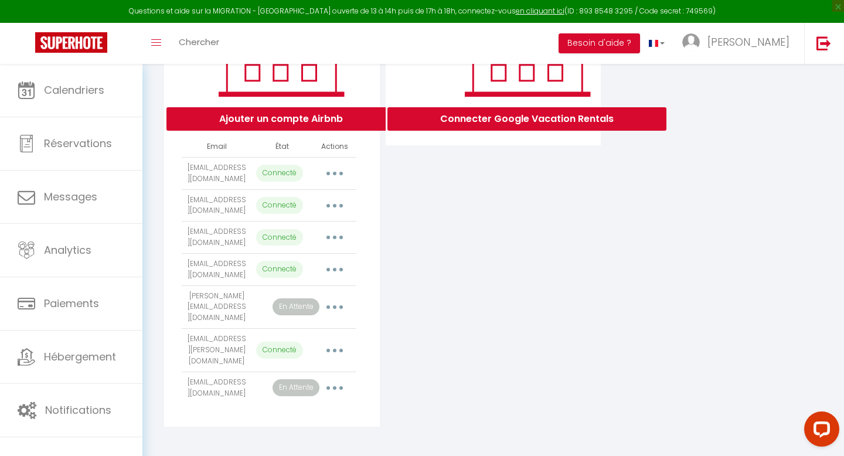
click at [338, 386] on button "button" at bounding box center [334, 388] width 33 height 19
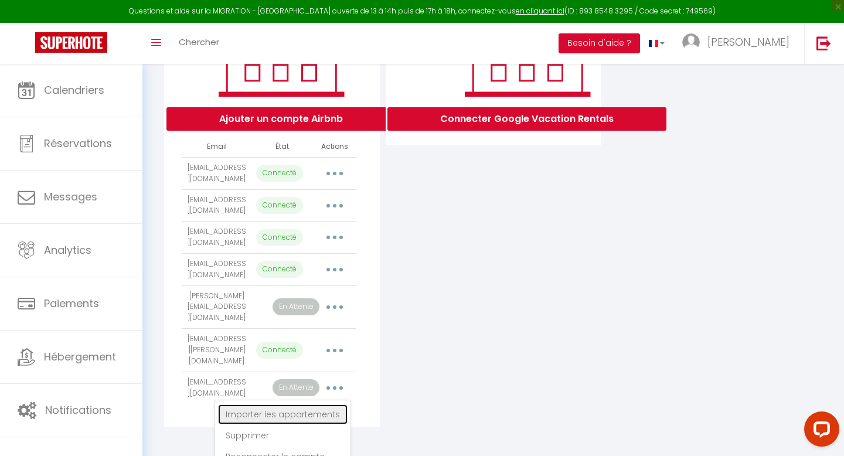
click at [315, 411] on link "Importer les appartements" at bounding box center [283, 414] width 130 height 20
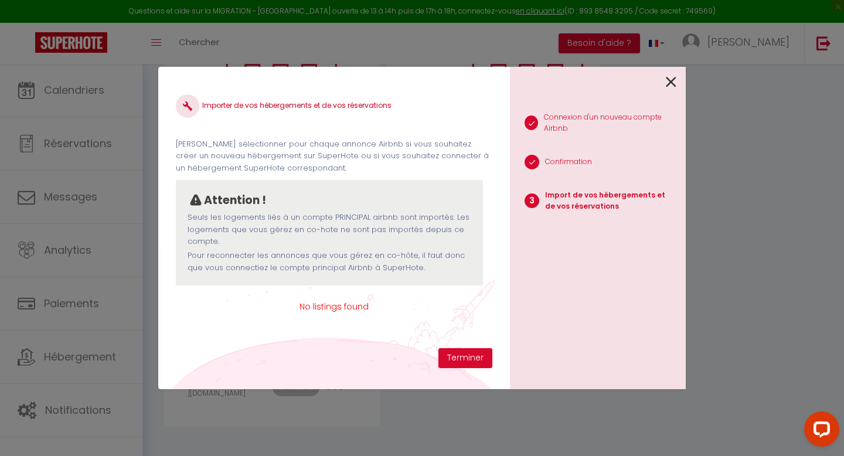
click at [674, 82] on icon at bounding box center [671, 82] width 11 height 18
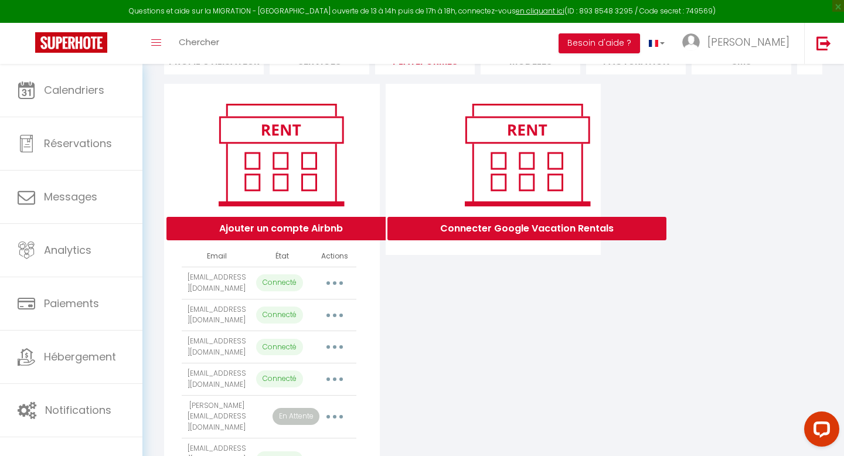
scroll to position [0, 0]
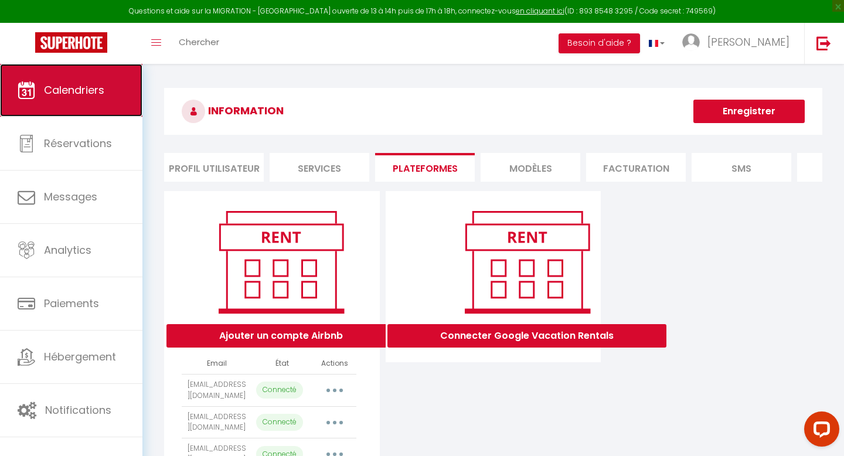
click at [101, 80] on link "Calendriers" at bounding box center [71, 90] width 142 height 53
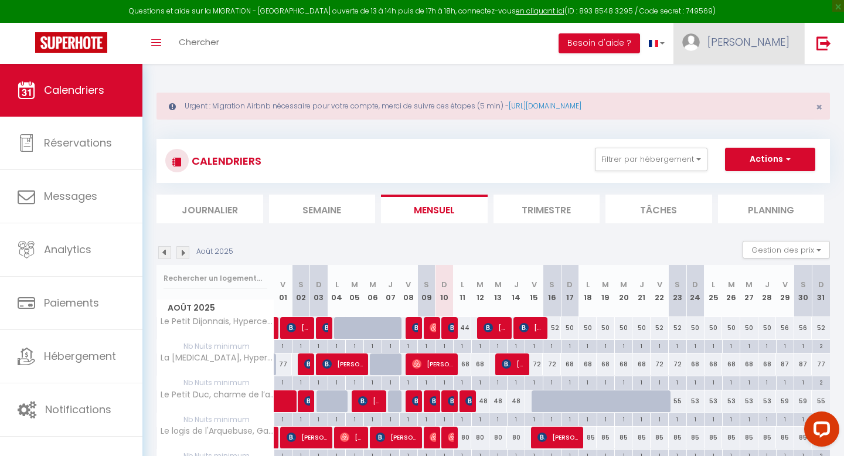
click at [771, 47] on span "[PERSON_NAME]" at bounding box center [748, 42] width 82 height 15
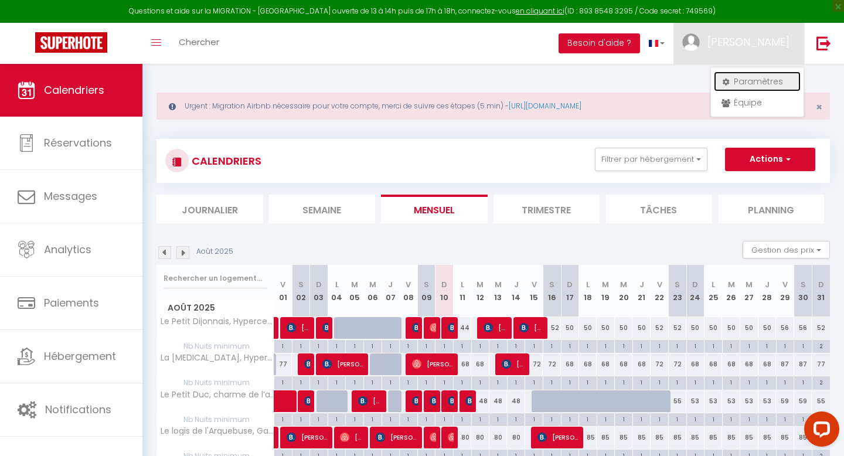
click at [742, 88] on link "Paramètres" at bounding box center [757, 82] width 87 height 20
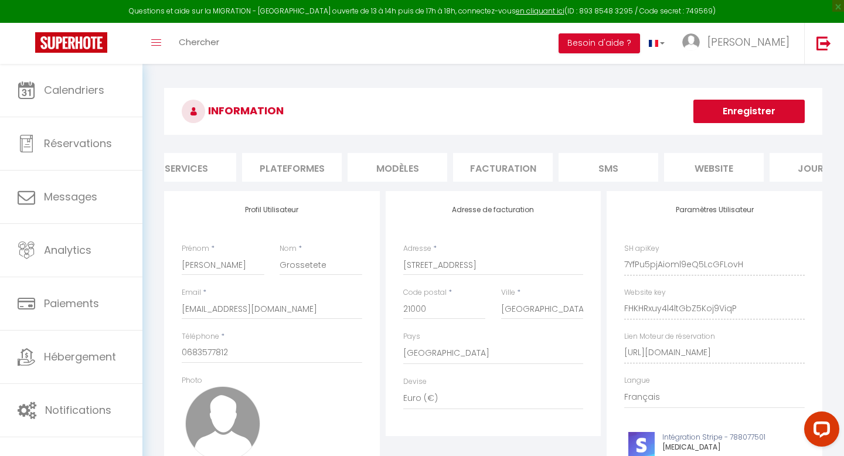
scroll to position [0, 186]
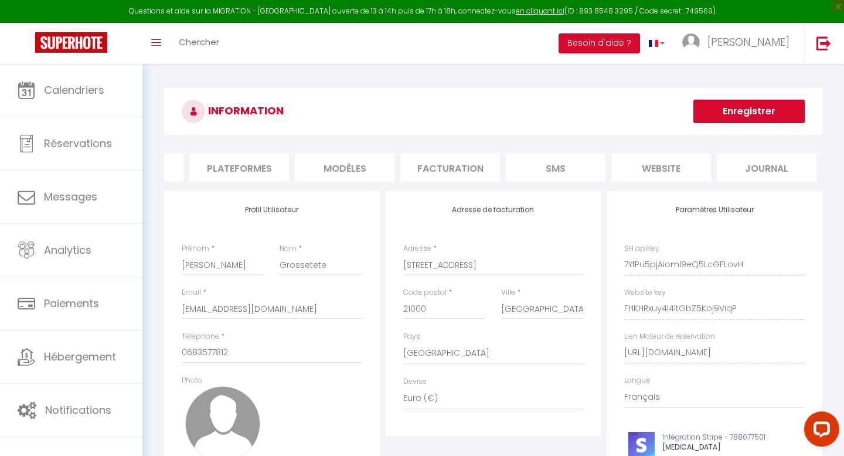
click at [244, 162] on li "Plateformes" at bounding box center [239, 167] width 100 height 29
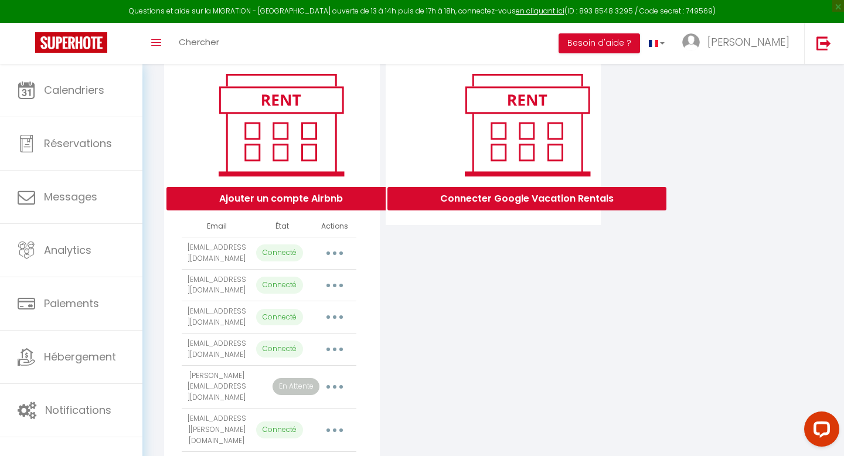
scroll to position [217, 0]
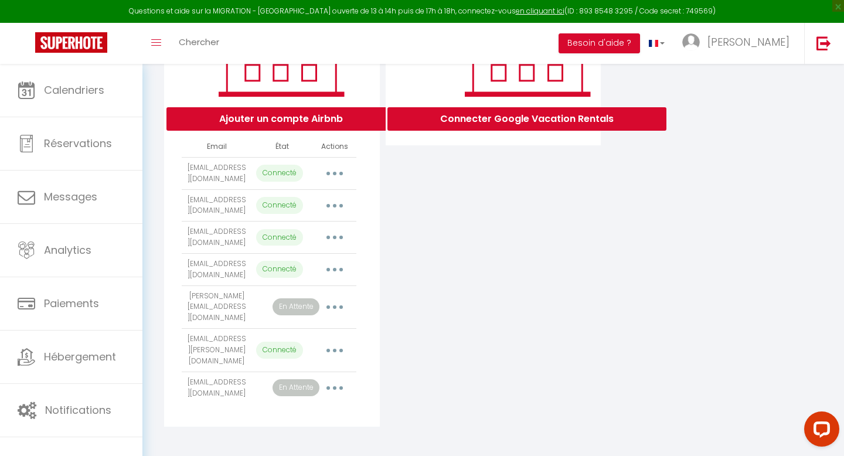
click at [330, 316] on button "button" at bounding box center [334, 307] width 33 height 19
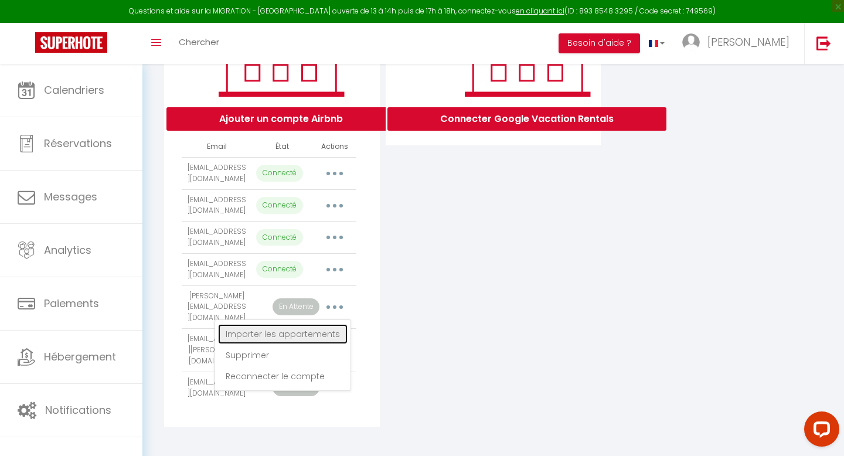
click at [319, 343] on link "Importer les appartements" at bounding box center [283, 334] width 130 height 20
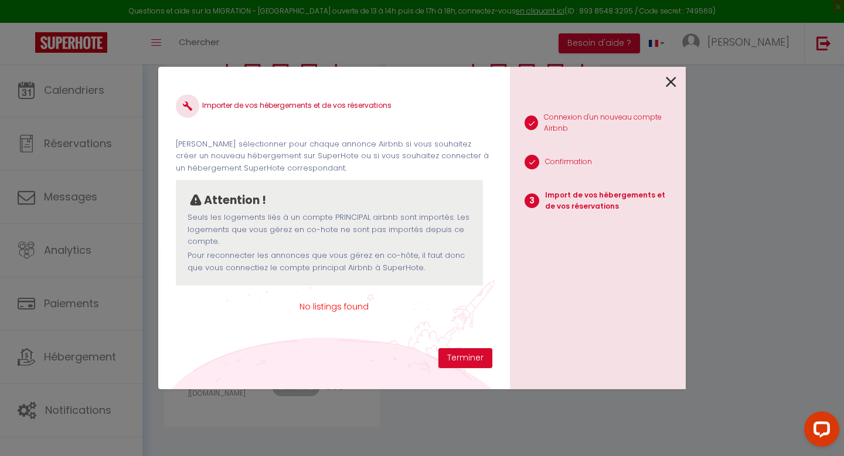
click at [666, 87] on icon at bounding box center [671, 82] width 11 height 18
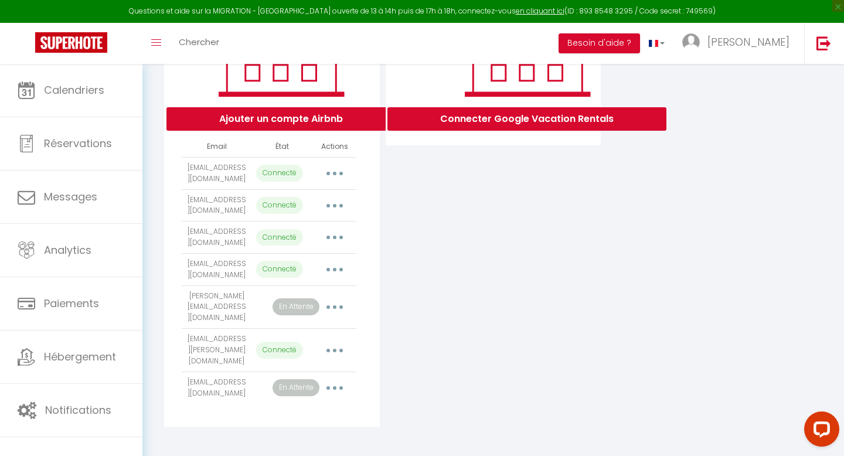
click at [339, 380] on button "button" at bounding box center [334, 388] width 33 height 19
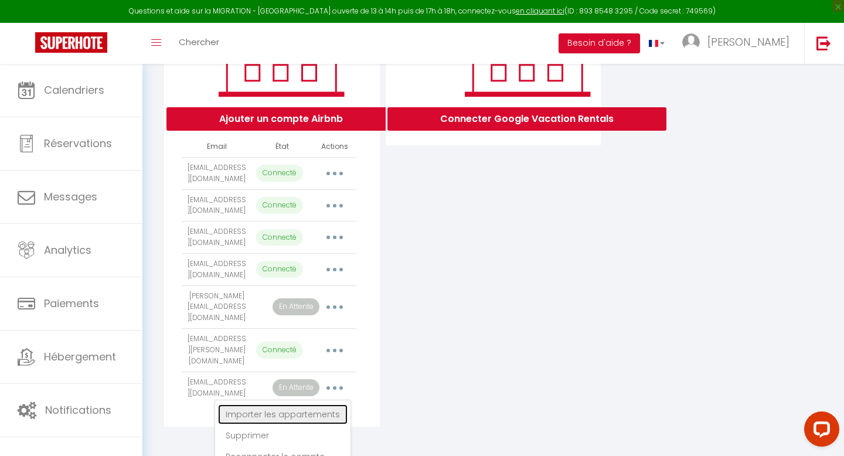
click at [315, 407] on link "Importer les appartements" at bounding box center [283, 414] width 130 height 20
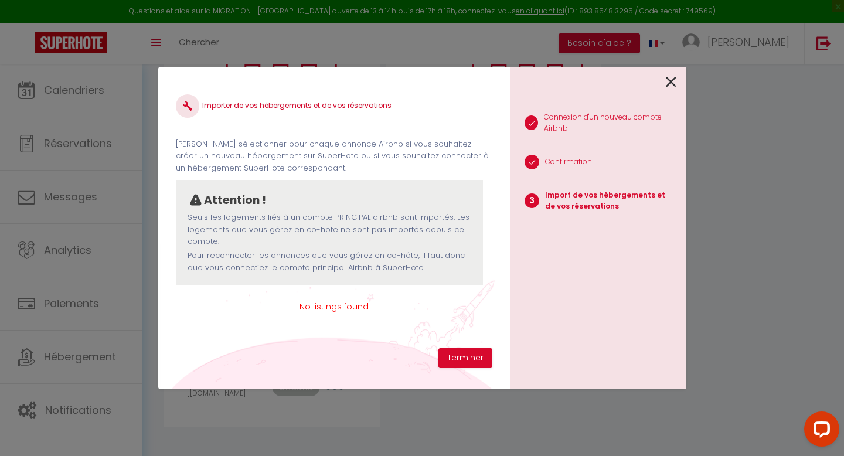
click at [668, 89] on icon at bounding box center [671, 82] width 11 height 18
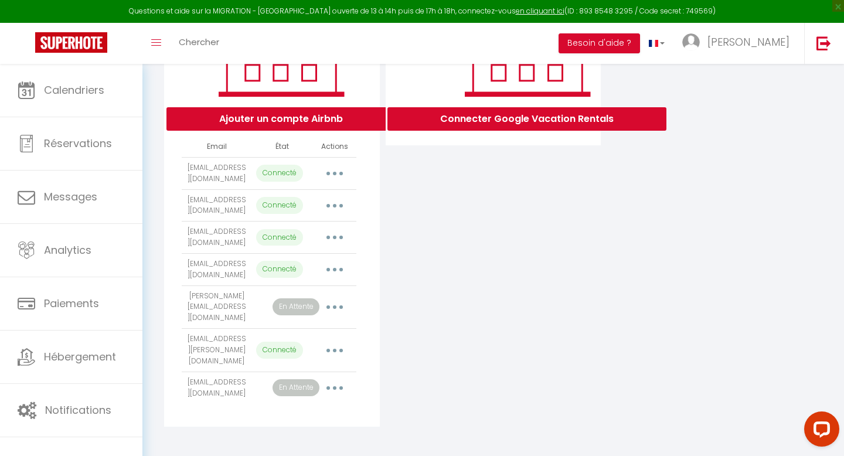
click at [343, 316] on button "button" at bounding box center [334, 307] width 33 height 19
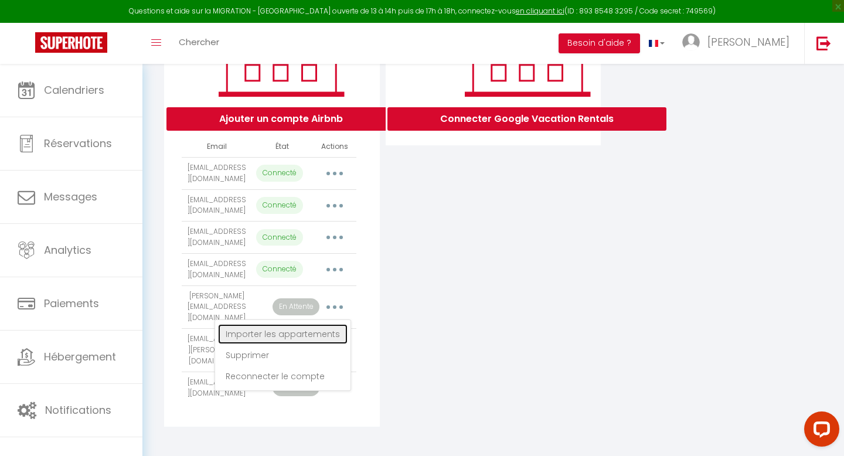
click at [326, 341] on link "Importer les appartements" at bounding box center [283, 334] width 130 height 20
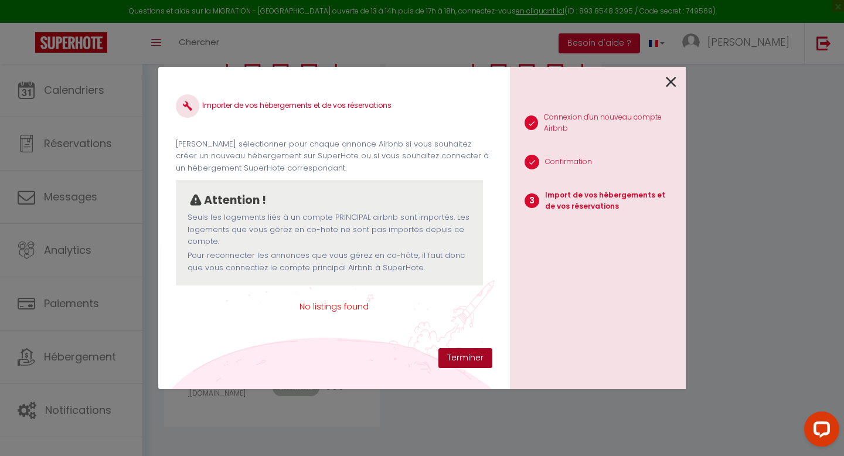
click at [453, 365] on button "Terminer" at bounding box center [465, 358] width 54 height 20
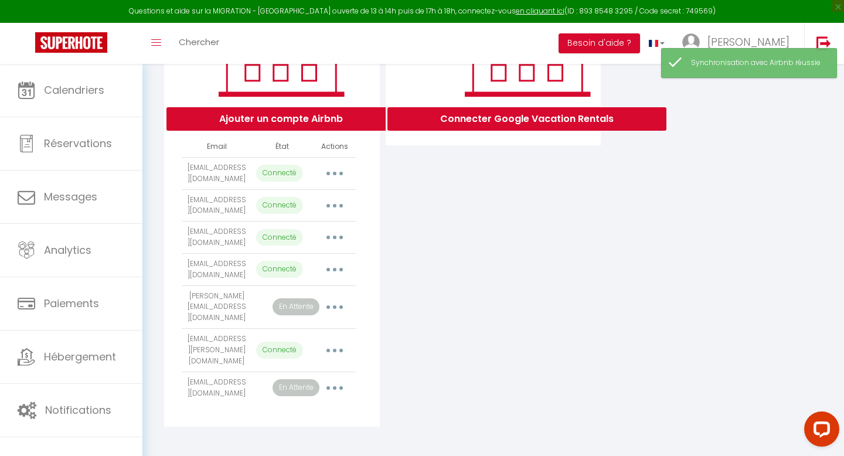
click at [334, 316] on button "button" at bounding box center [334, 307] width 33 height 19
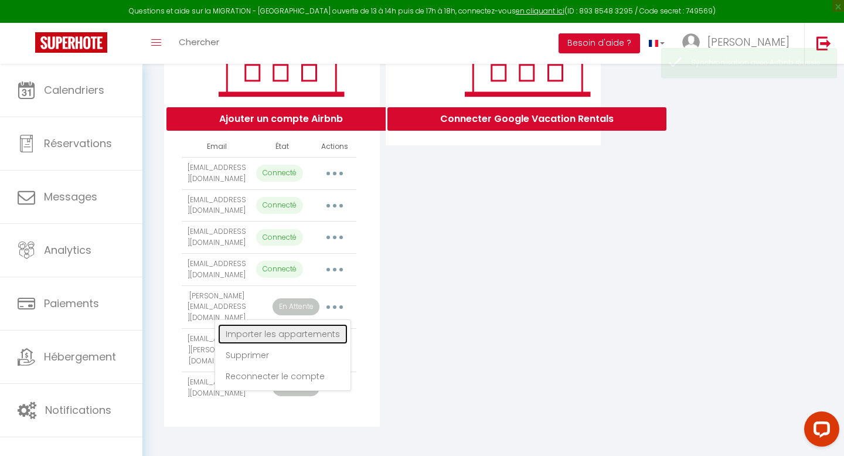
click at [312, 344] on link "Importer les appartements" at bounding box center [283, 334] width 130 height 20
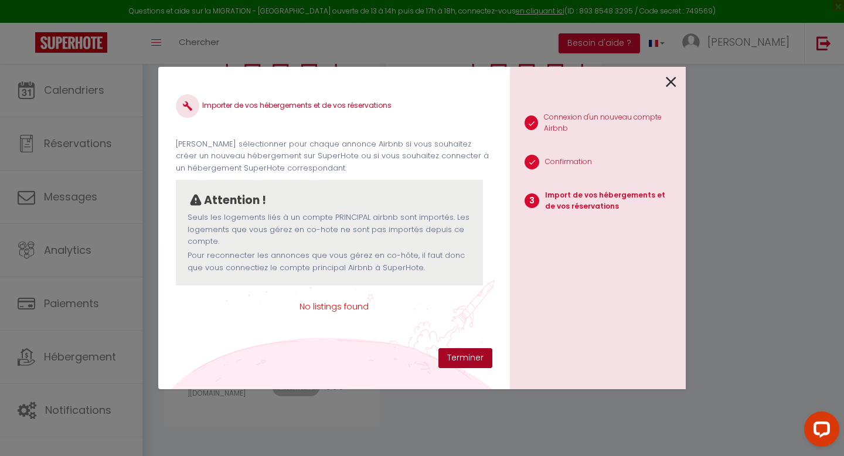
click at [462, 359] on button "Terminer" at bounding box center [465, 358] width 54 height 20
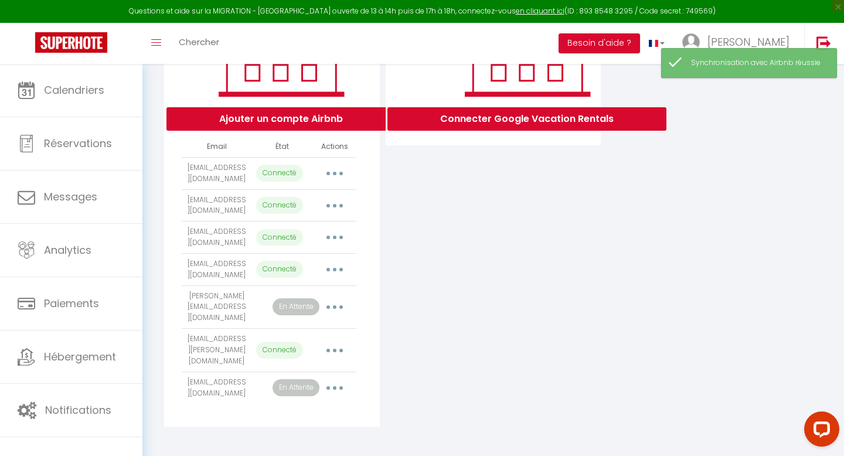
click at [331, 382] on button "button" at bounding box center [334, 388] width 33 height 19
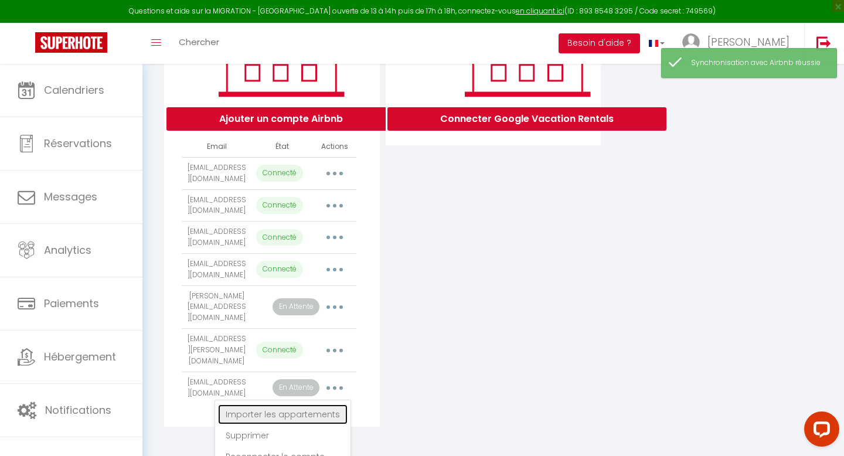
click at [321, 417] on link "Importer les appartements" at bounding box center [283, 414] width 130 height 20
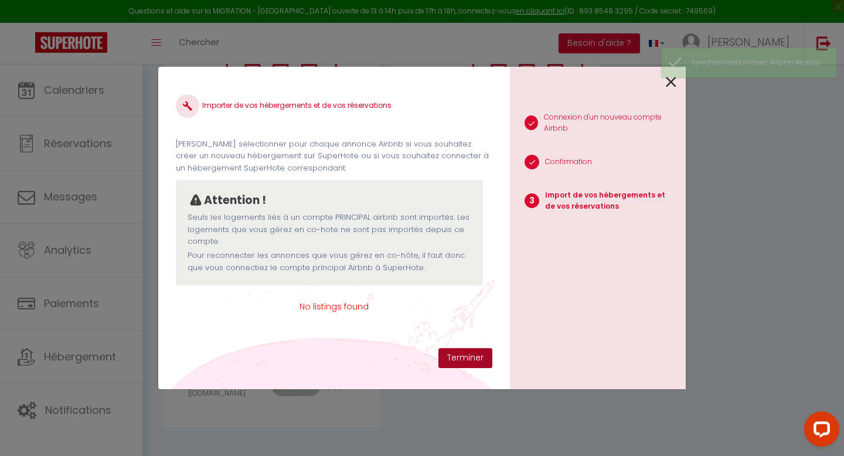
click at [469, 356] on button "Terminer" at bounding box center [465, 358] width 54 height 20
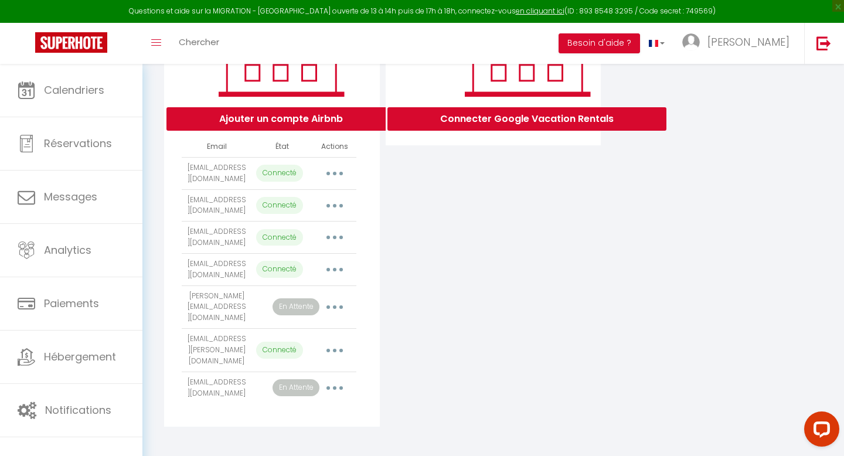
click at [334, 316] on button "button" at bounding box center [334, 307] width 33 height 19
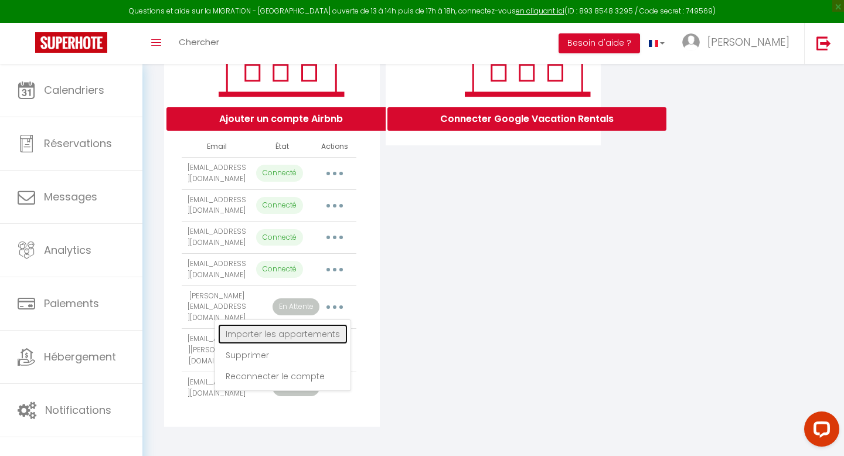
click at [332, 344] on link "Importer les appartements" at bounding box center [283, 334] width 130 height 20
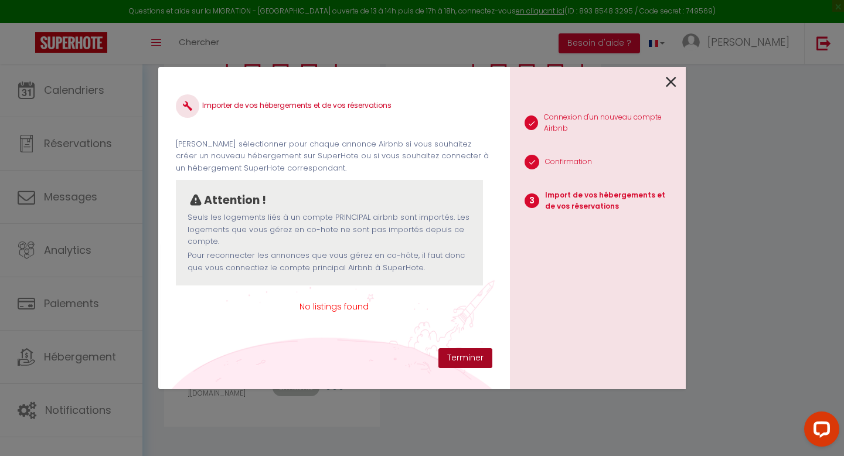
click at [487, 365] on button "Terminer" at bounding box center [465, 358] width 54 height 20
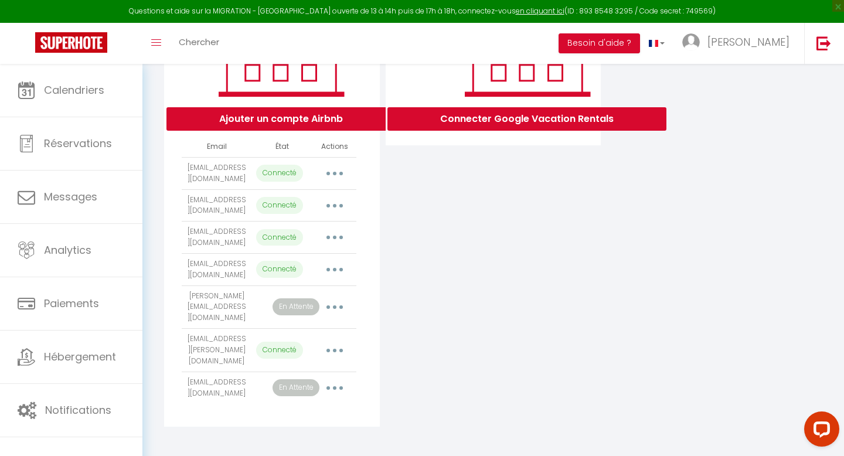
click at [336, 316] on button "button" at bounding box center [334, 307] width 33 height 19
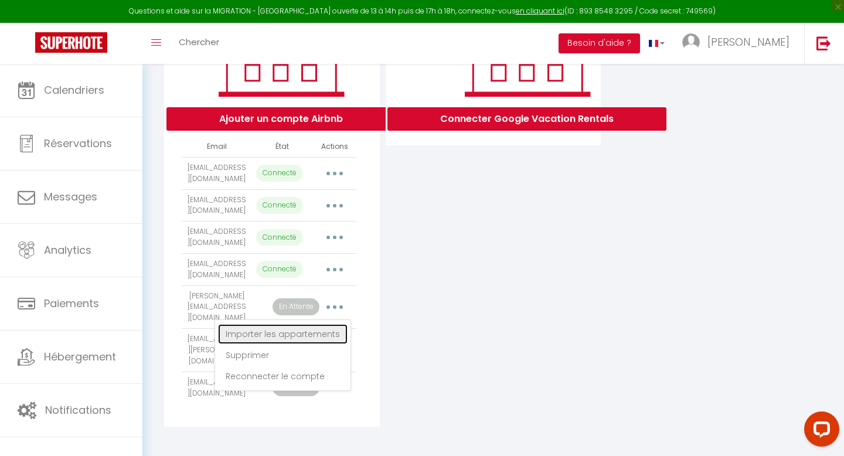
click at [330, 340] on link "Importer les appartements" at bounding box center [283, 334] width 130 height 20
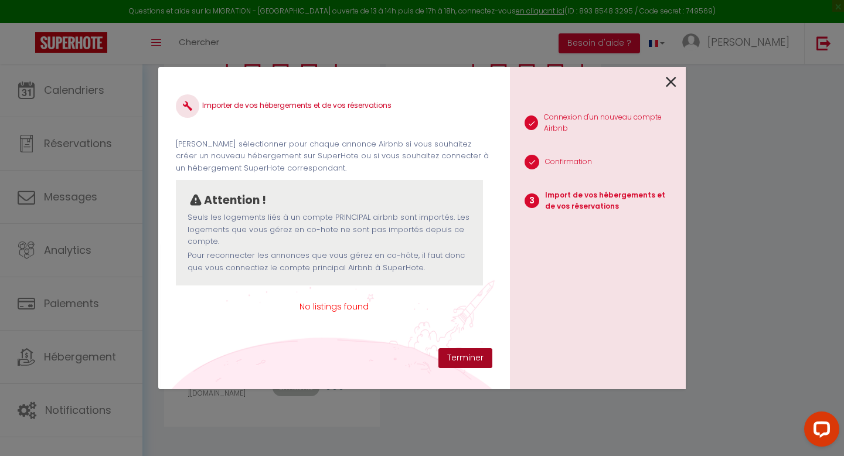
click at [457, 356] on button "Terminer" at bounding box center [465, 358] width 54 height 20
